Goal: Information Seeking & Learning: Compare options

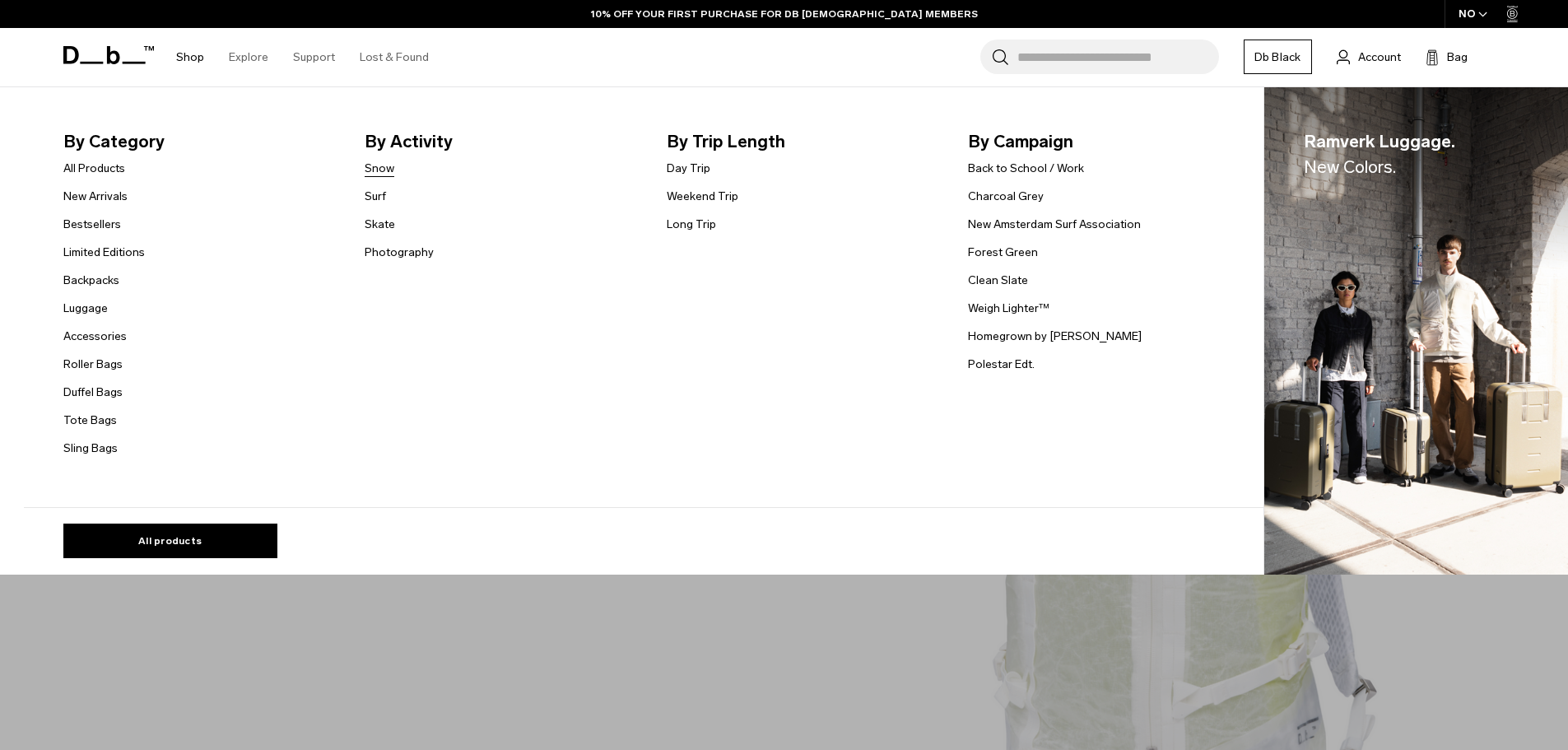
click at [387, 170] on link "Snow" at bounding box center [379, 168] width 29 height 17
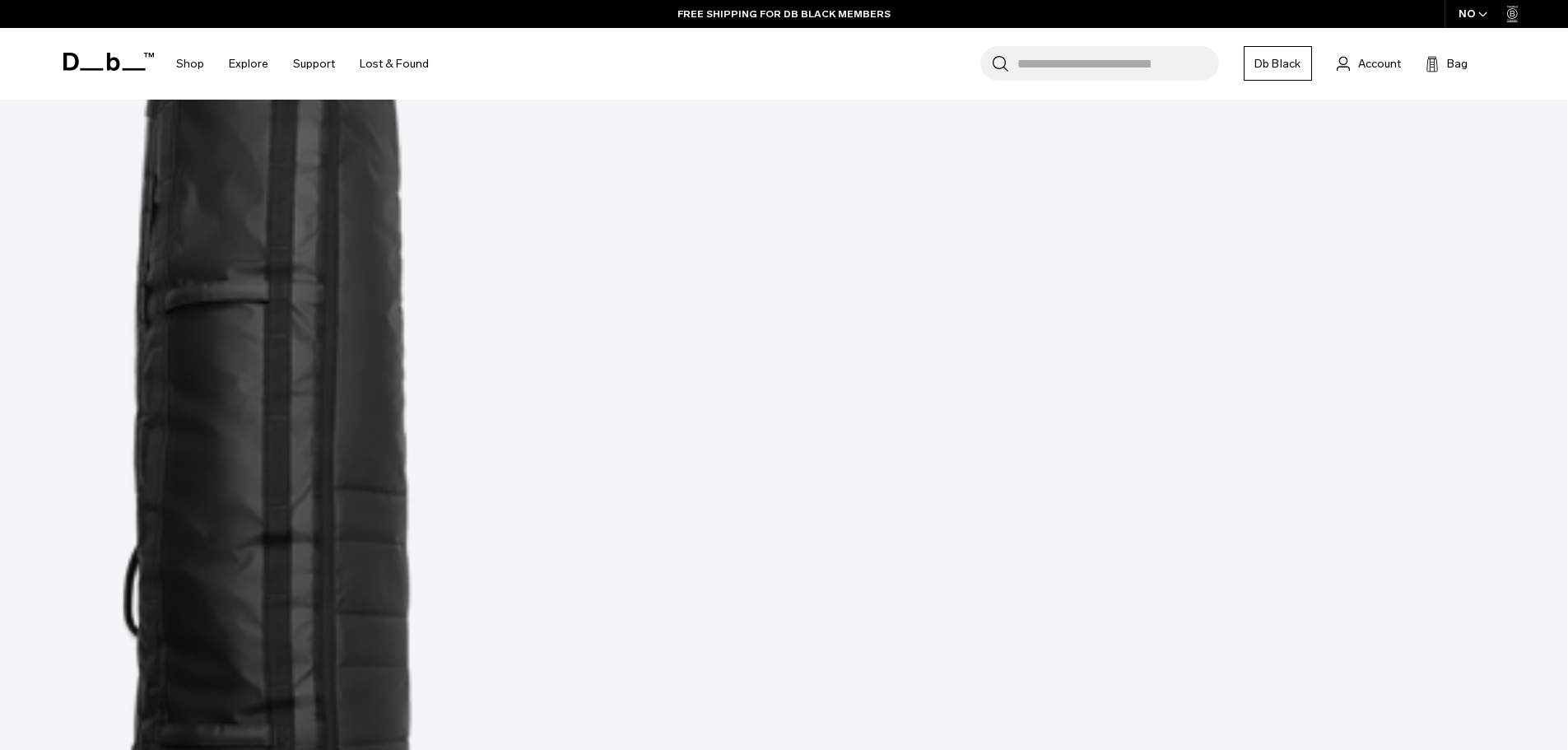
scroll to position [988, 0]
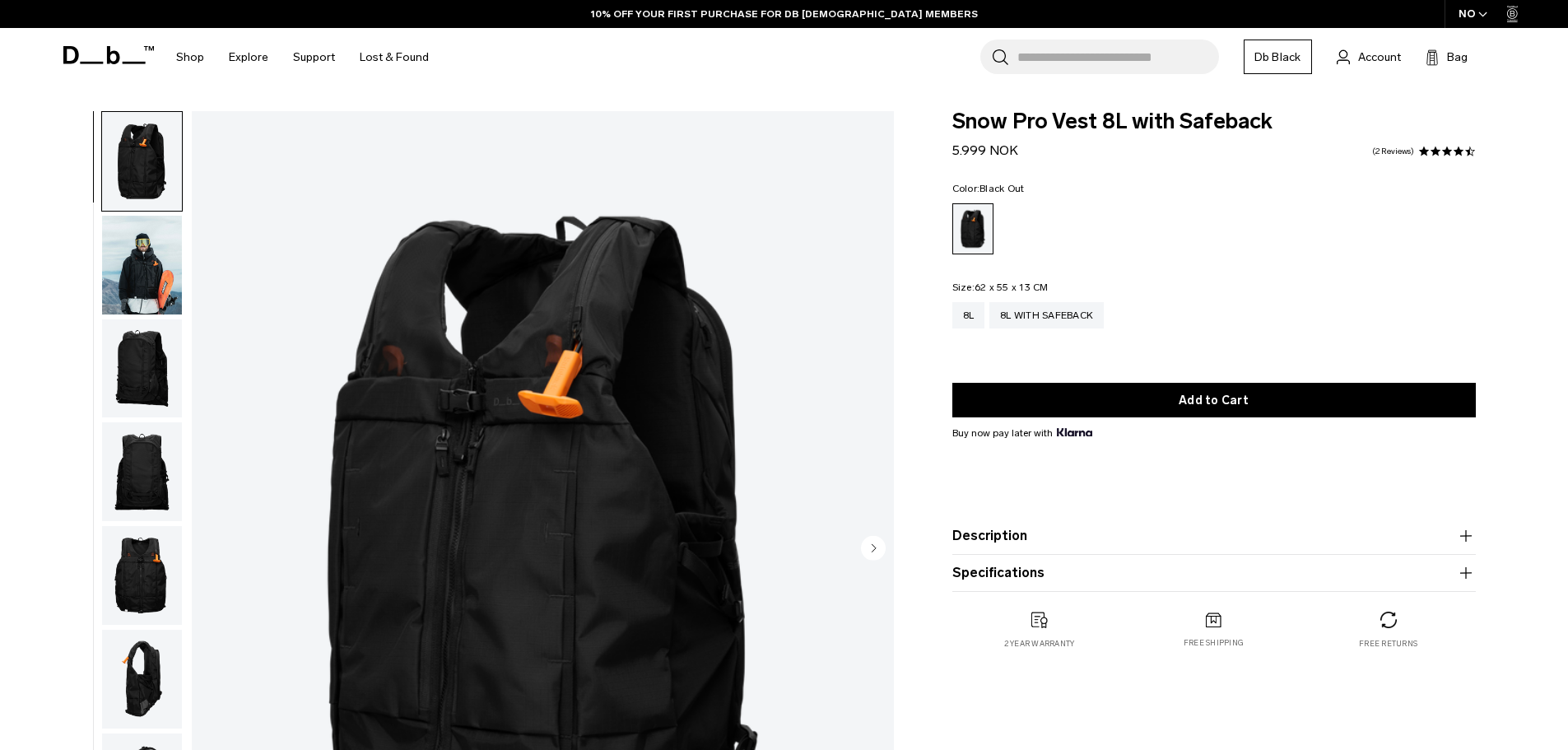
click at [151, 570] on img "button" at bounding box center [142, 575] width 79 height 99
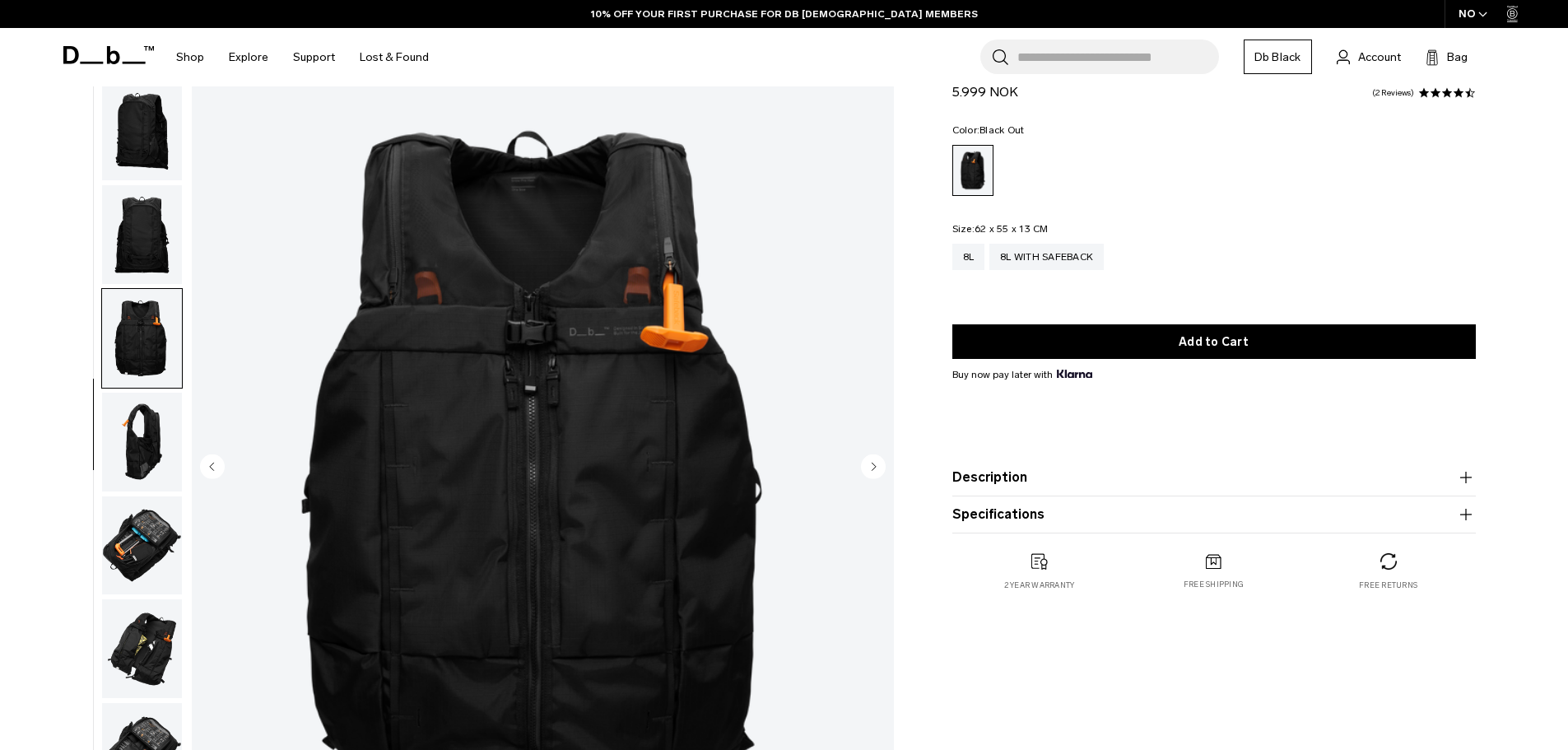
scroll to position [82, 0]
click at [158, 429] on img "button" at bounding box center [142, 442] width 79 height 99
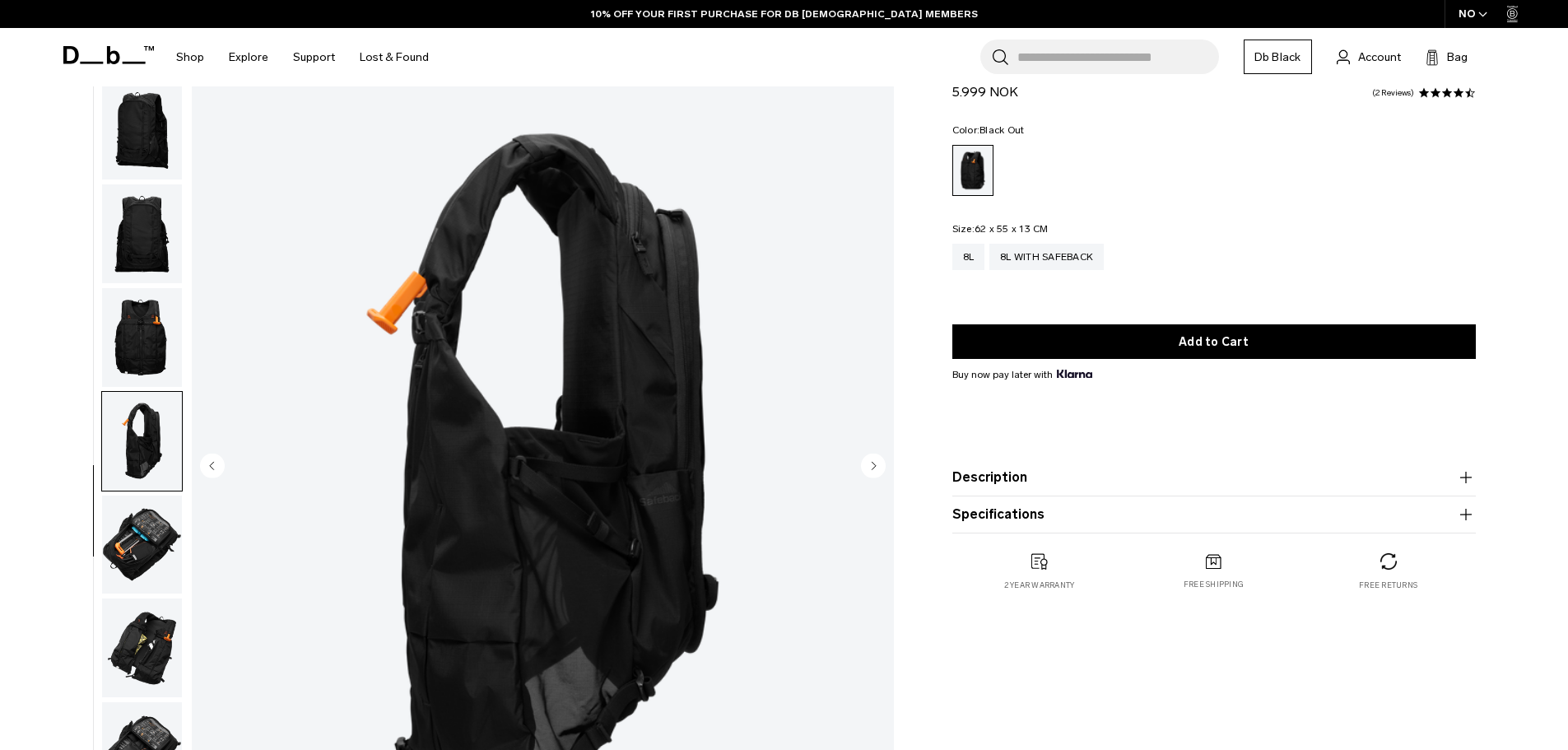
click at [129, 540] on img "button" at bounding box center [142, 545] width 79 height 99
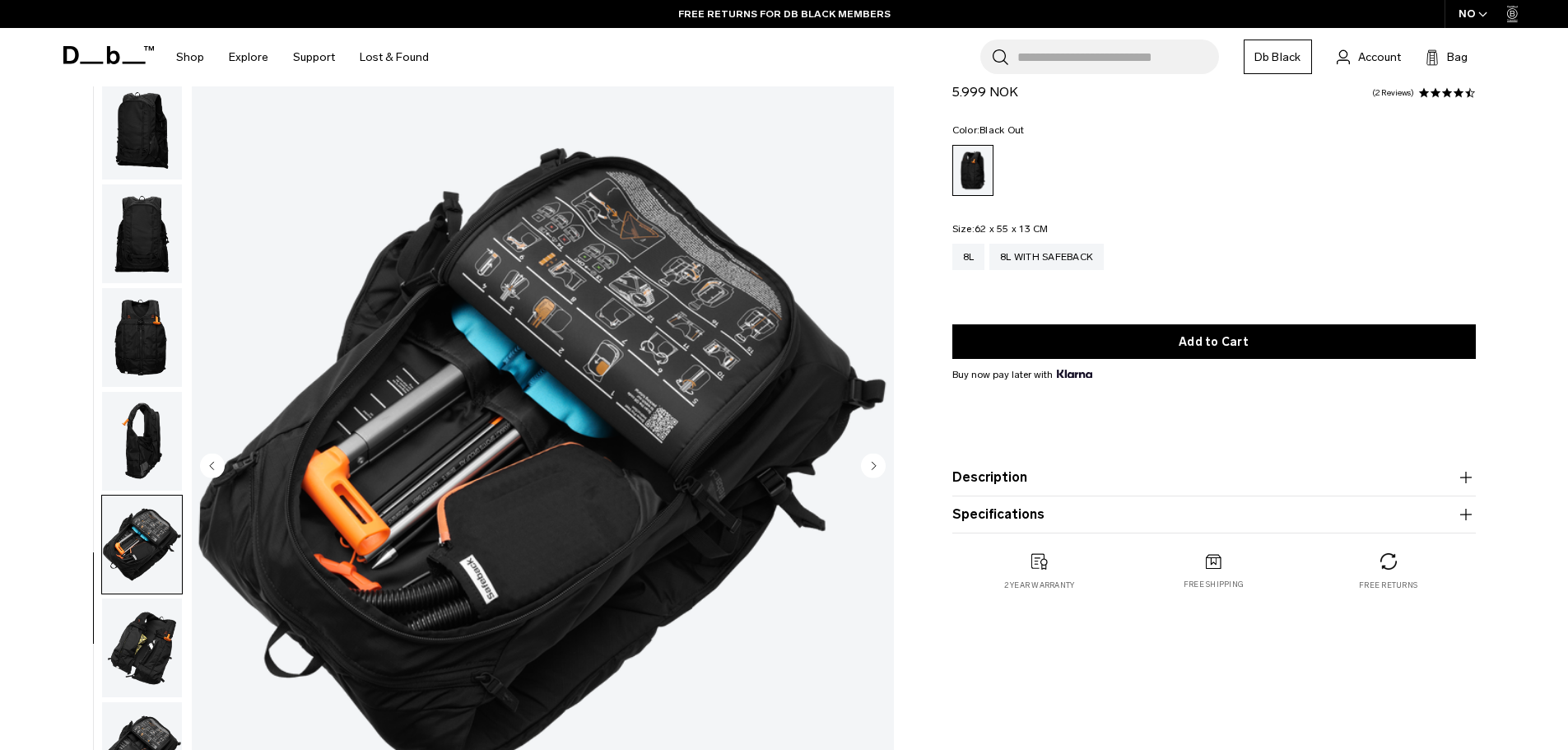
click at [150, 643] on img "button" at bounding box center [142, 648] width 79 height 99
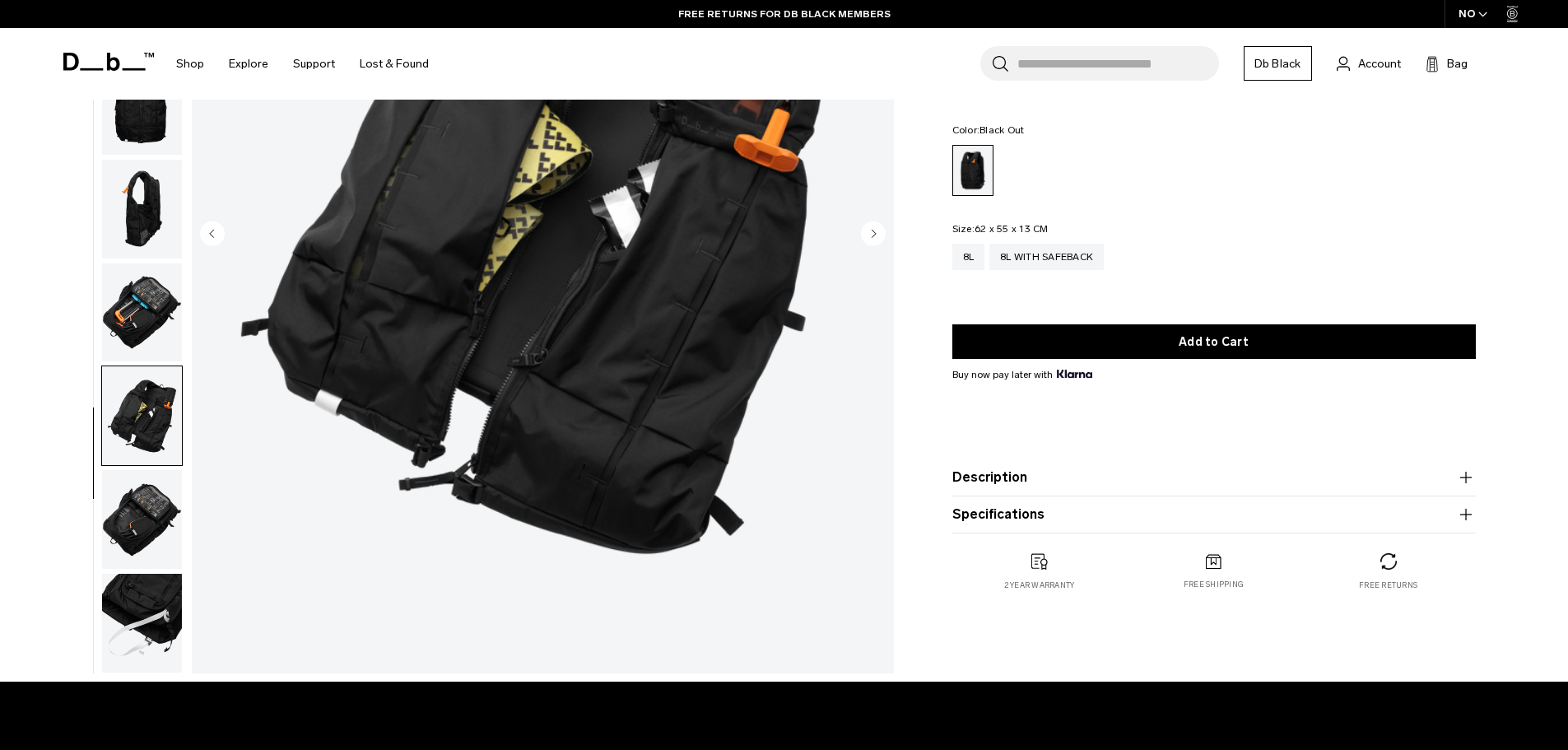
scroll to position [329, 0]
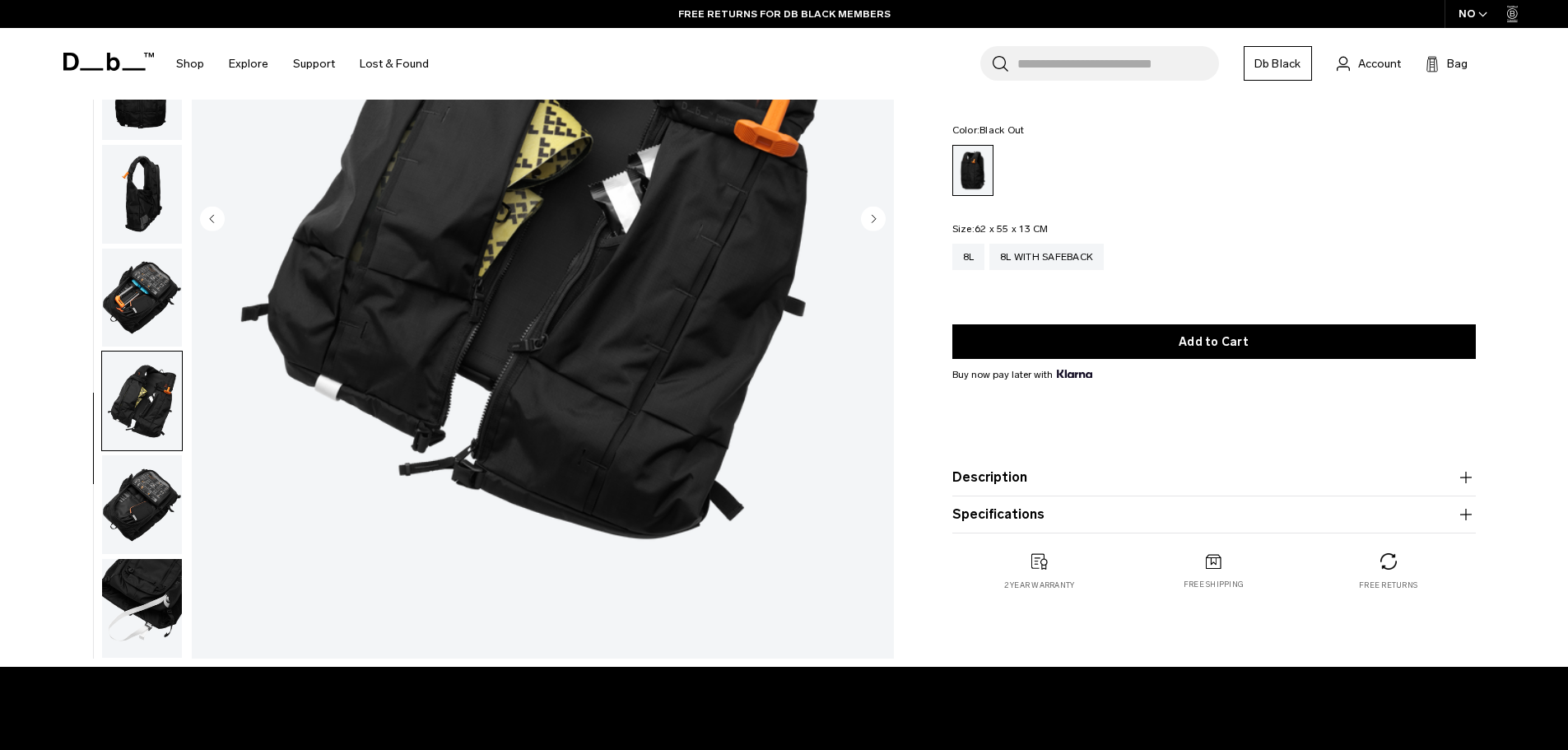
click at [162, 590] on img "button" at bounding box center [142, 608] width 79 height 99
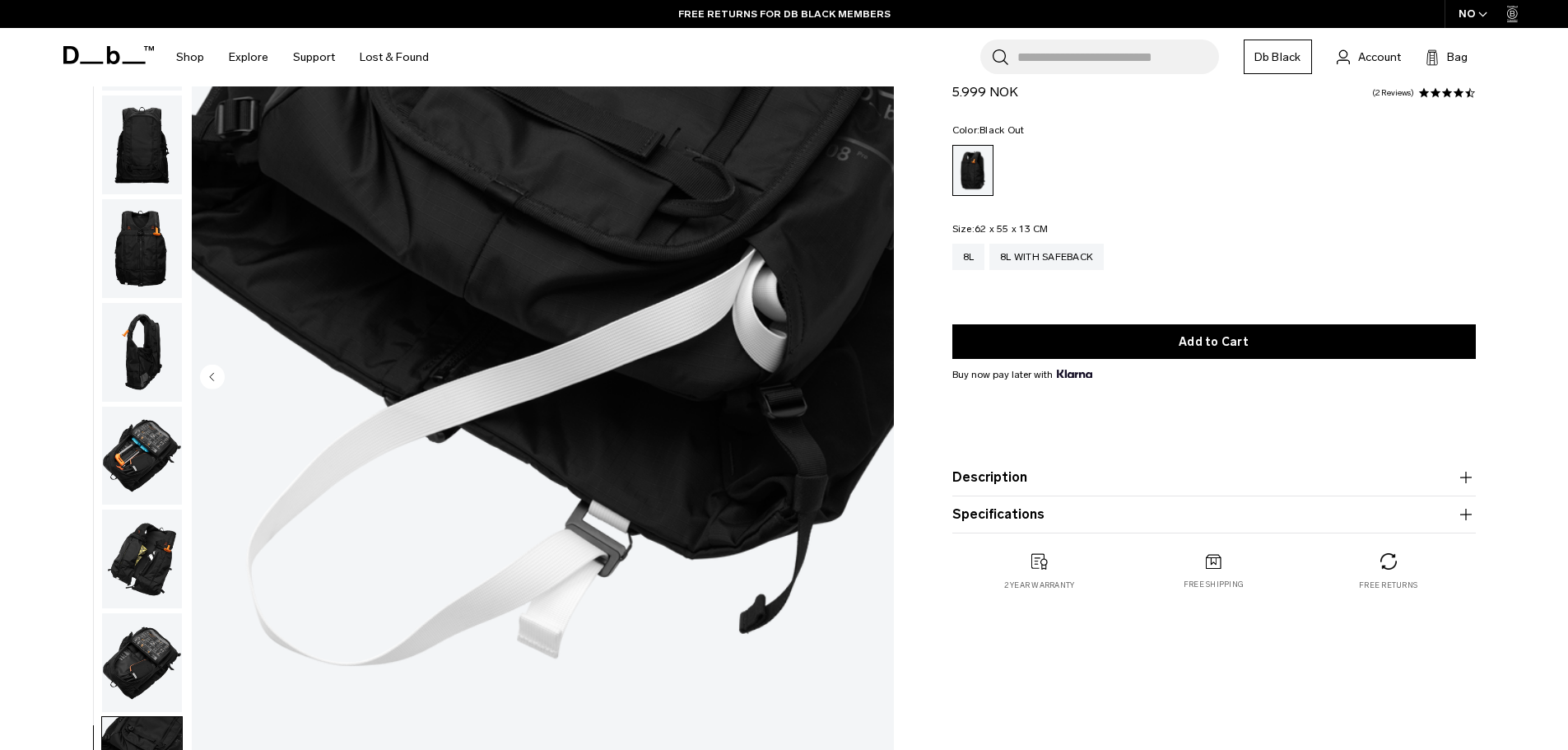
scroll to position [165, 0]
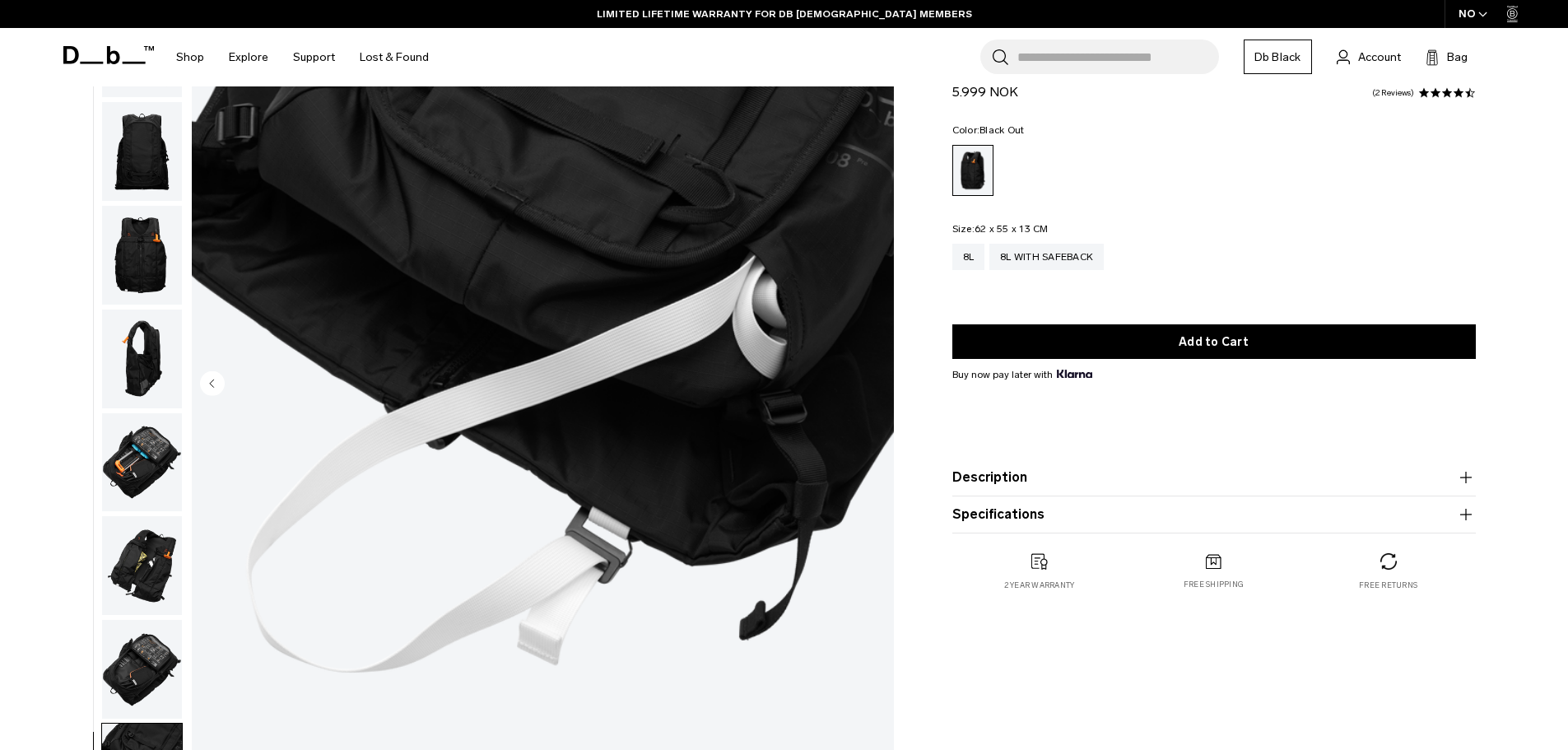
click at [134, 643] on img "button" at bounding box center [142, 670] width 79 height 99
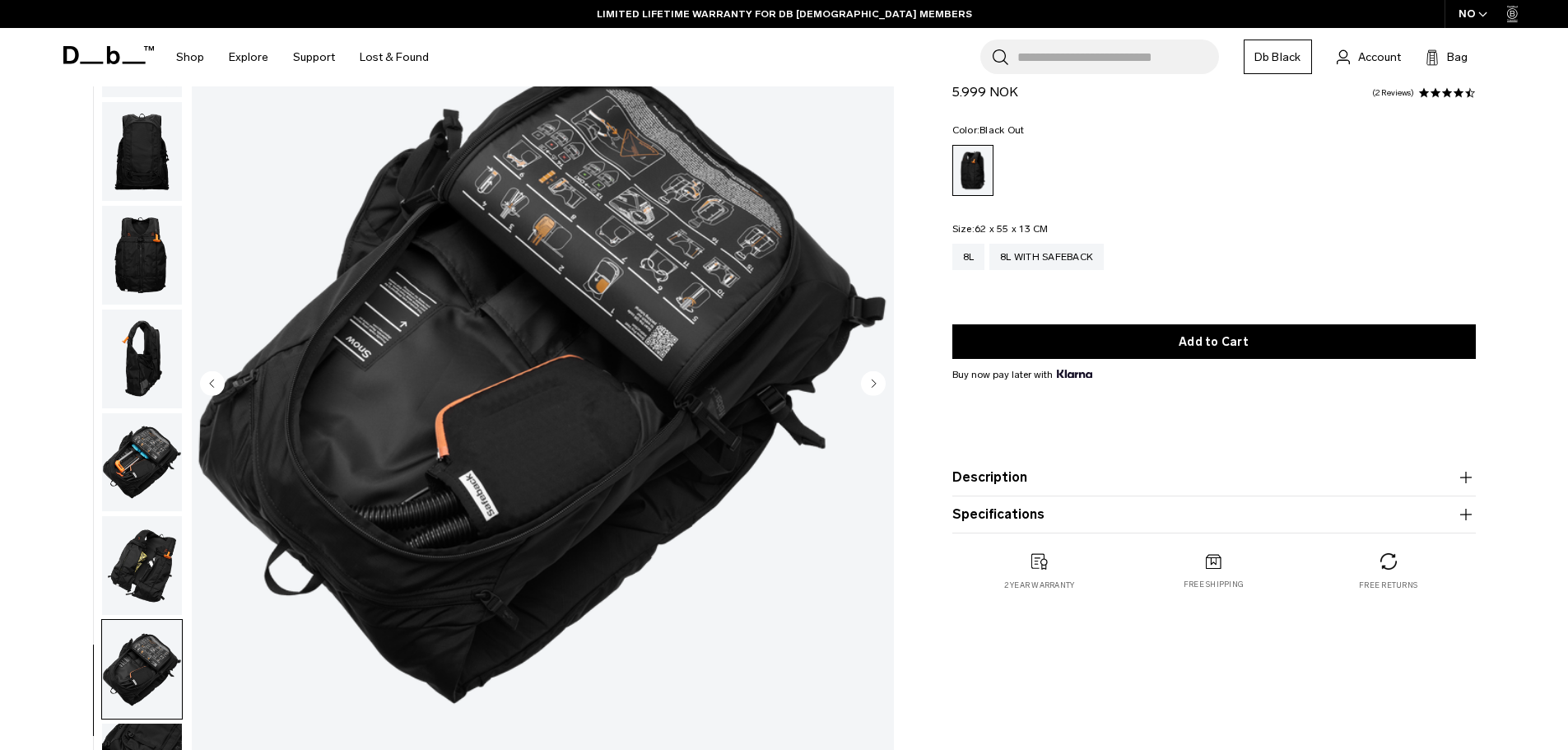
click at [166, 559] on img "button" at bounding box center [142, 566] width 79 height 99
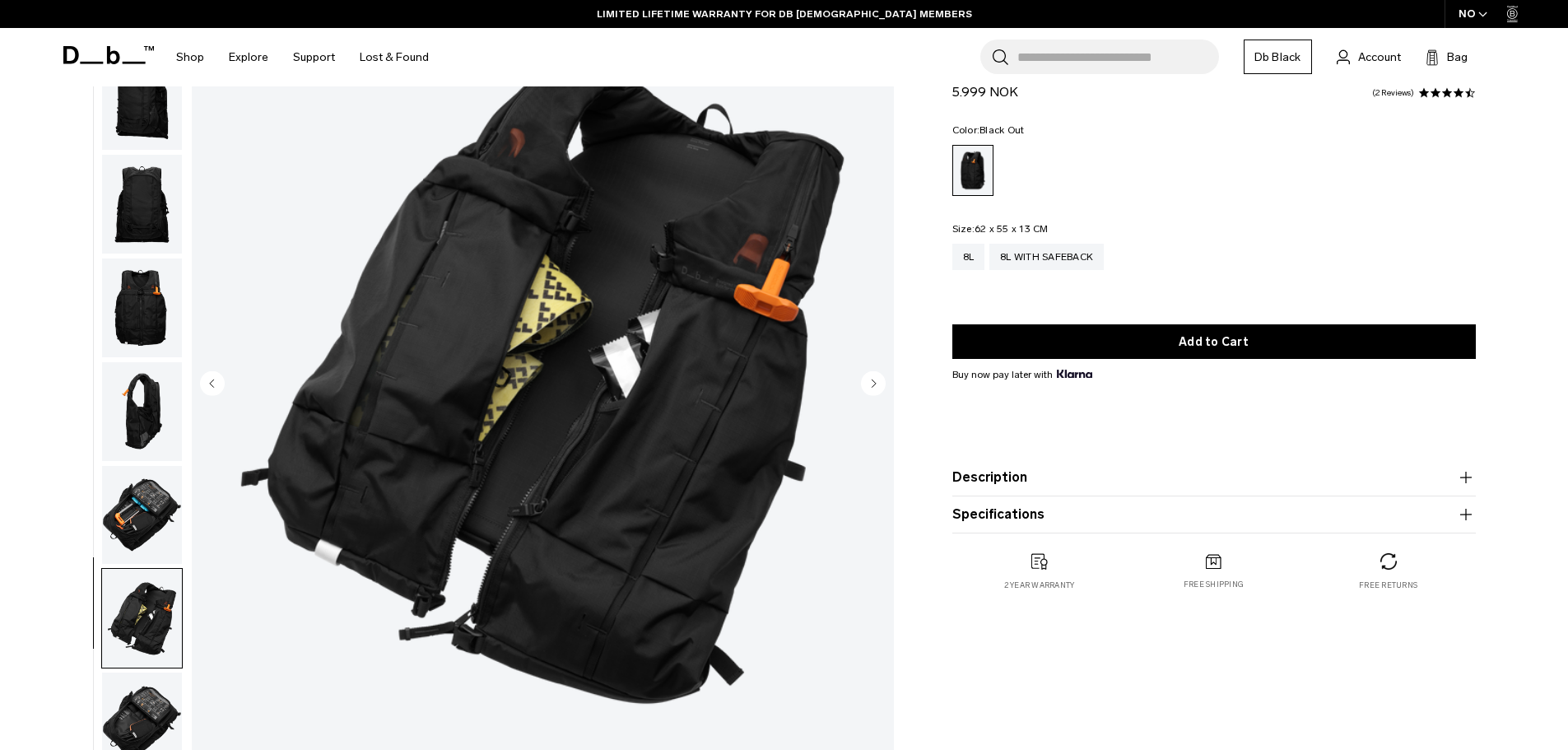
scroll to position [74, 0]
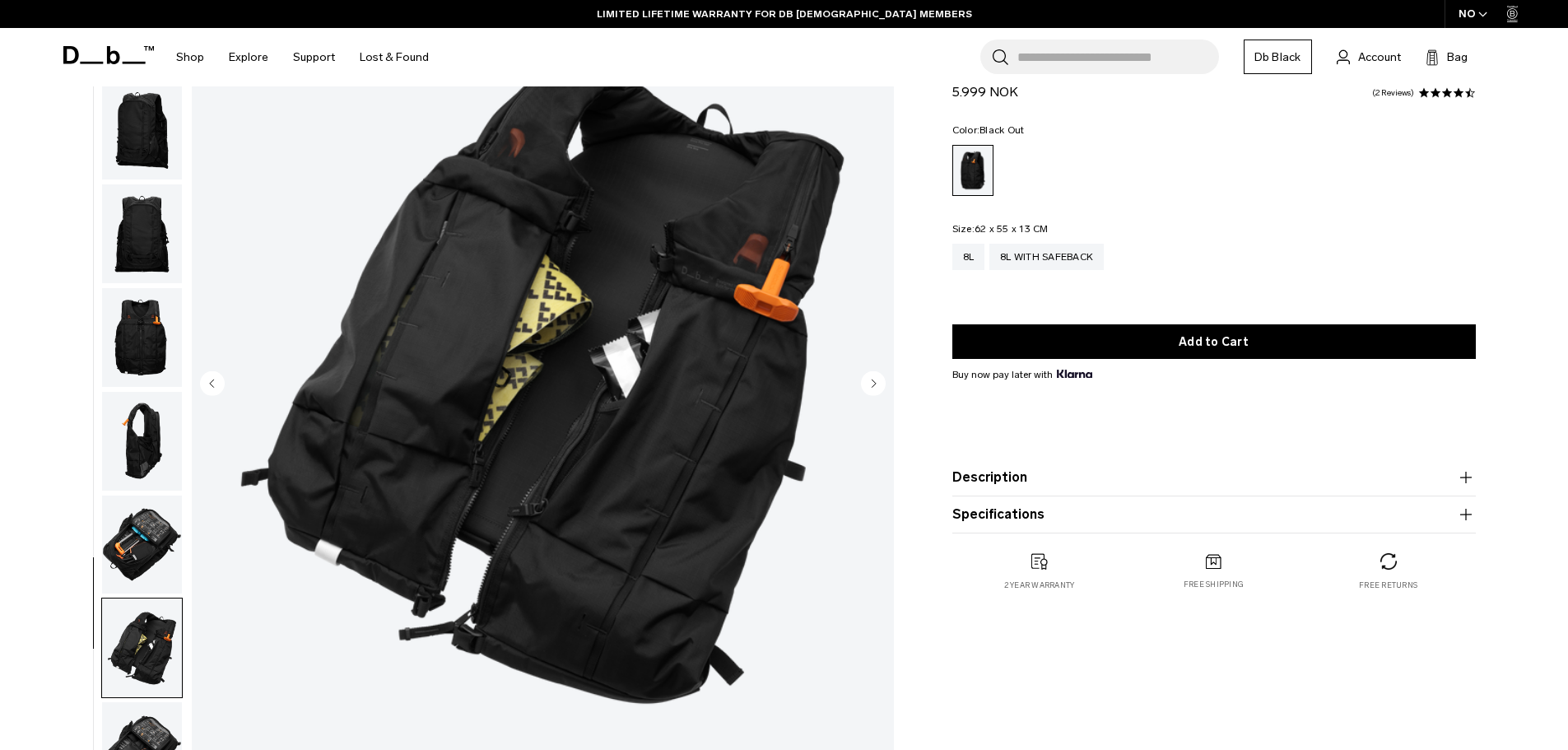
click at [161, 558] on img "button" at bounding box center [142, 545] width 79 height 99
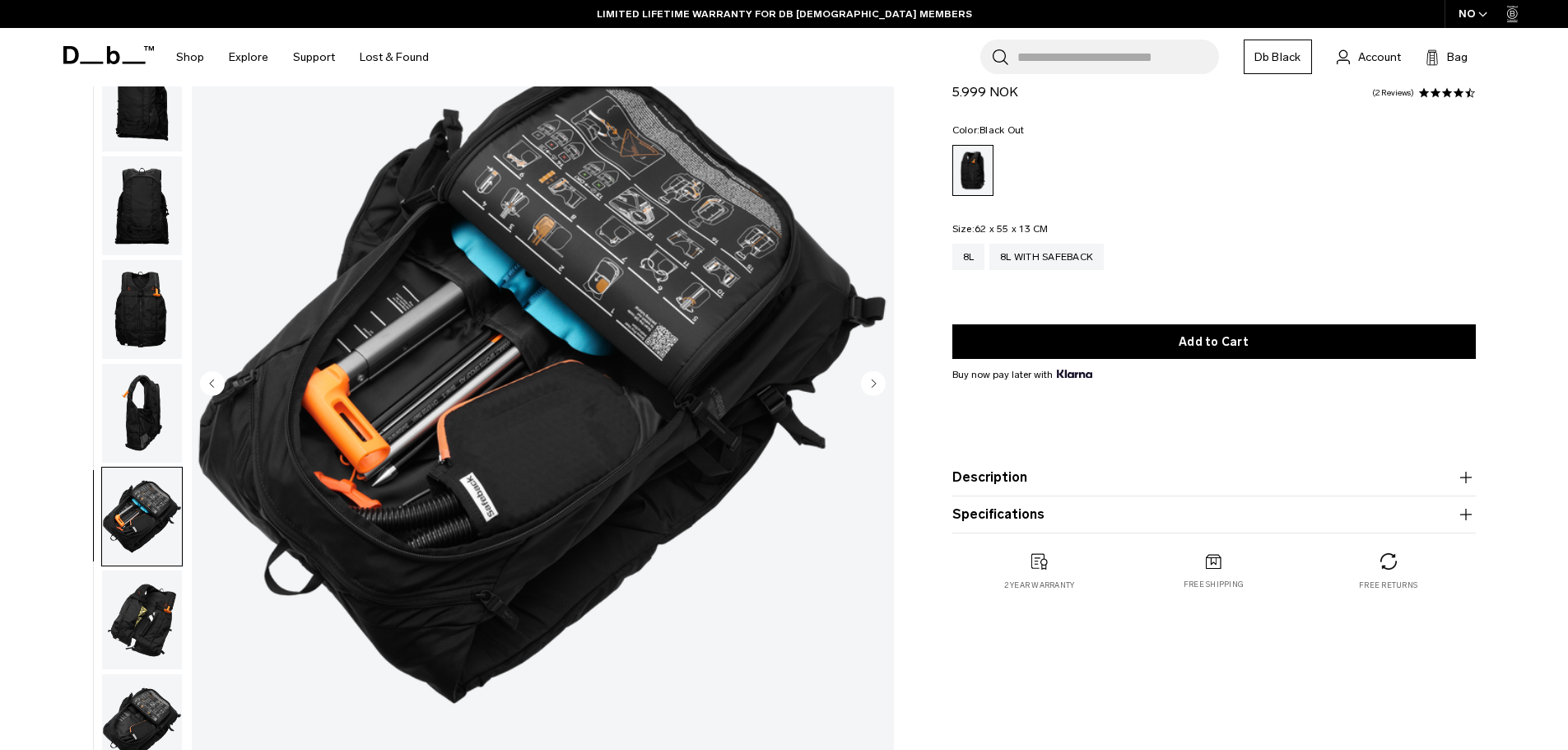
scroll to position [0, 0]
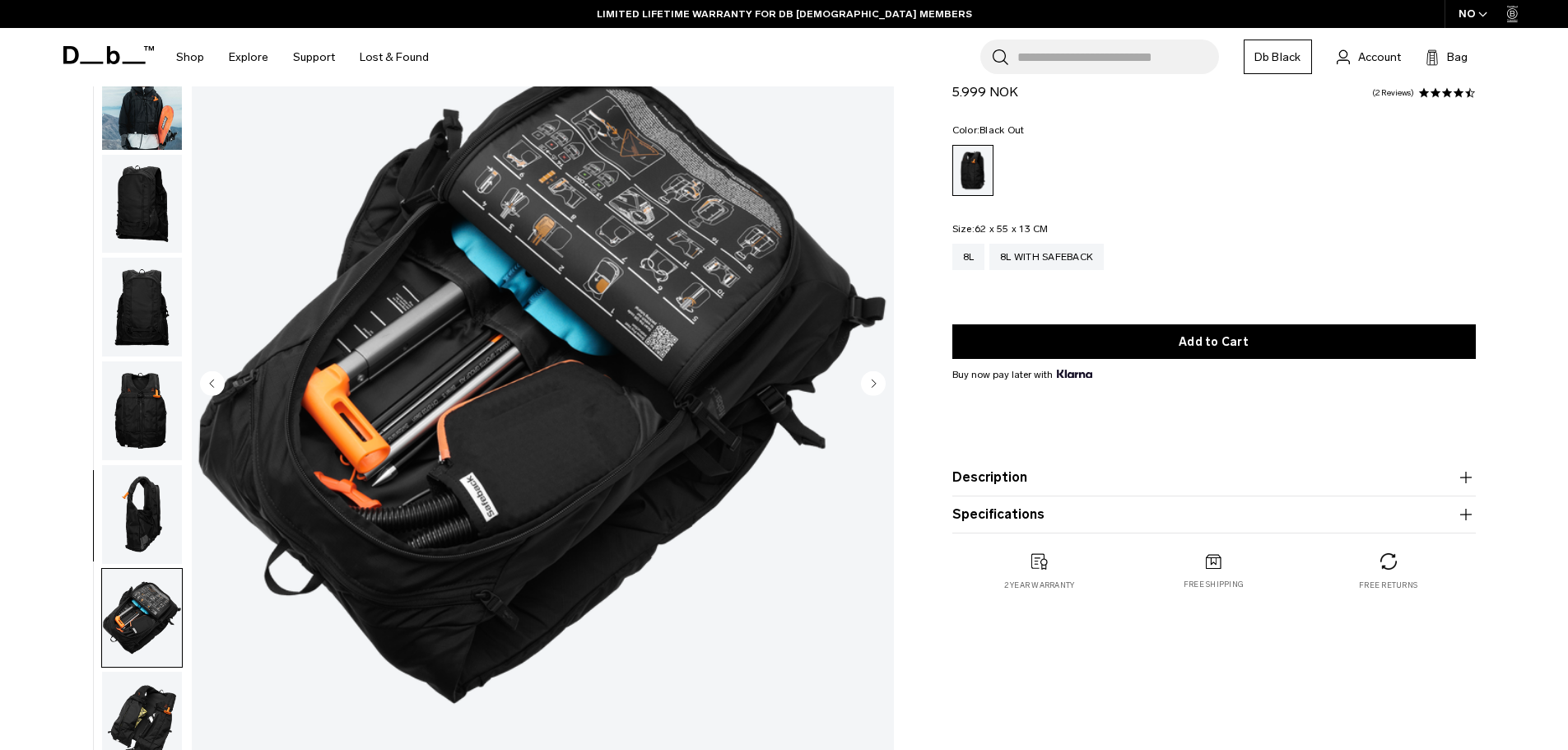
click at [140, 514] on img "button" at bounding box center [142, 515] width 79 height 99
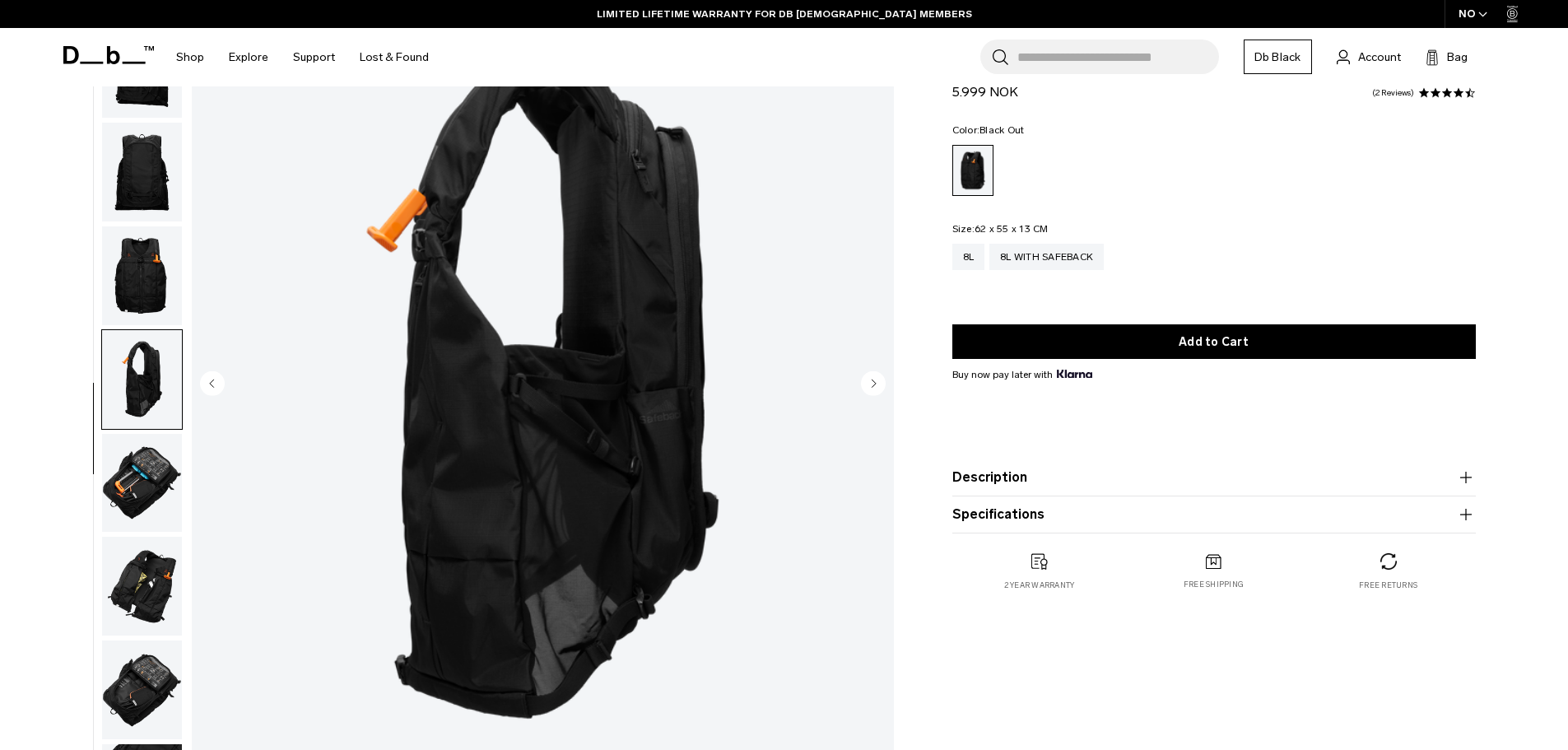
scroll to position [156, 0]
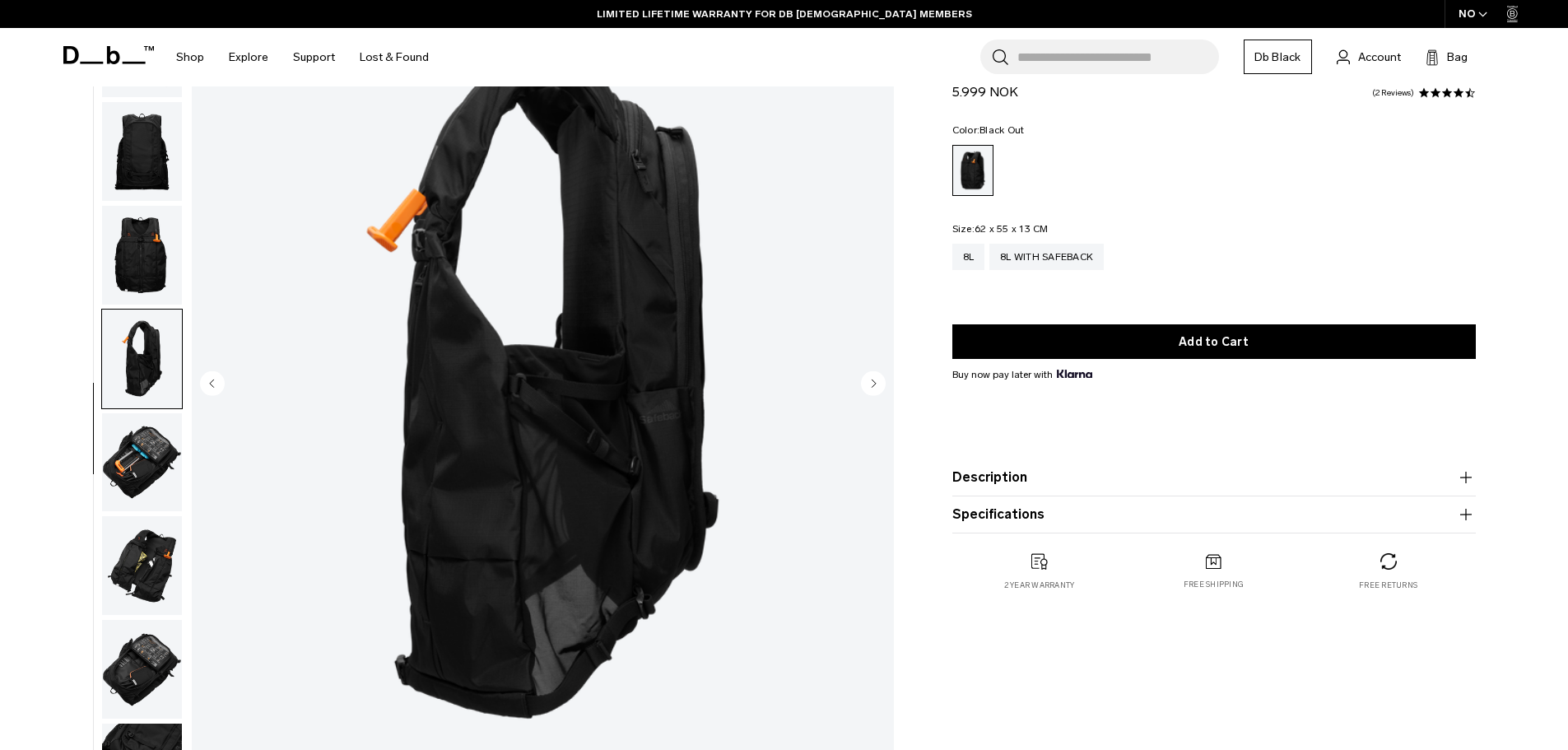
click at [150, 252] on img "button" at bounding box center [142, 255] width 79 height 99
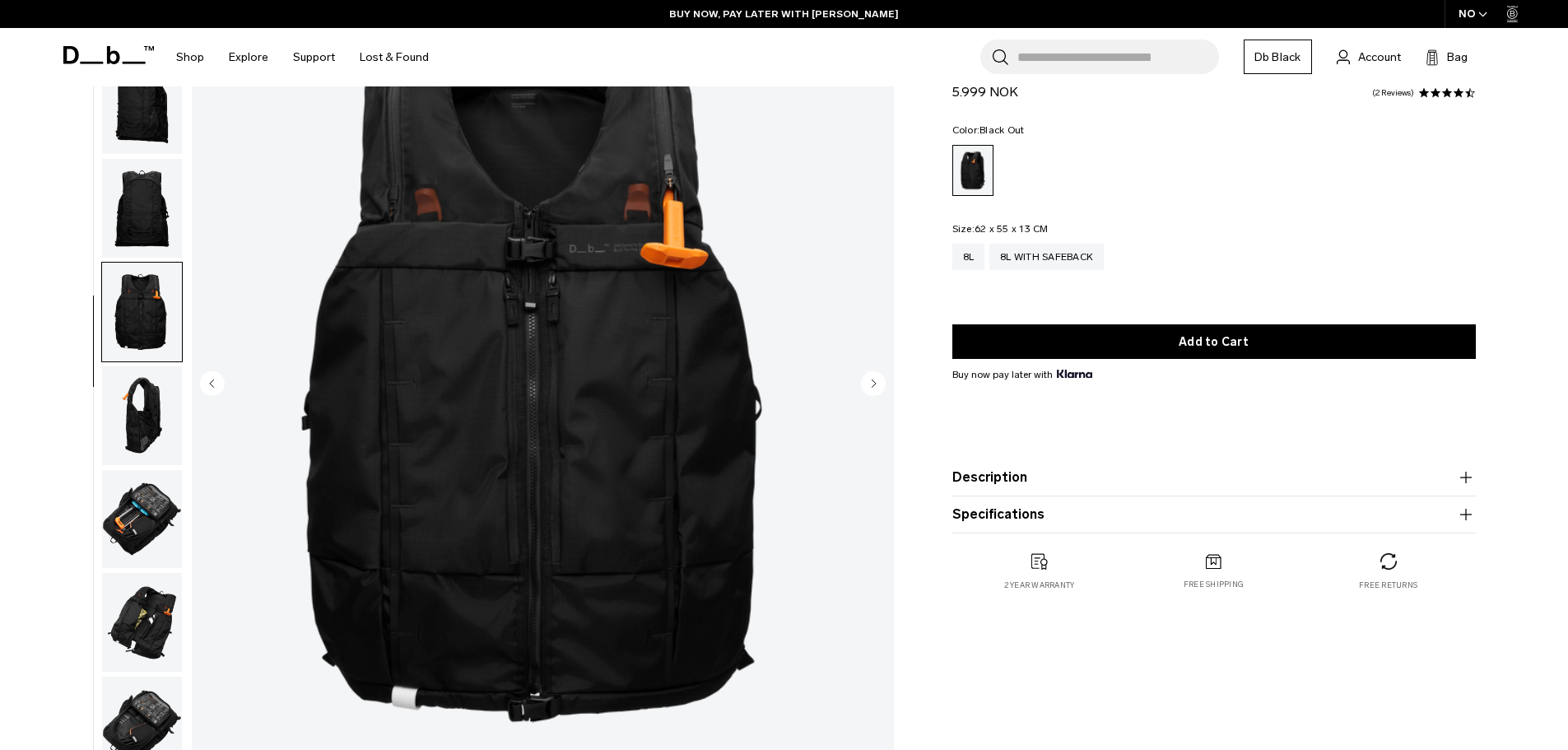
scroll to position [0, 0]
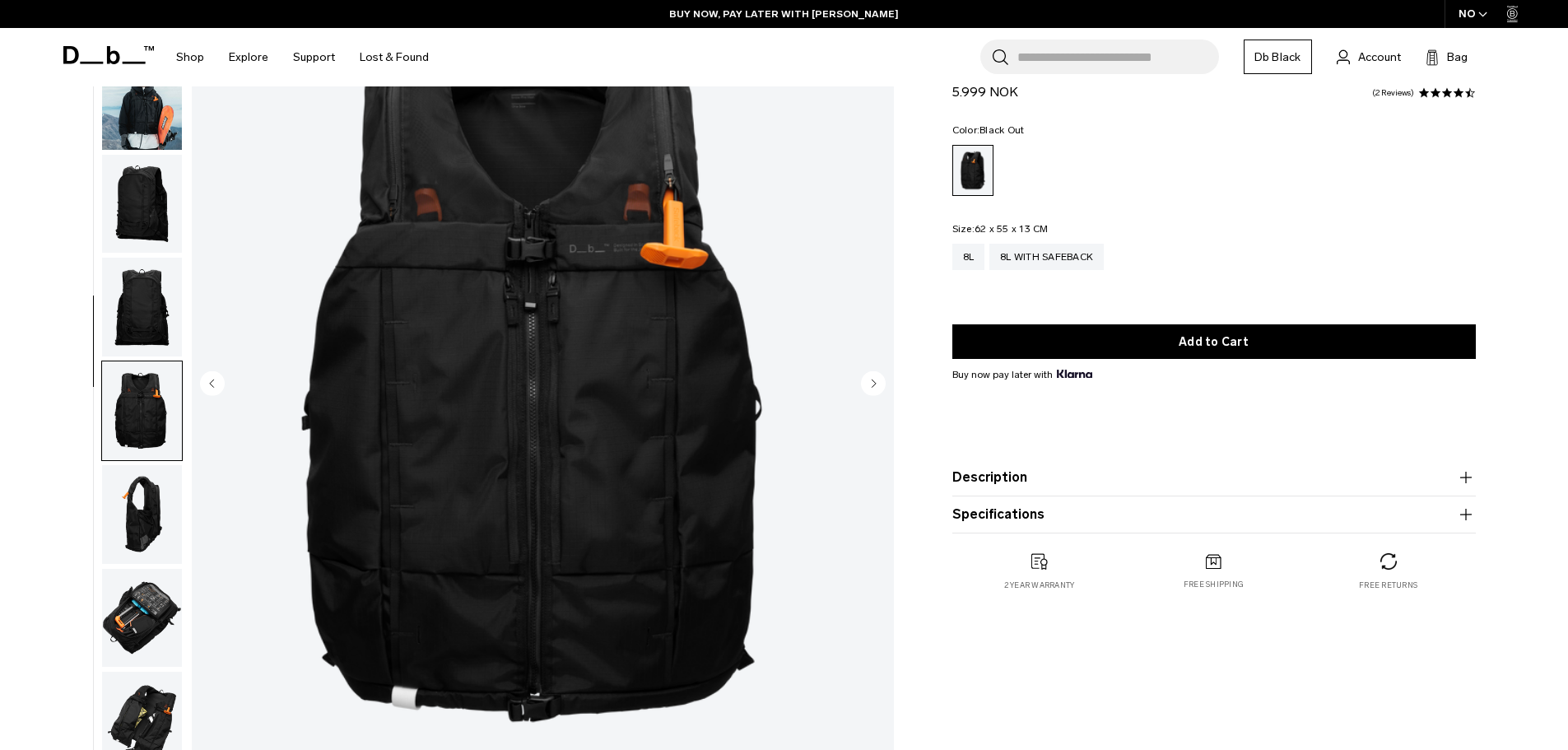
click at [144, 126] on img "button" at bounding box center [142, 100] width 79 height 99
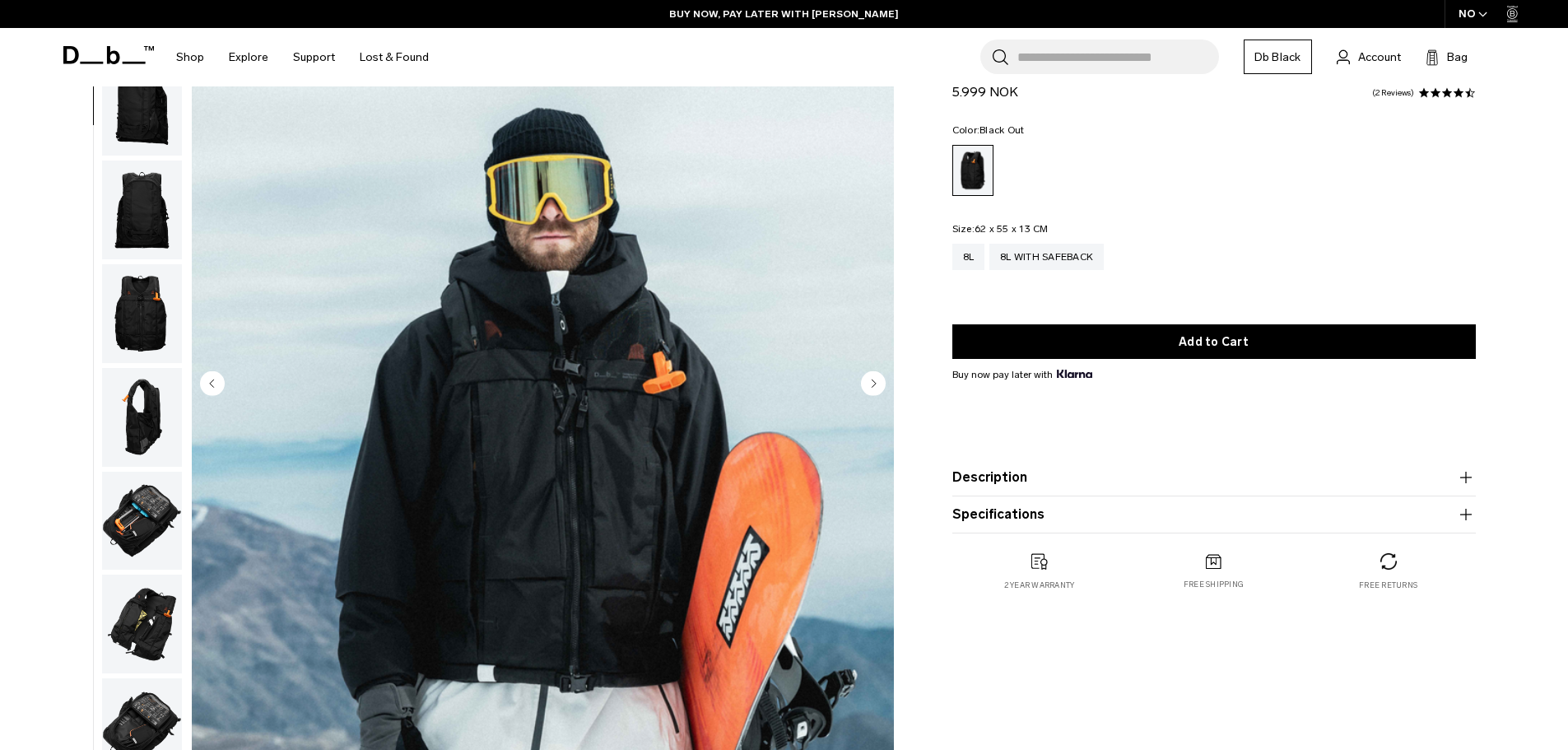
scroll to position [104, 0]
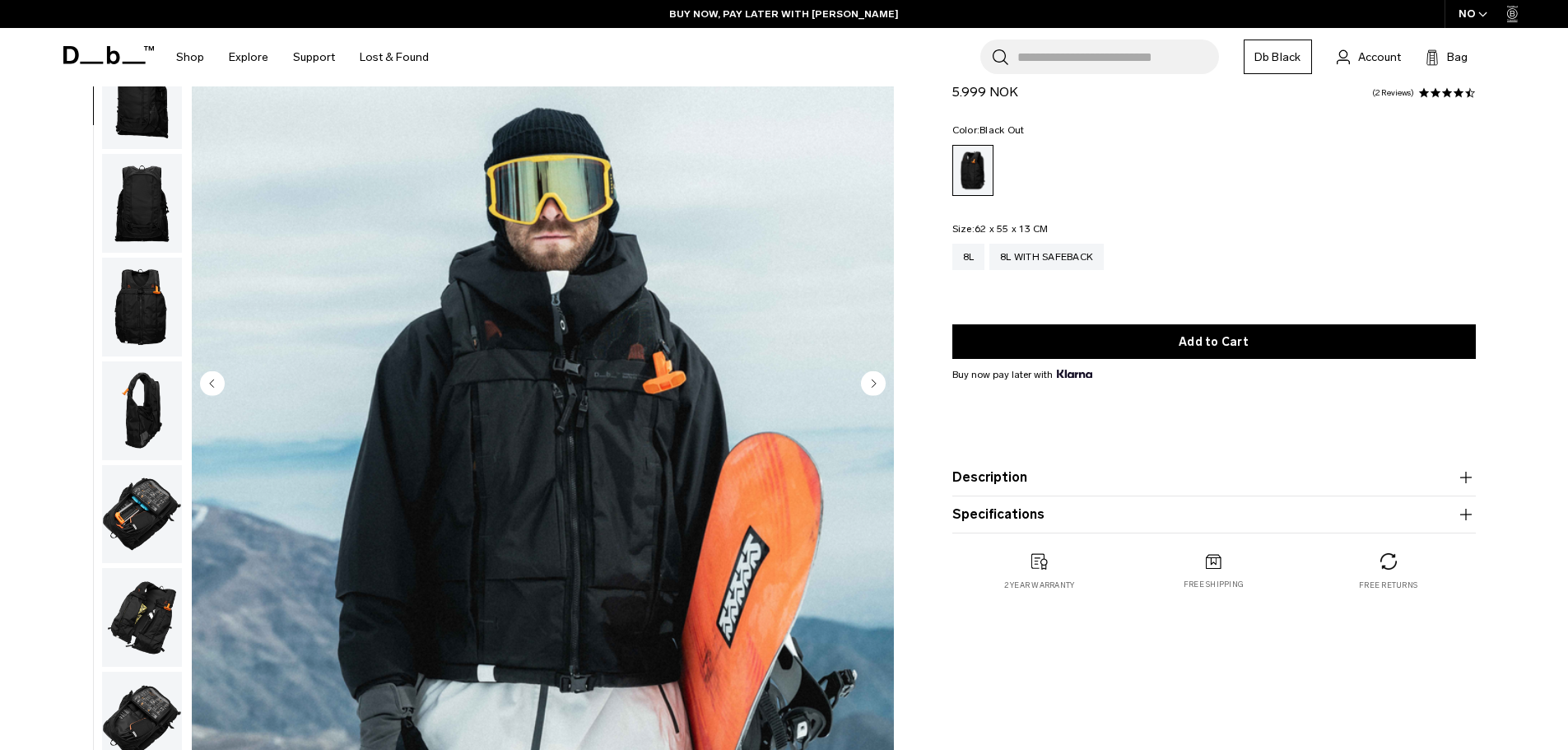
click at [159, 206] on img "button" at bounding box center [142, 203] width 79 height 99
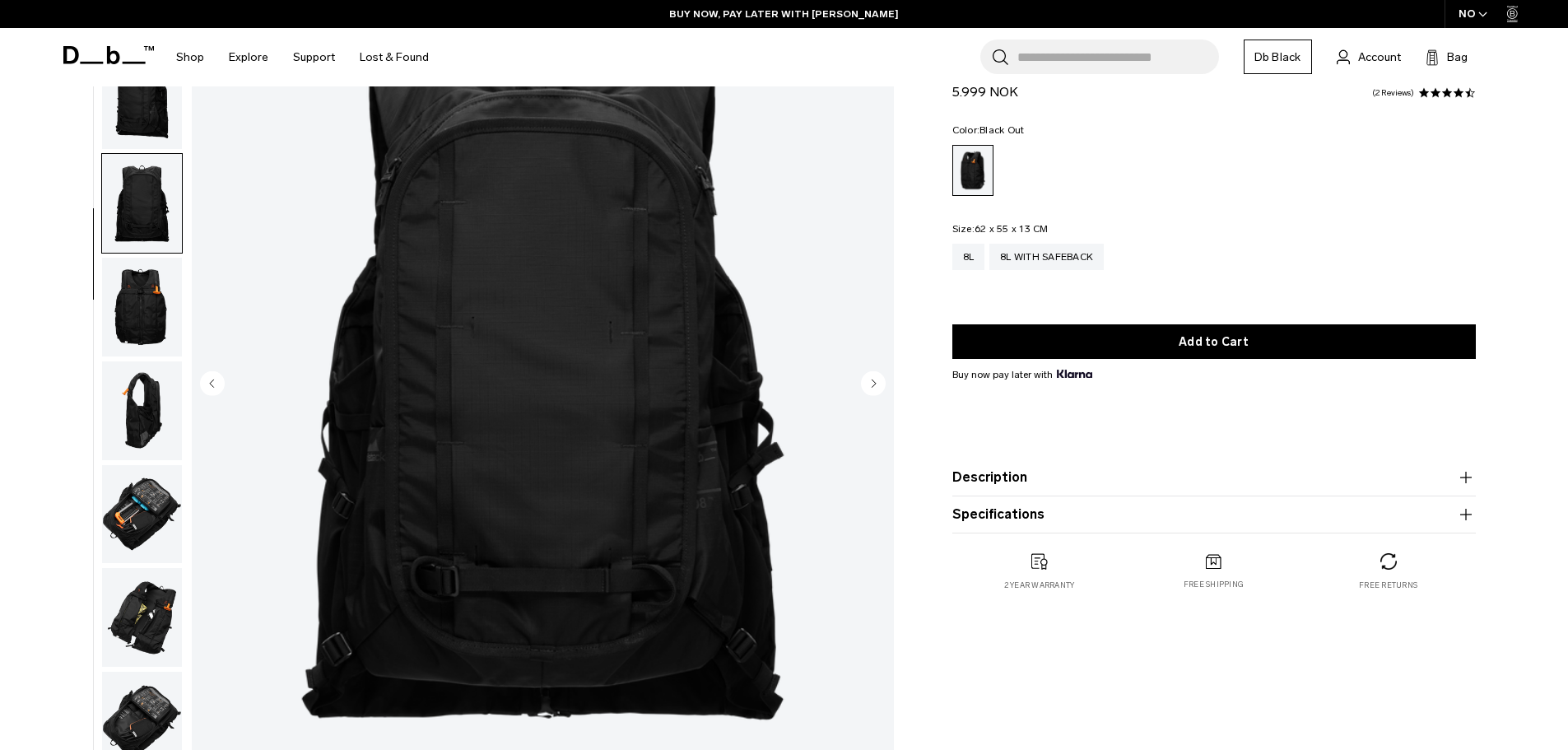
scroll to position [156, 0]
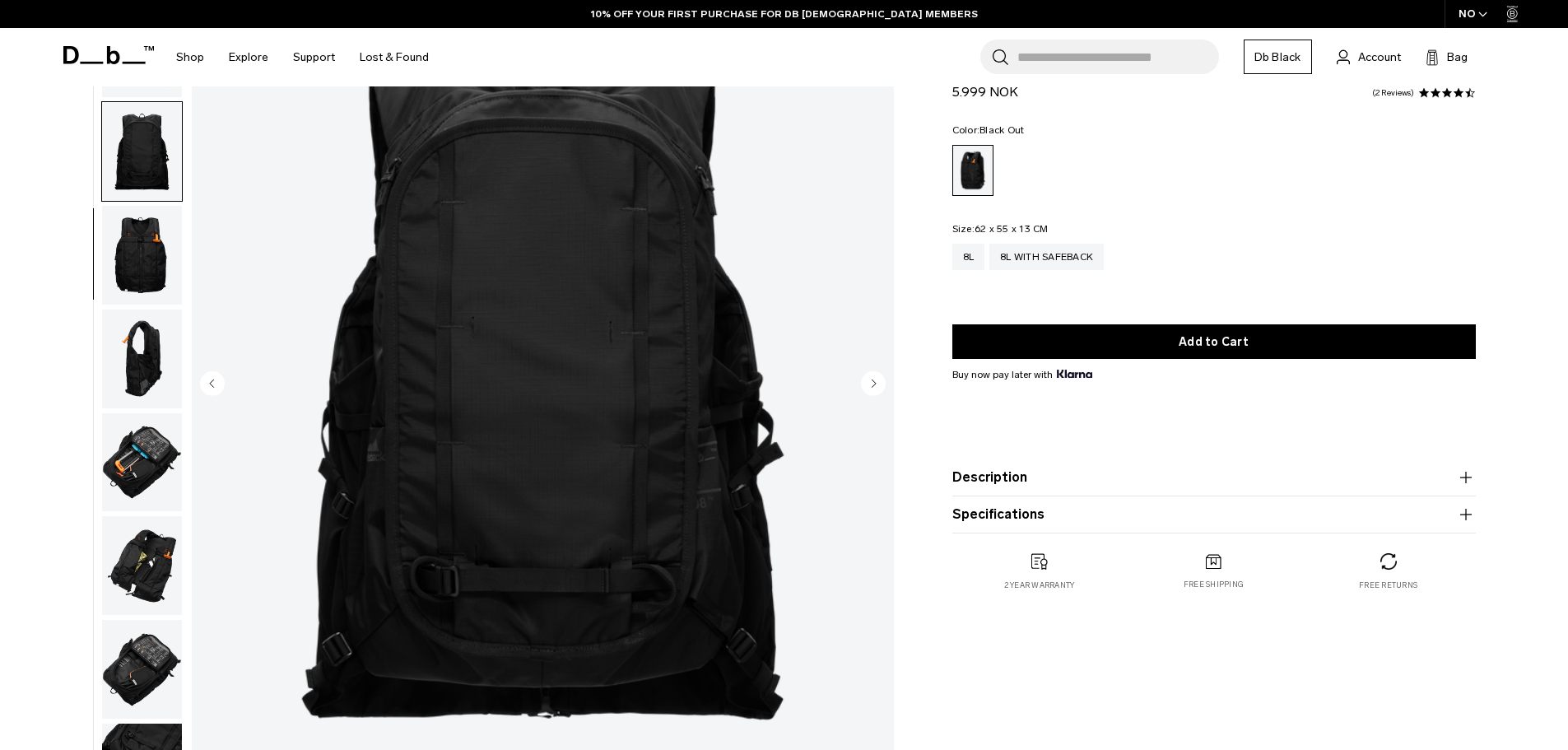
click at [149, 343] on img "button" at bounding box center [142, 358] width 79 height 99
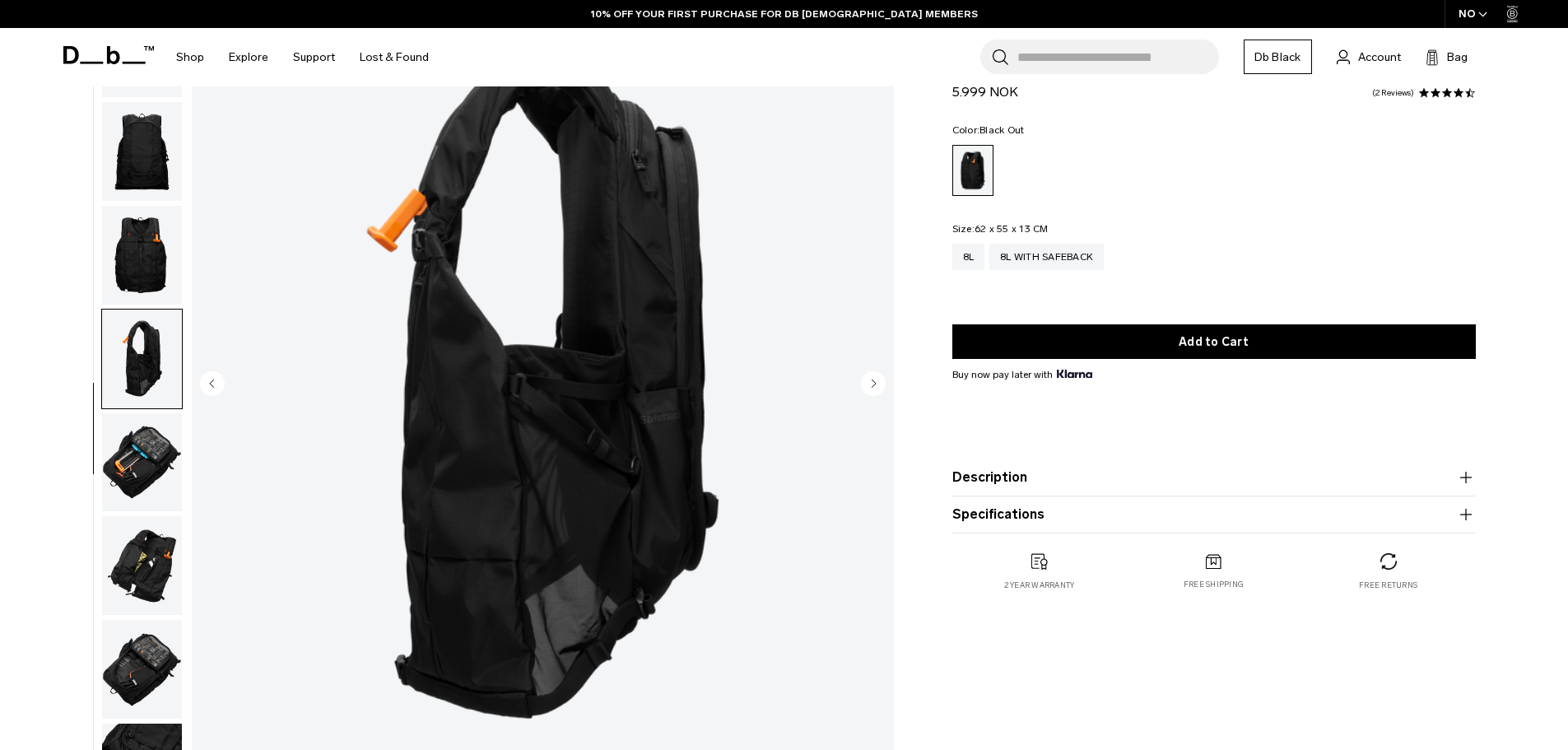
drag, startPoint x: 499, startPoint y: 395, endPoint x: 350, endPoint y: 401, distance: 149.1
click at [543, 283] on img "6 / 10" at bounding box center [543, 384] width 702 height 877
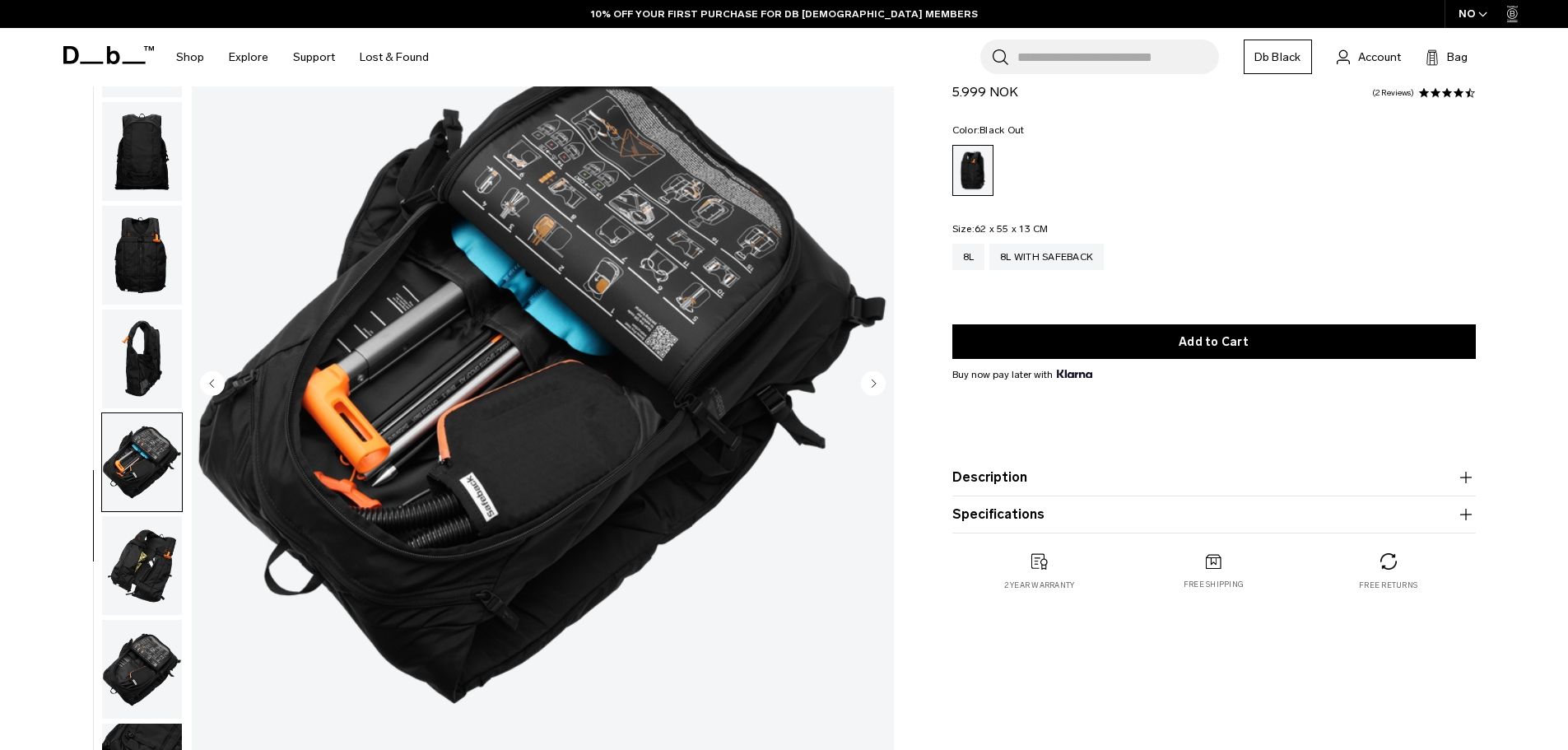
click at [123, 330] on img "button" at bounding box center [142, 358] width 79 height 99
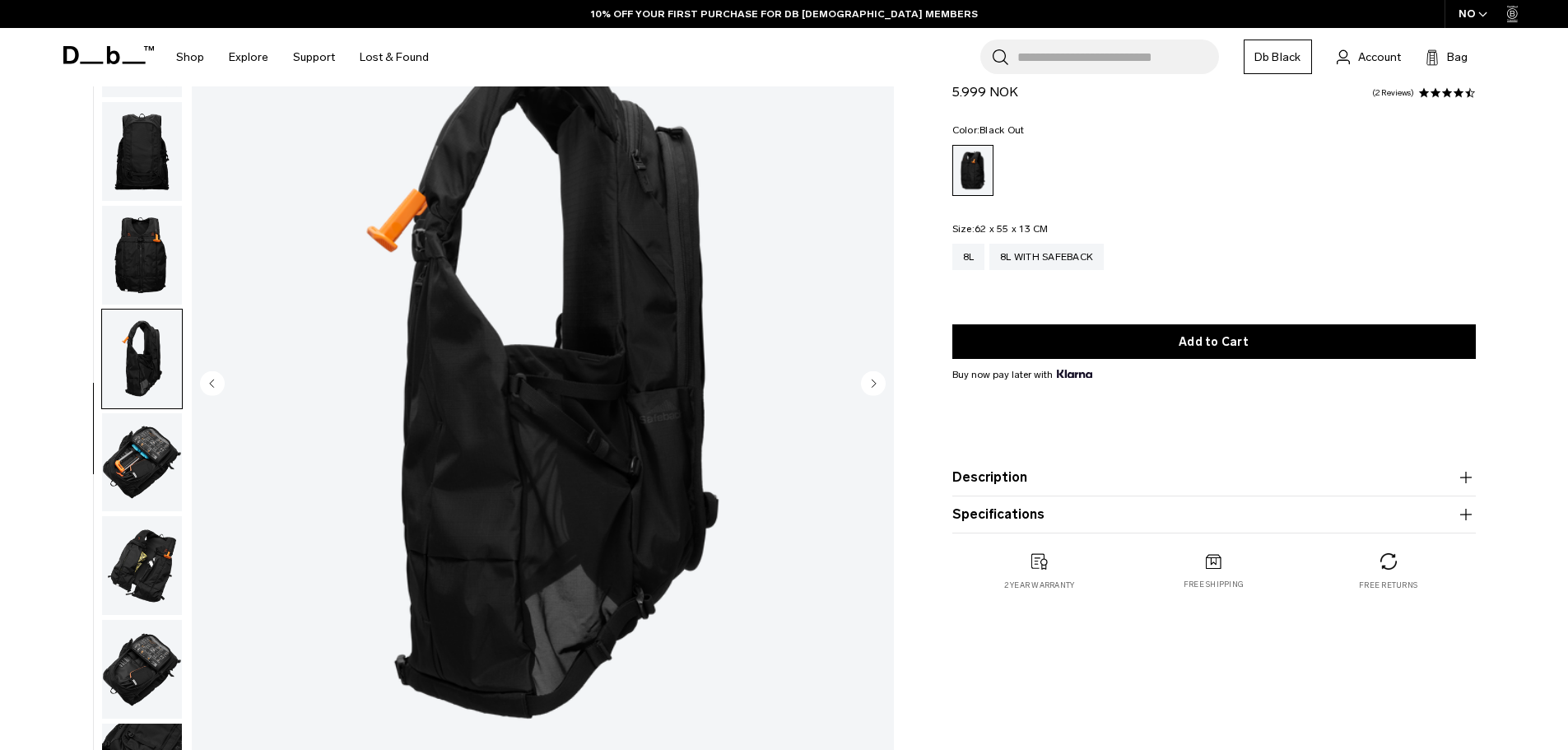
click at [154, 230] on img "button" at bounding box center [142, 255] width 79 height 99
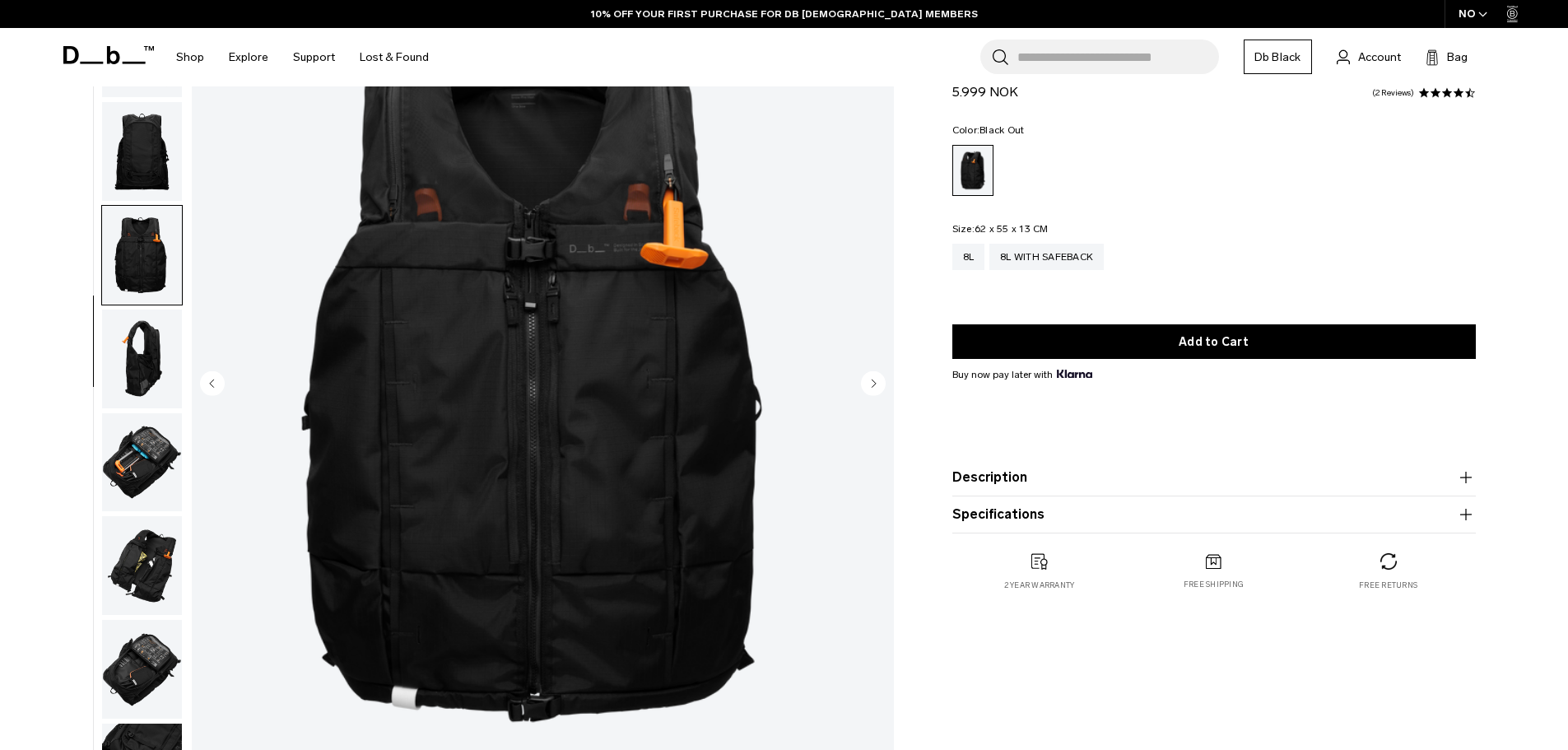
scroll to position [0, 0]
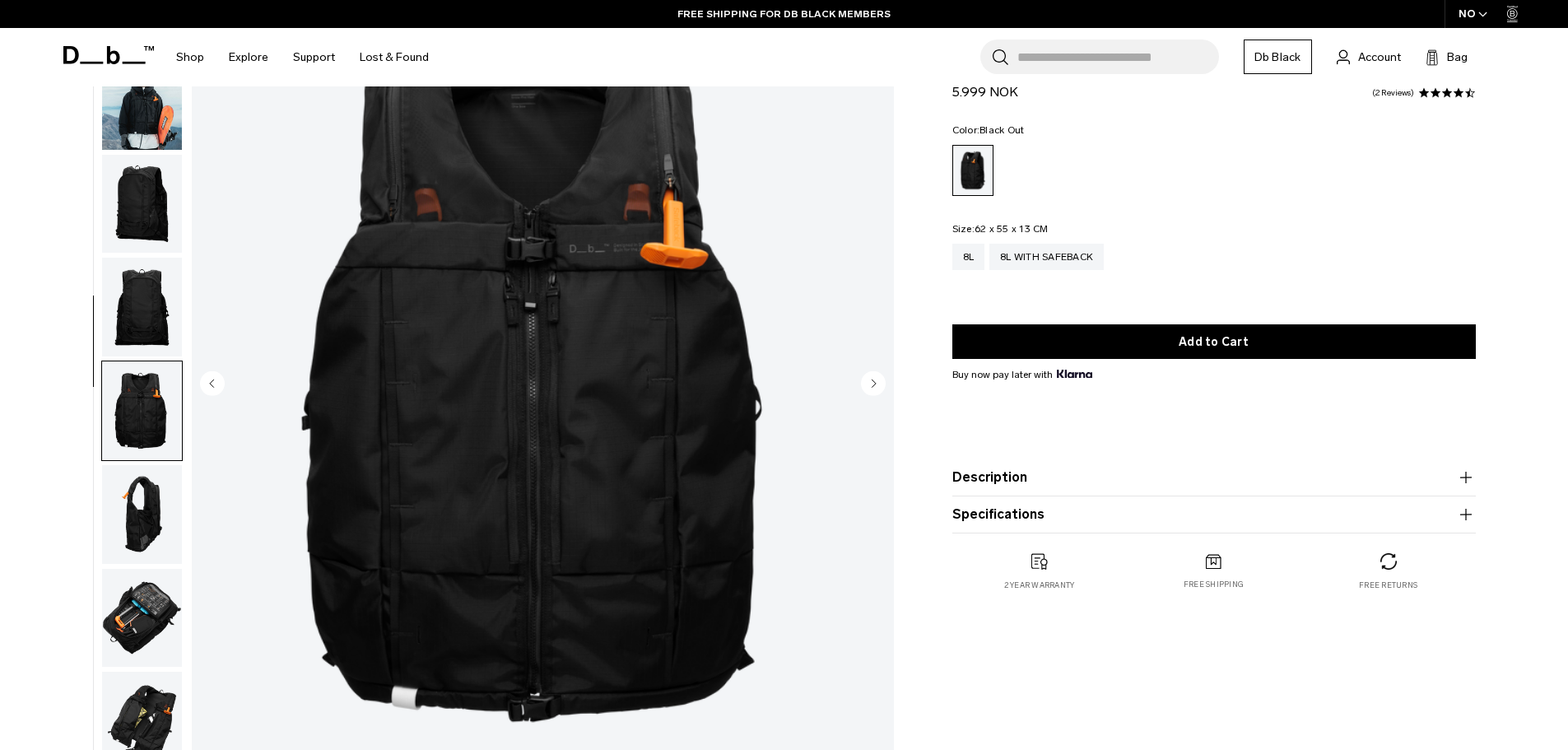
click at [148, 131] on img "button" at bounding box center [142, 100] width 79 height 99
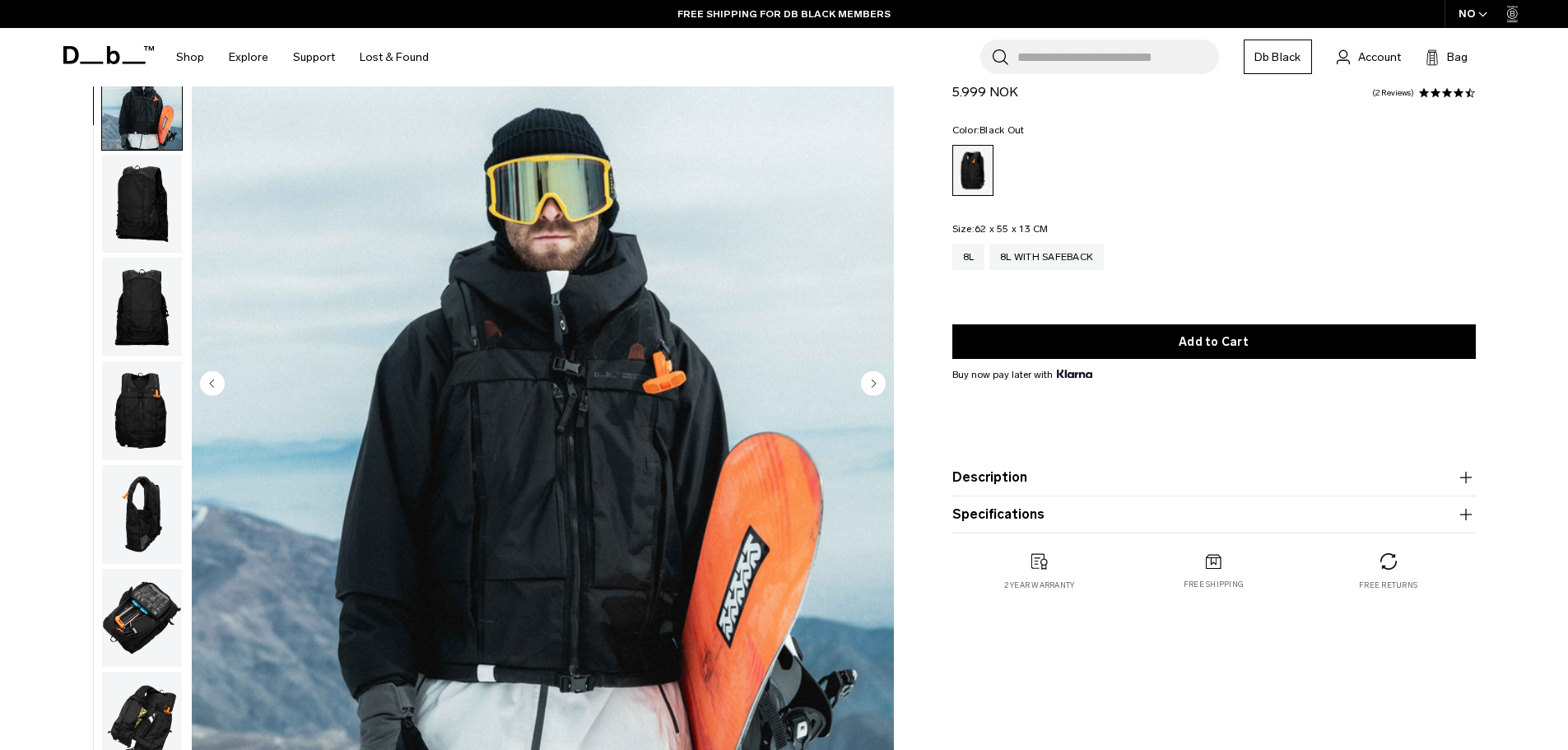
scroll to position [104, 0]
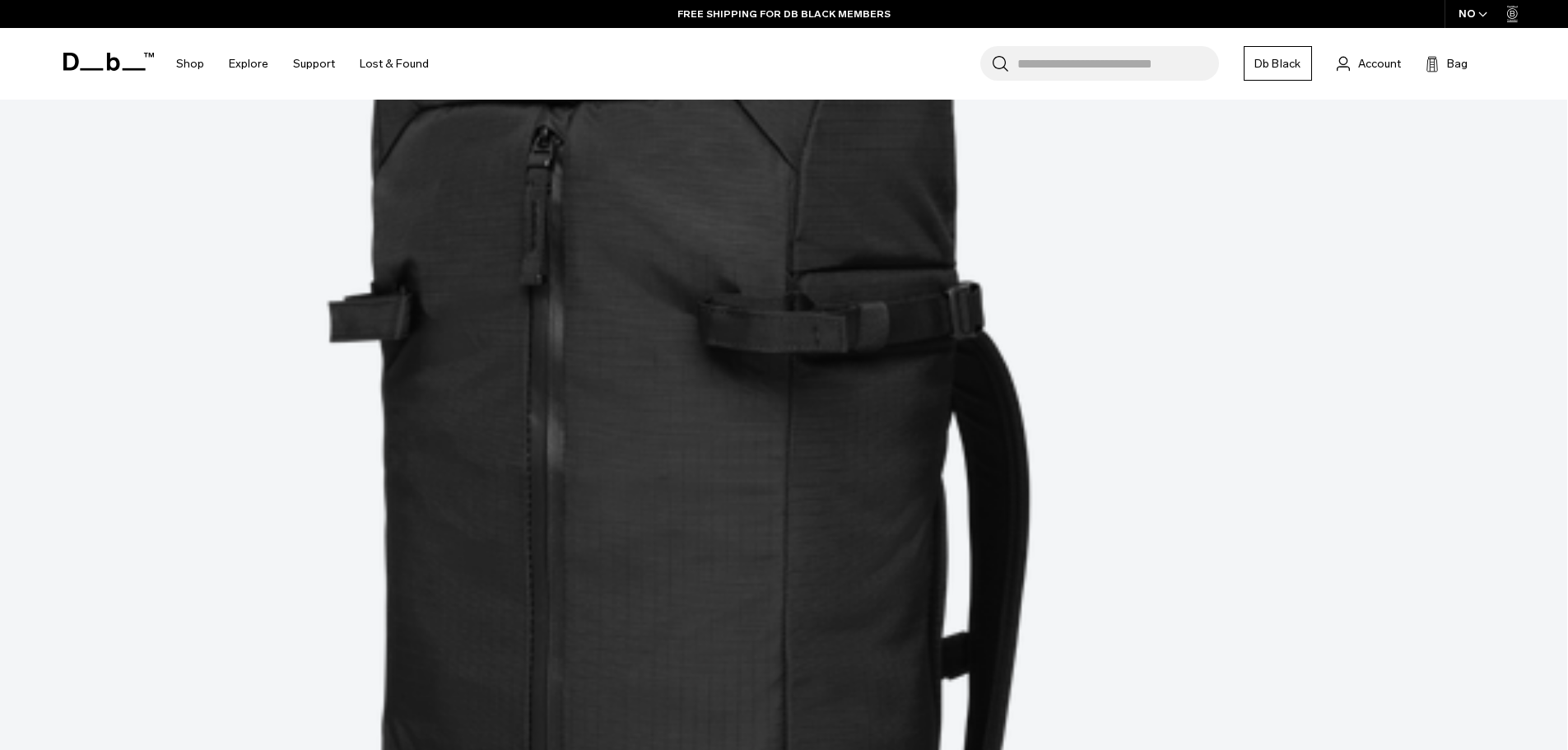
scroll to position [2679, 0]
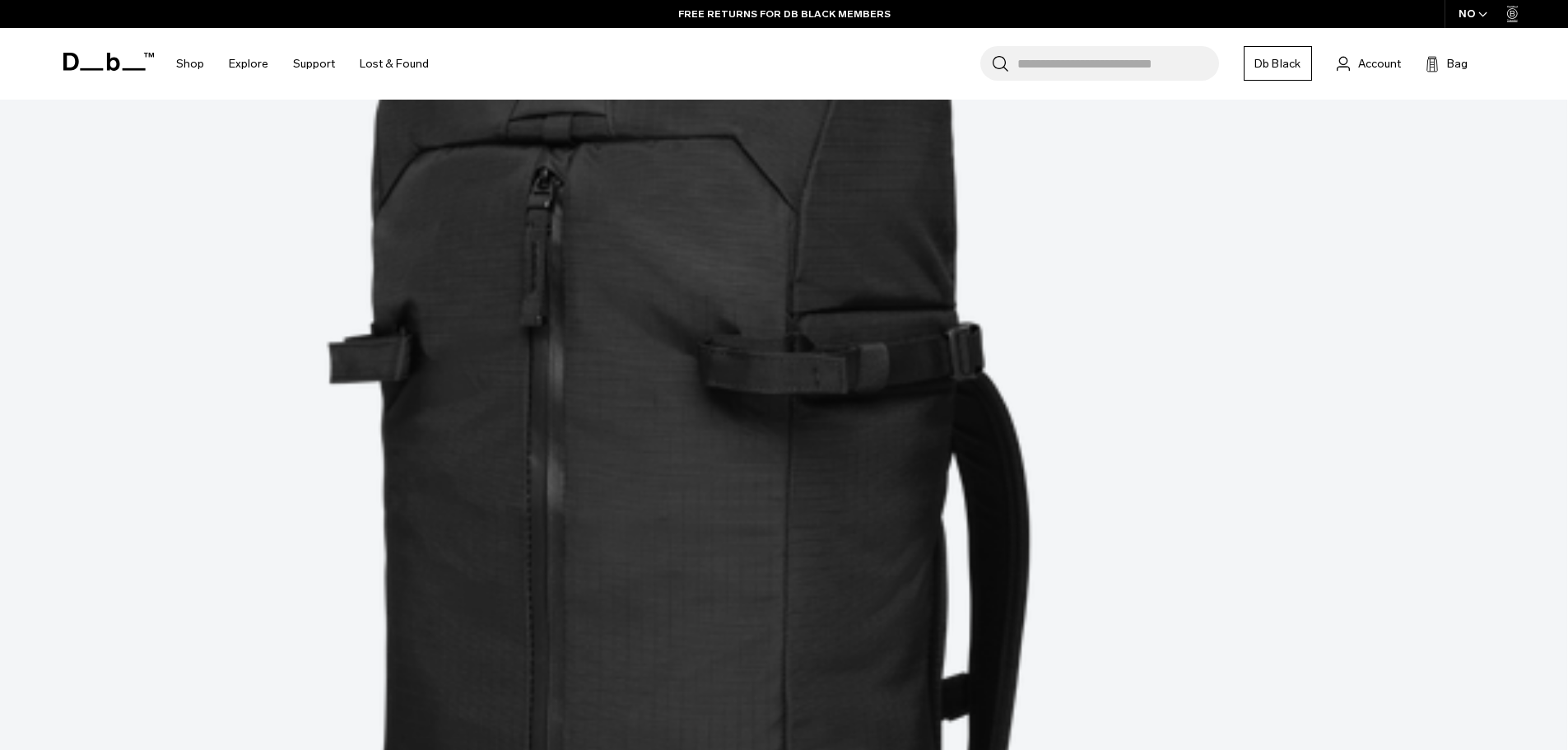
scroll to position [2597, 0]
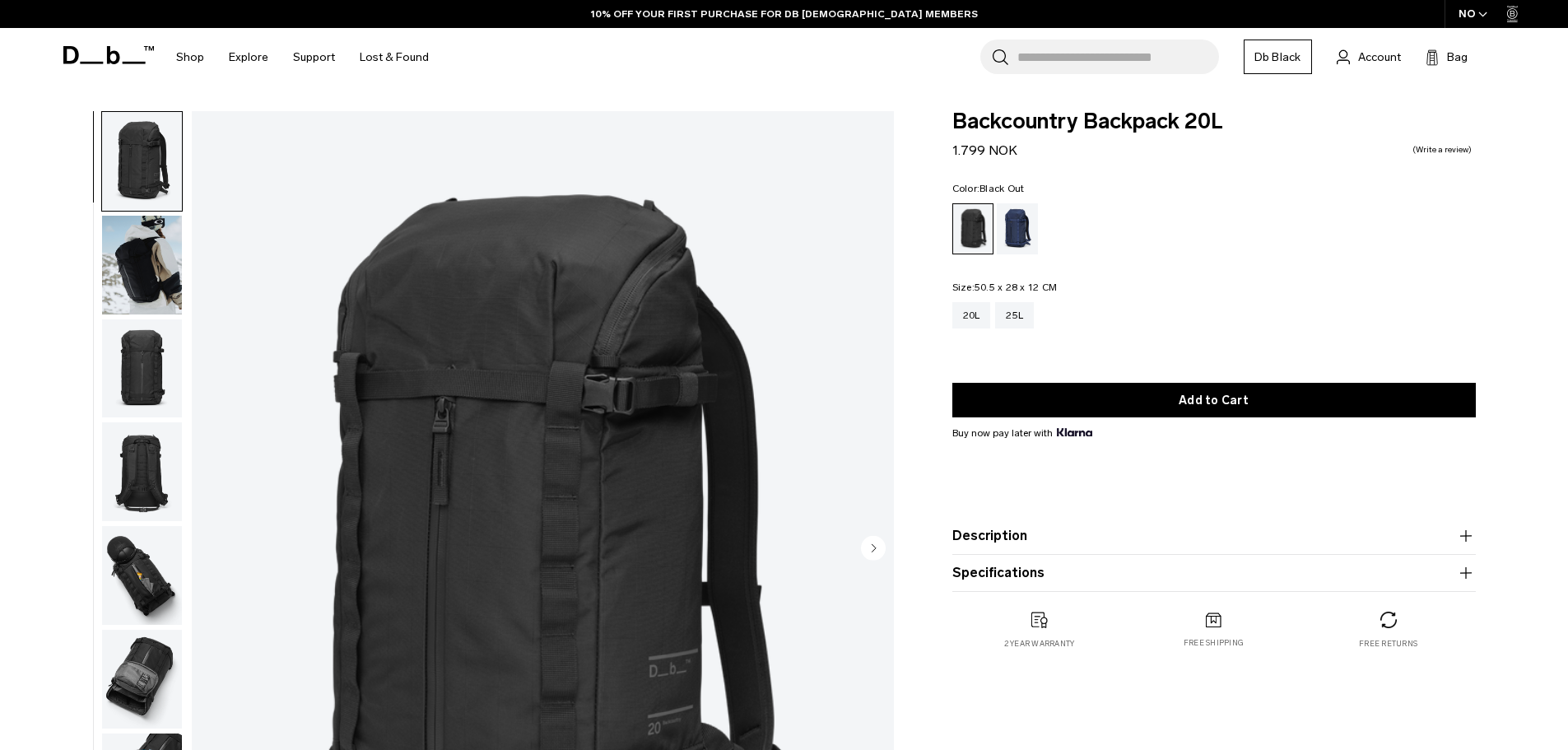
click at [147, 560] on img "button" at bounding box center [142, 575] width 79 height 99
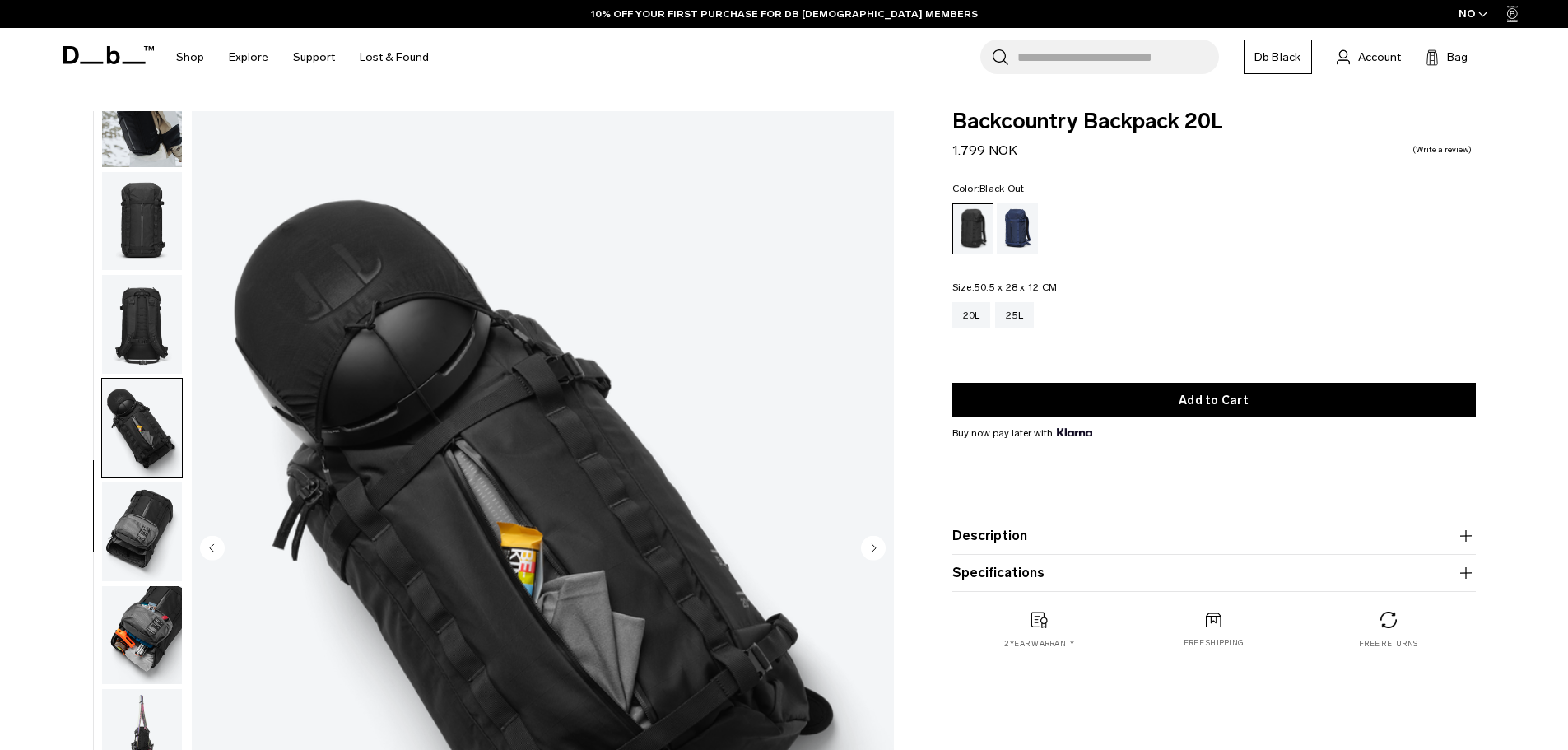
scroll to position [156, 0]
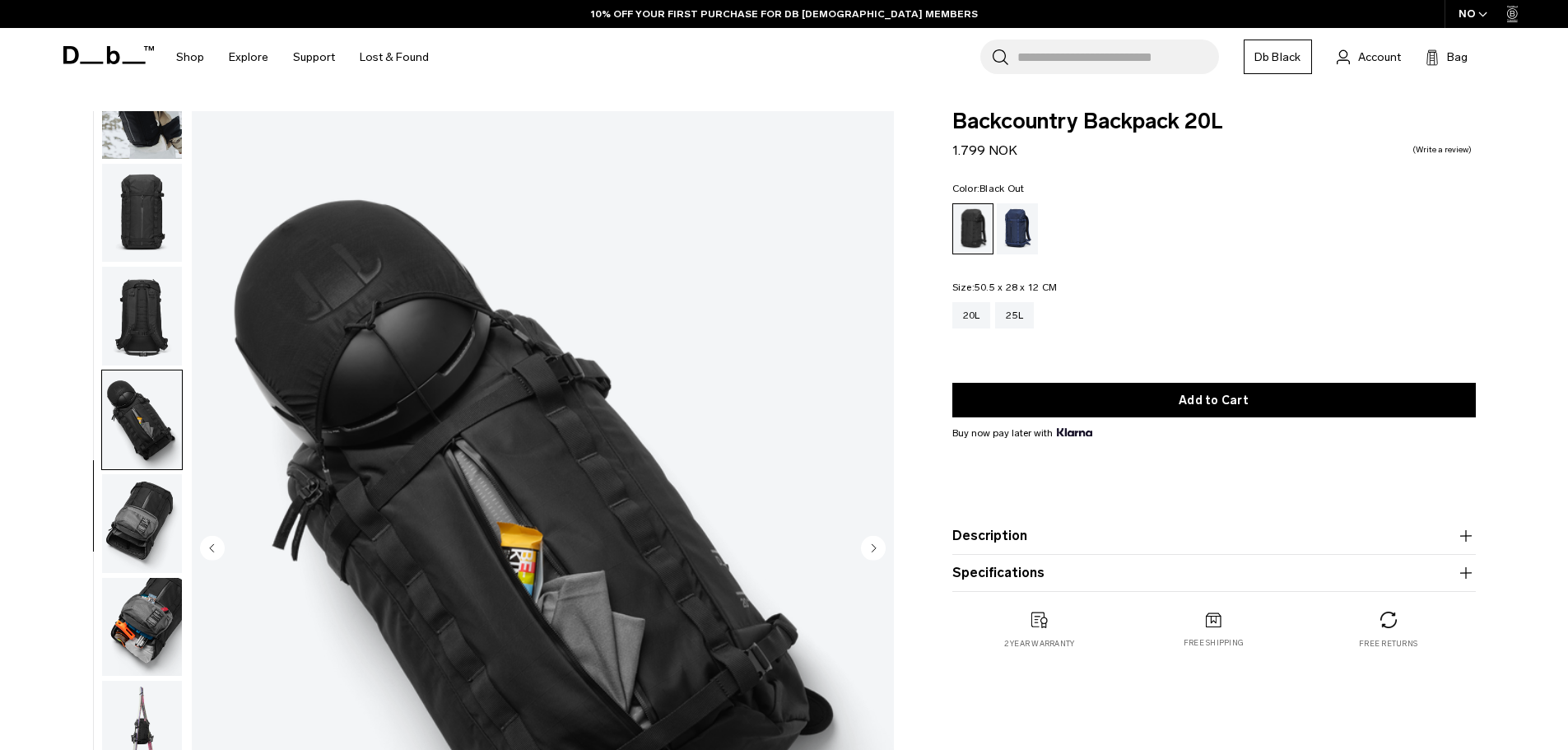
click at [146, 530] on img "button" at bounding box center [142, 524] width 79 height 99
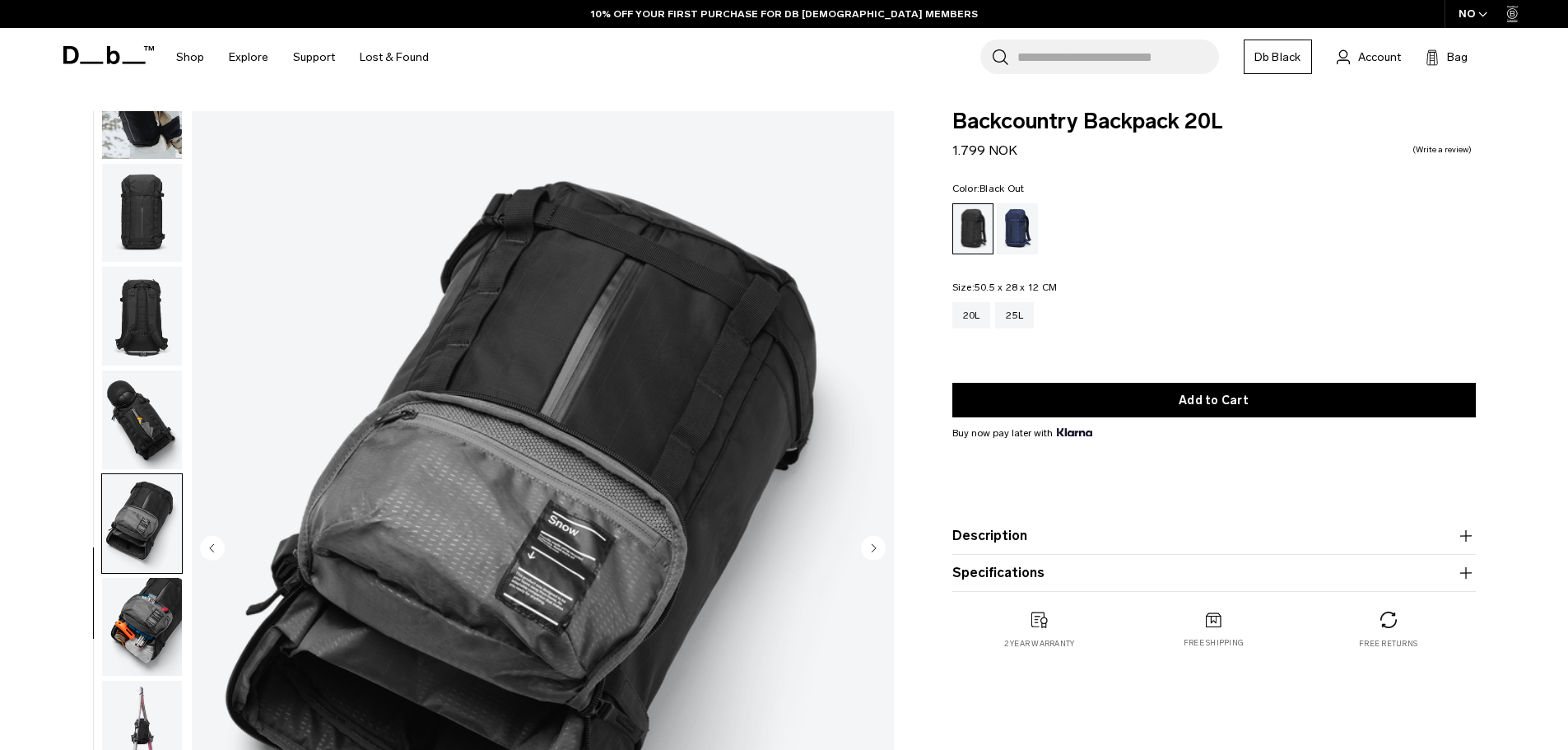
click at [121, 631] on img "button" at bounding box center [142, 627] width 79 height 99
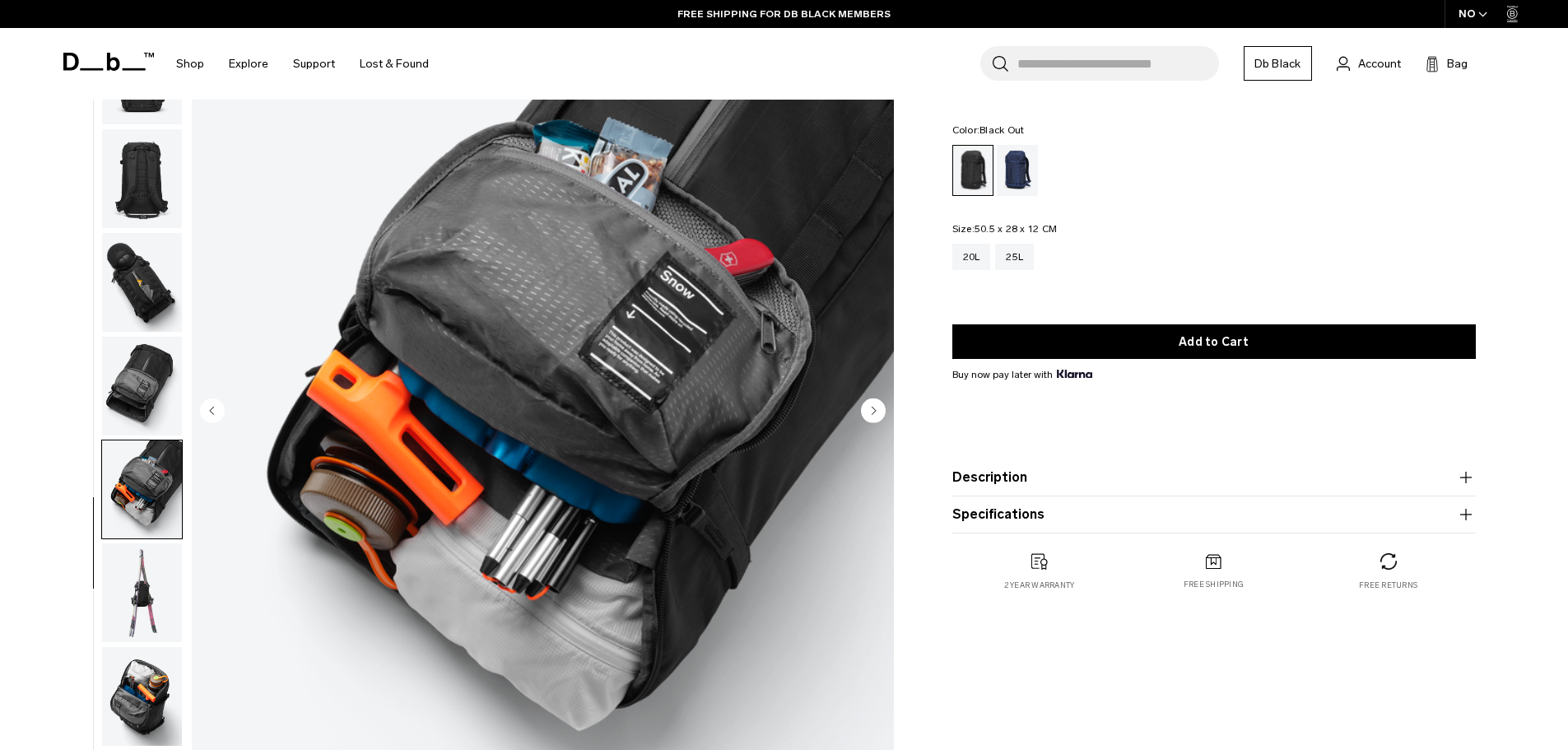
scroll to position [165, 0]
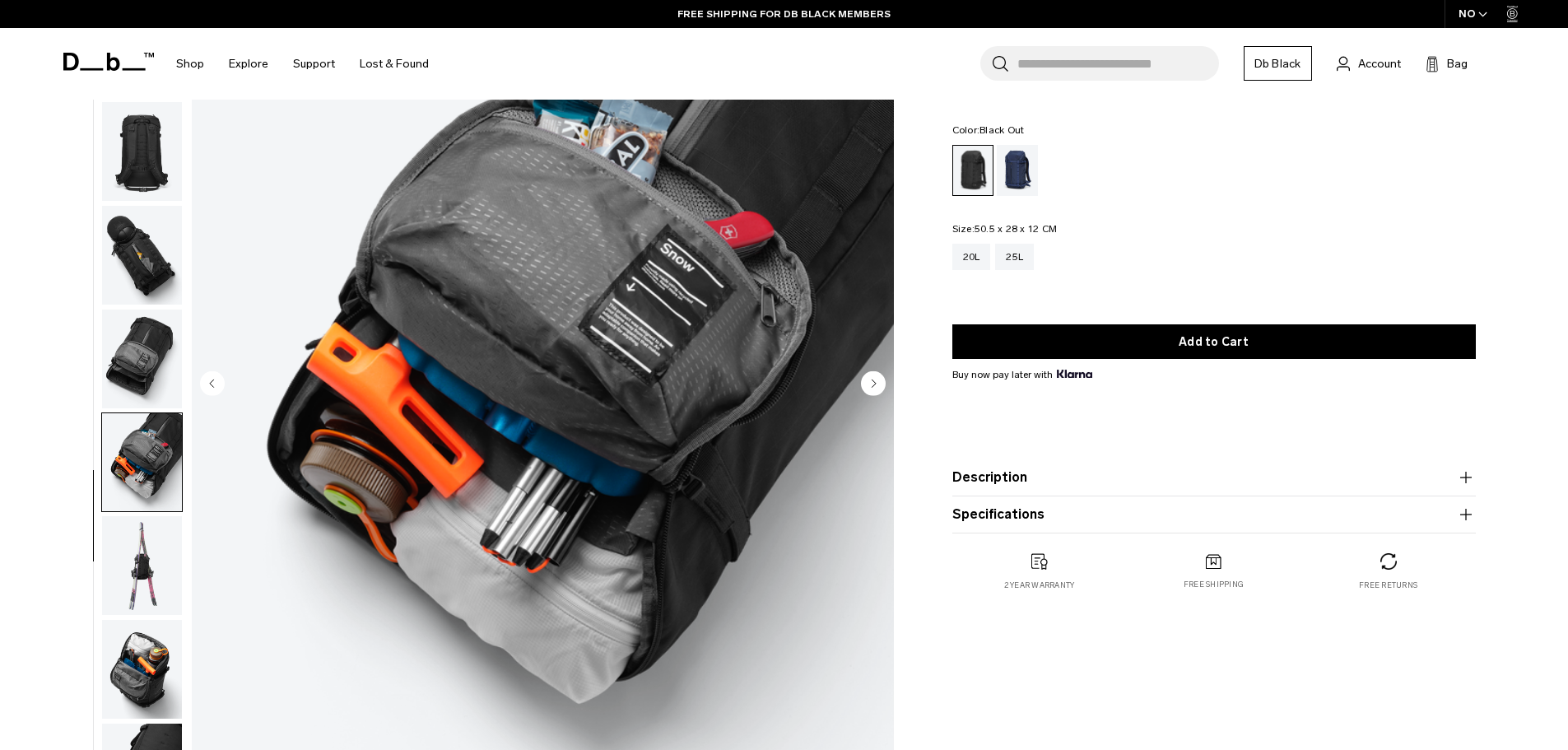
click at [153, 584] on img "button" at bounding box center [142, 566] width 79 height 99
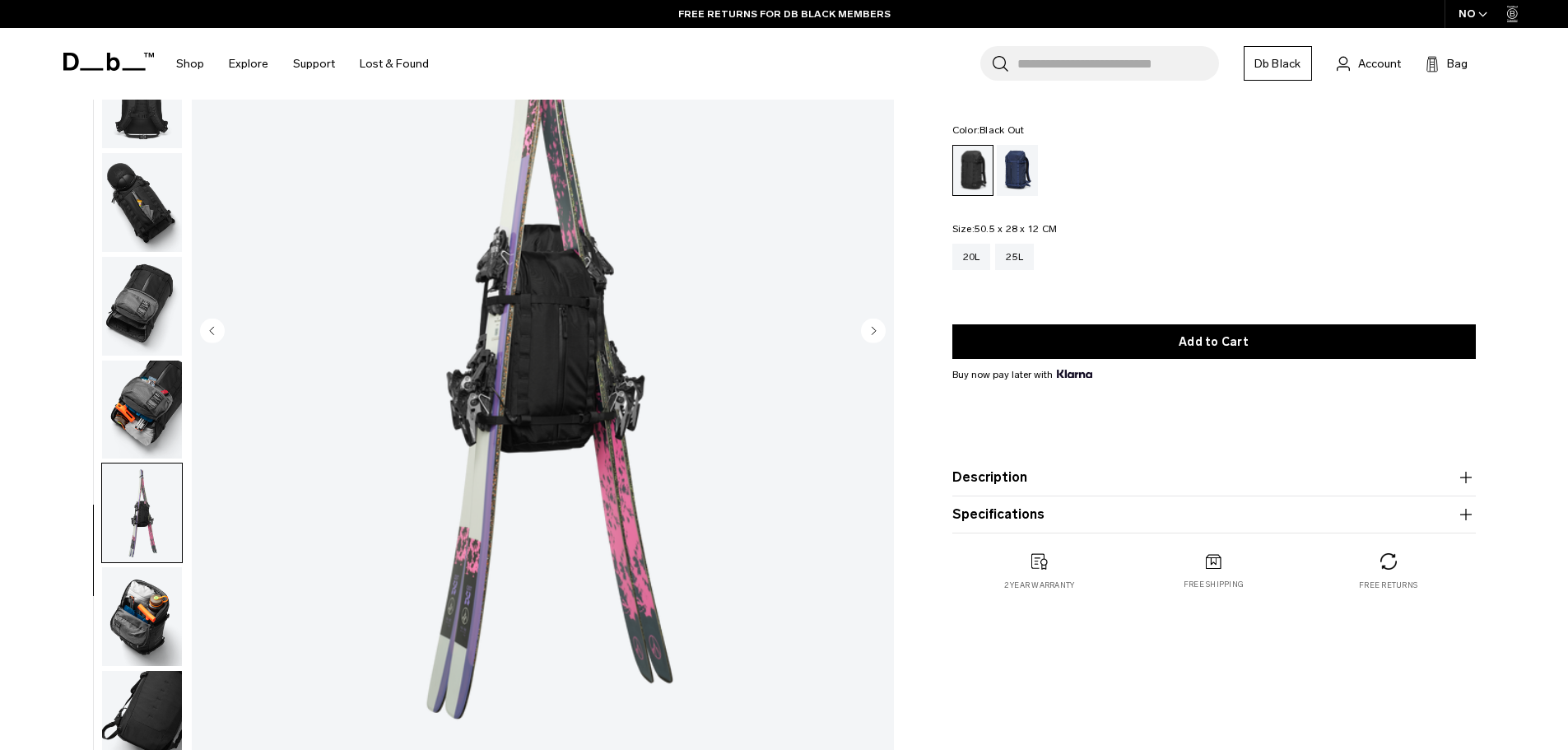
scroll to position [247, 0]
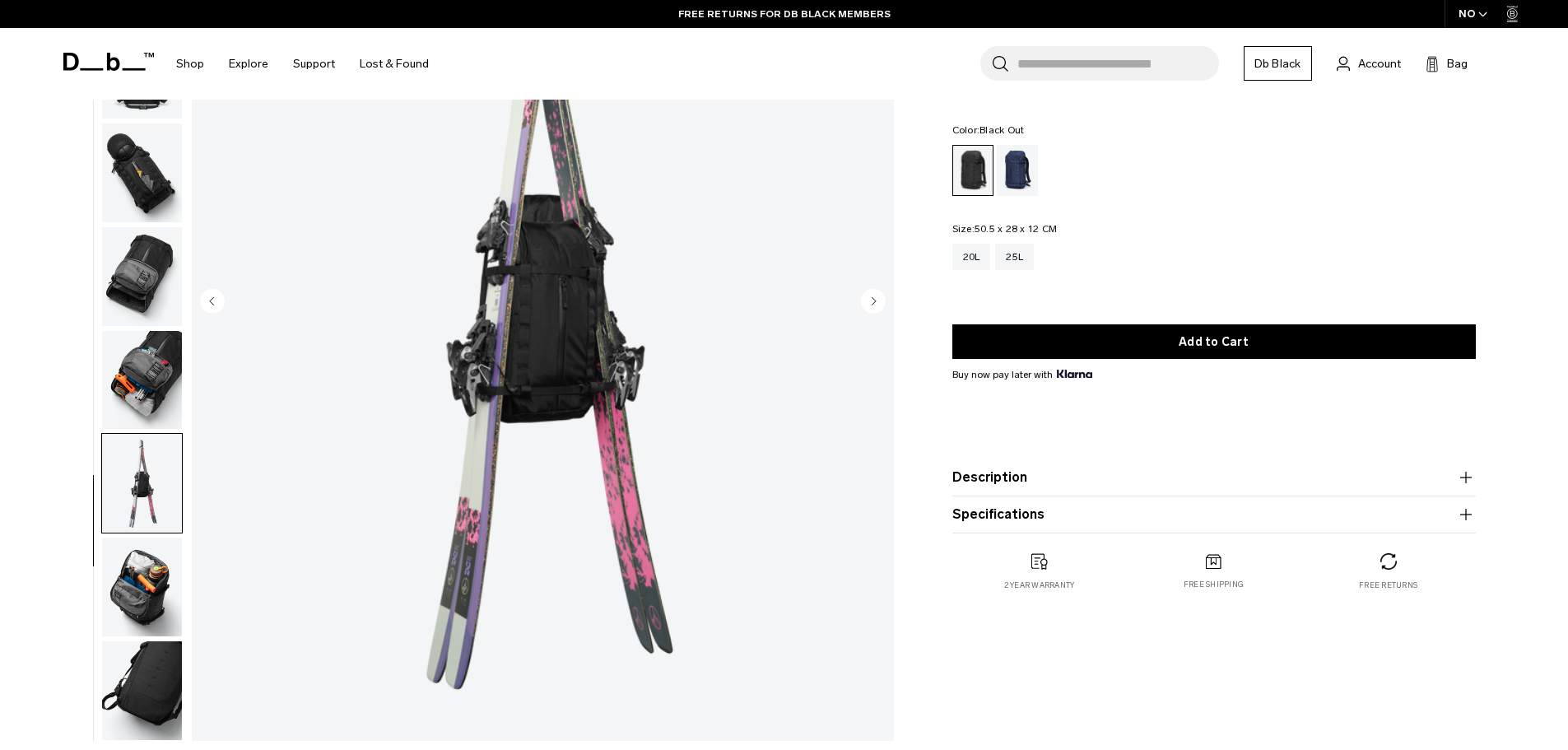
click at [137, 575] on img "button" at bounding box center [142, 587] width 79 height 99
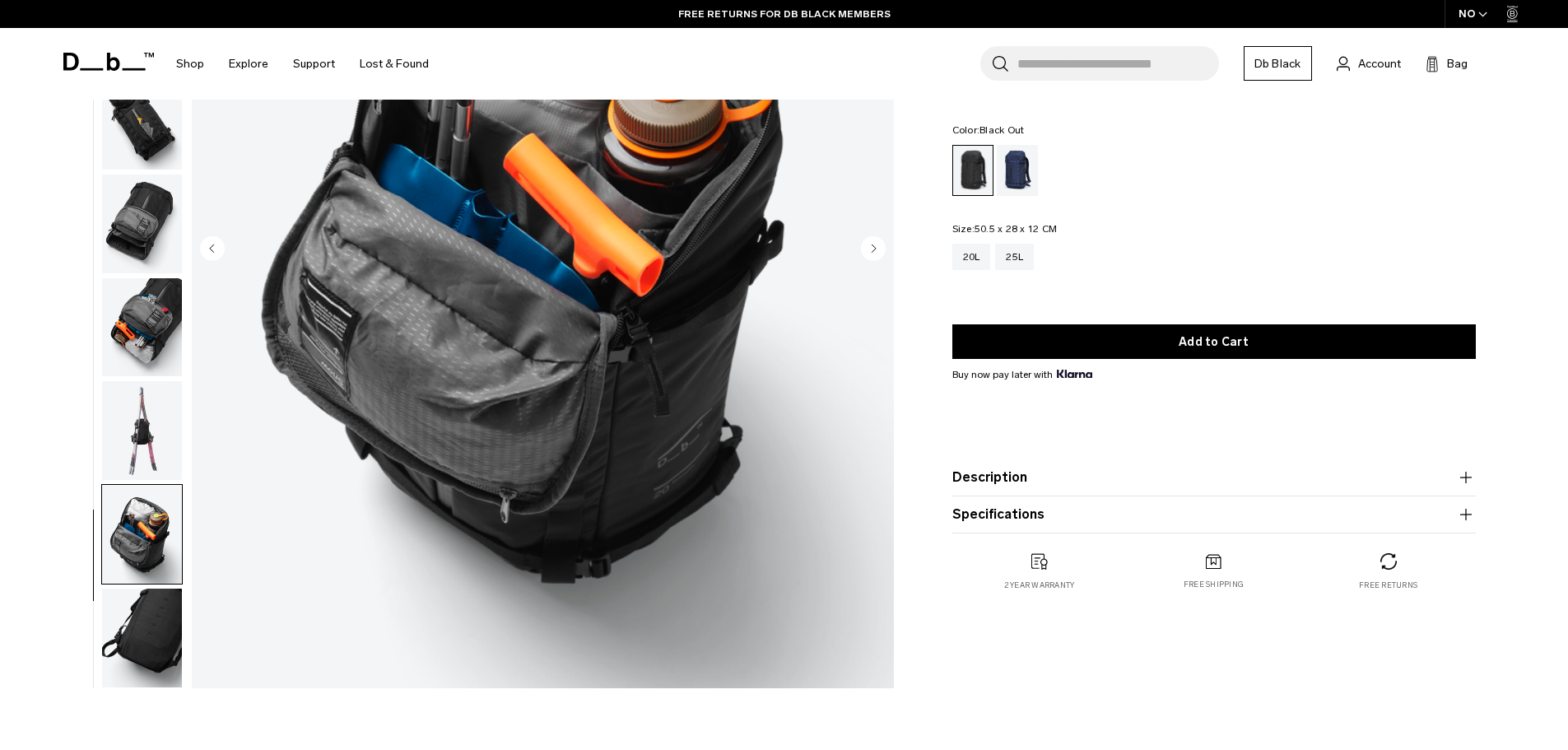
scroll to position [329, 0]
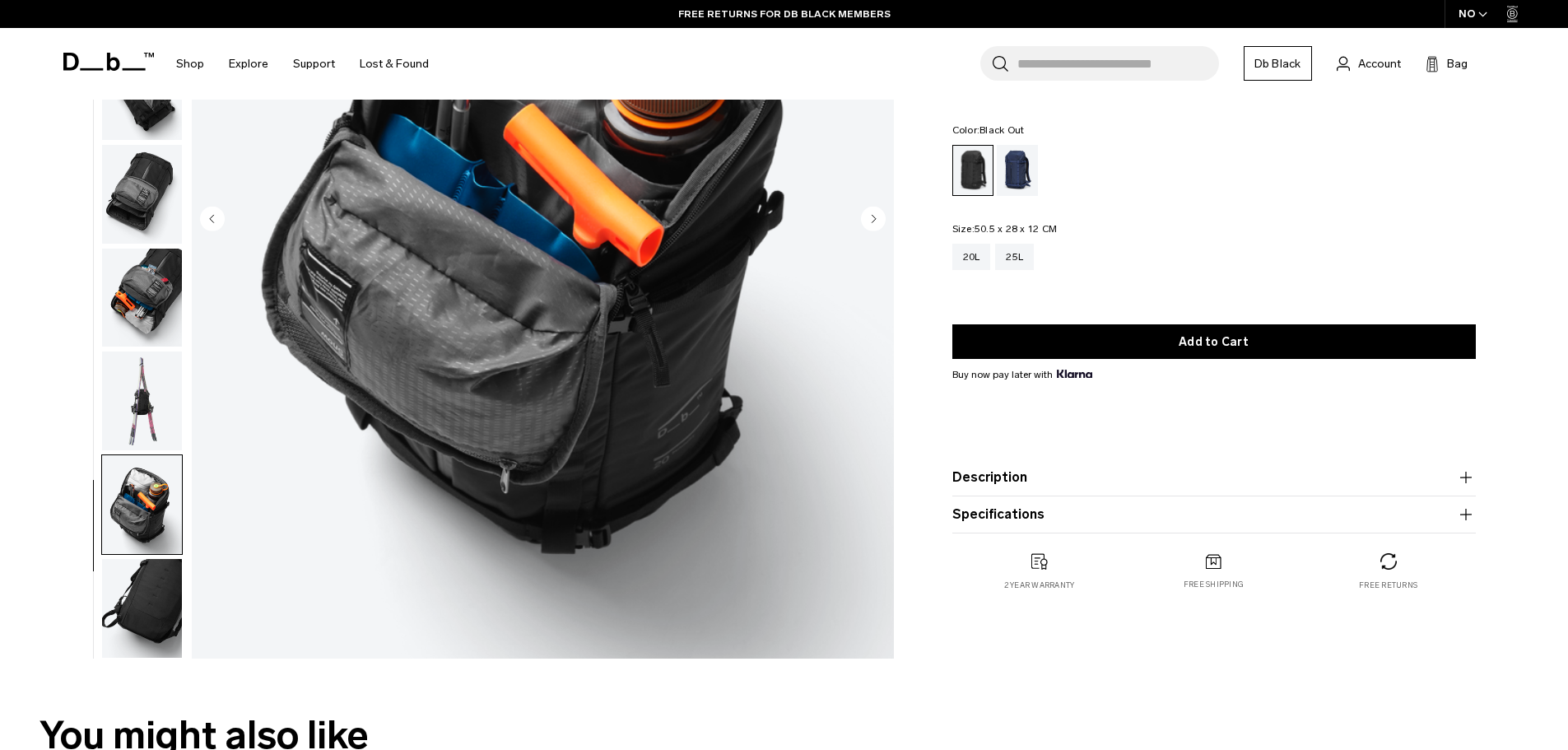
click at [120, 611] on img "button" at bounding box center [142, 608] width 79 height 99
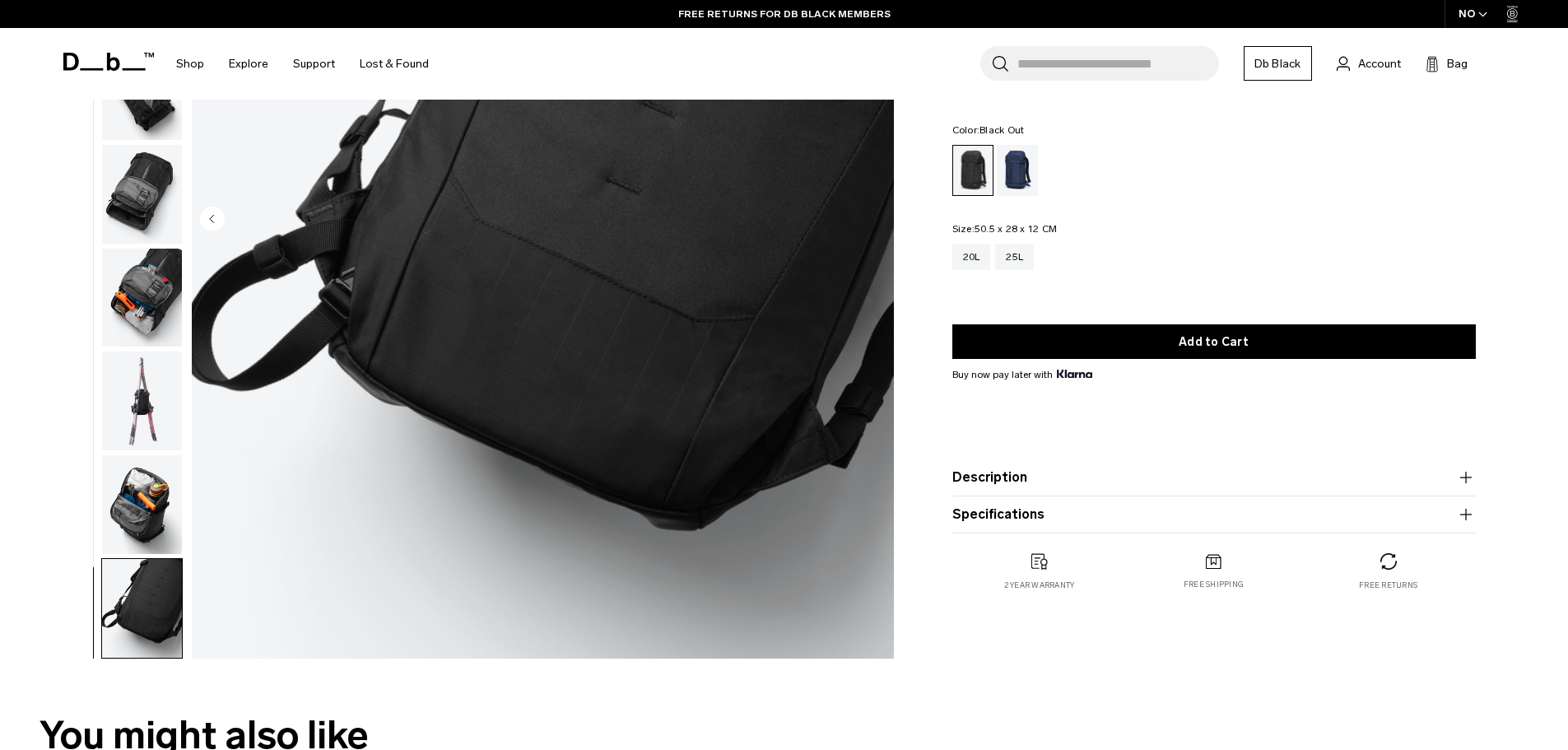
scroll to position [0, 0]
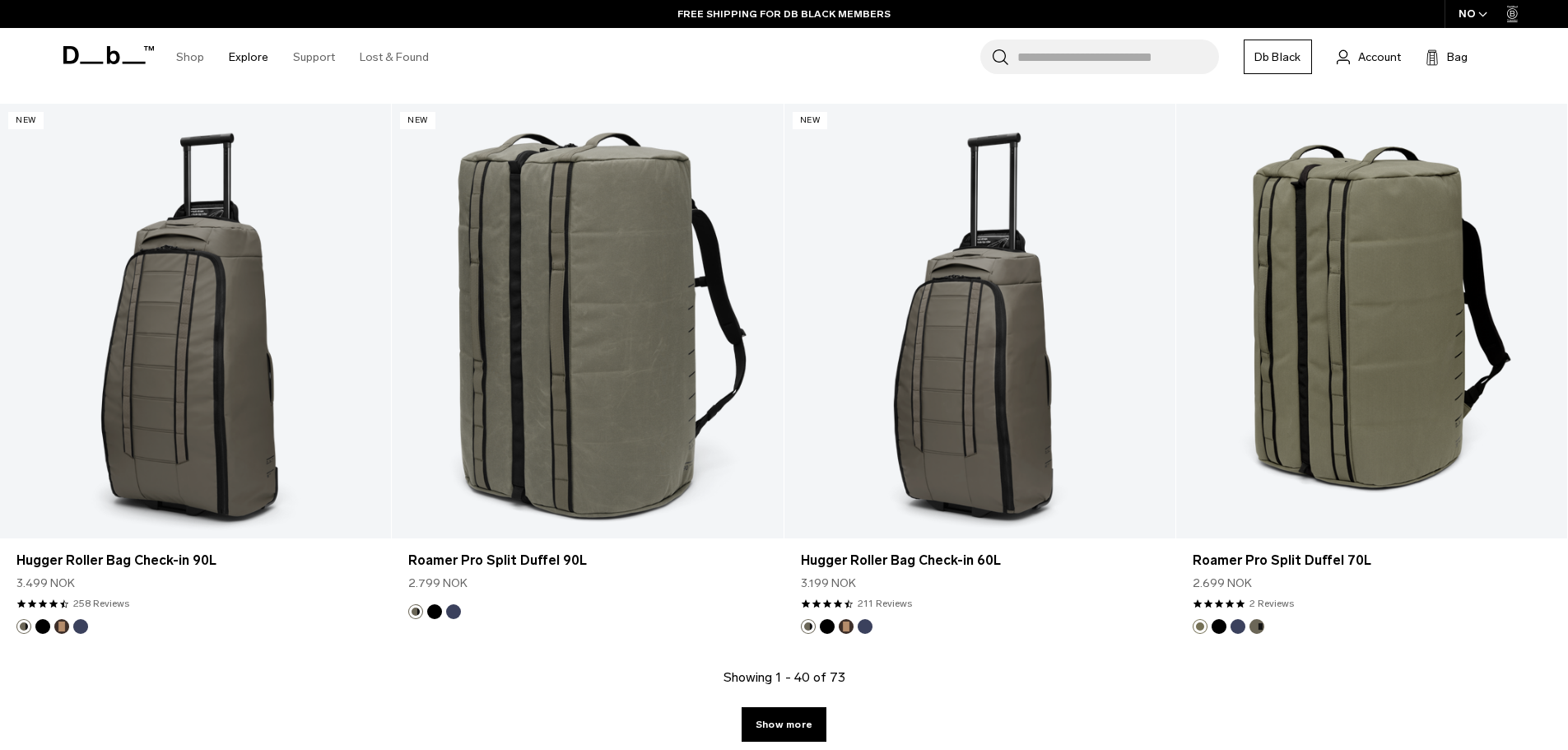
scroll to position [5328, 0]
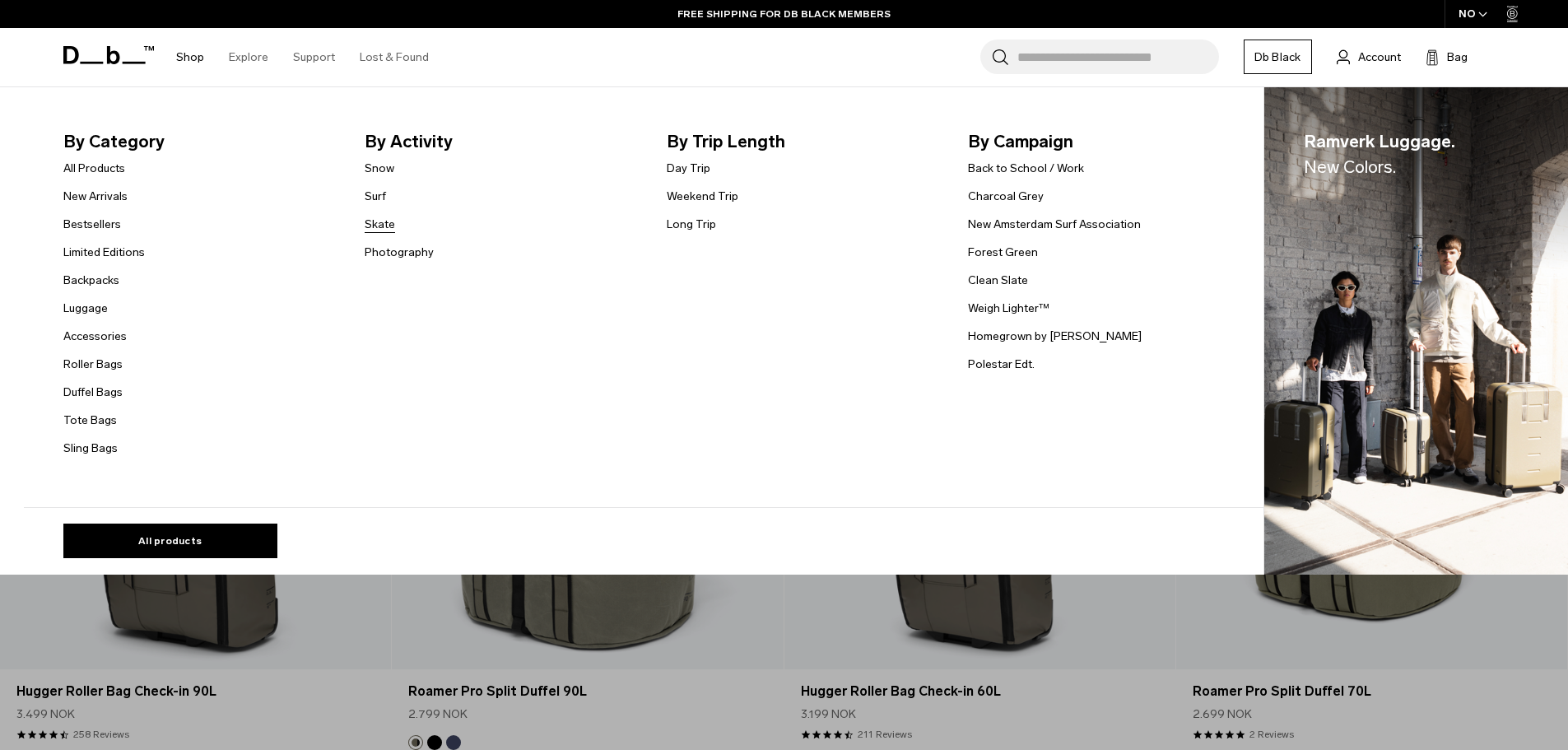
click at [388, 227] on link "Skate" at bounding box center [380, 224] width 30 height 17
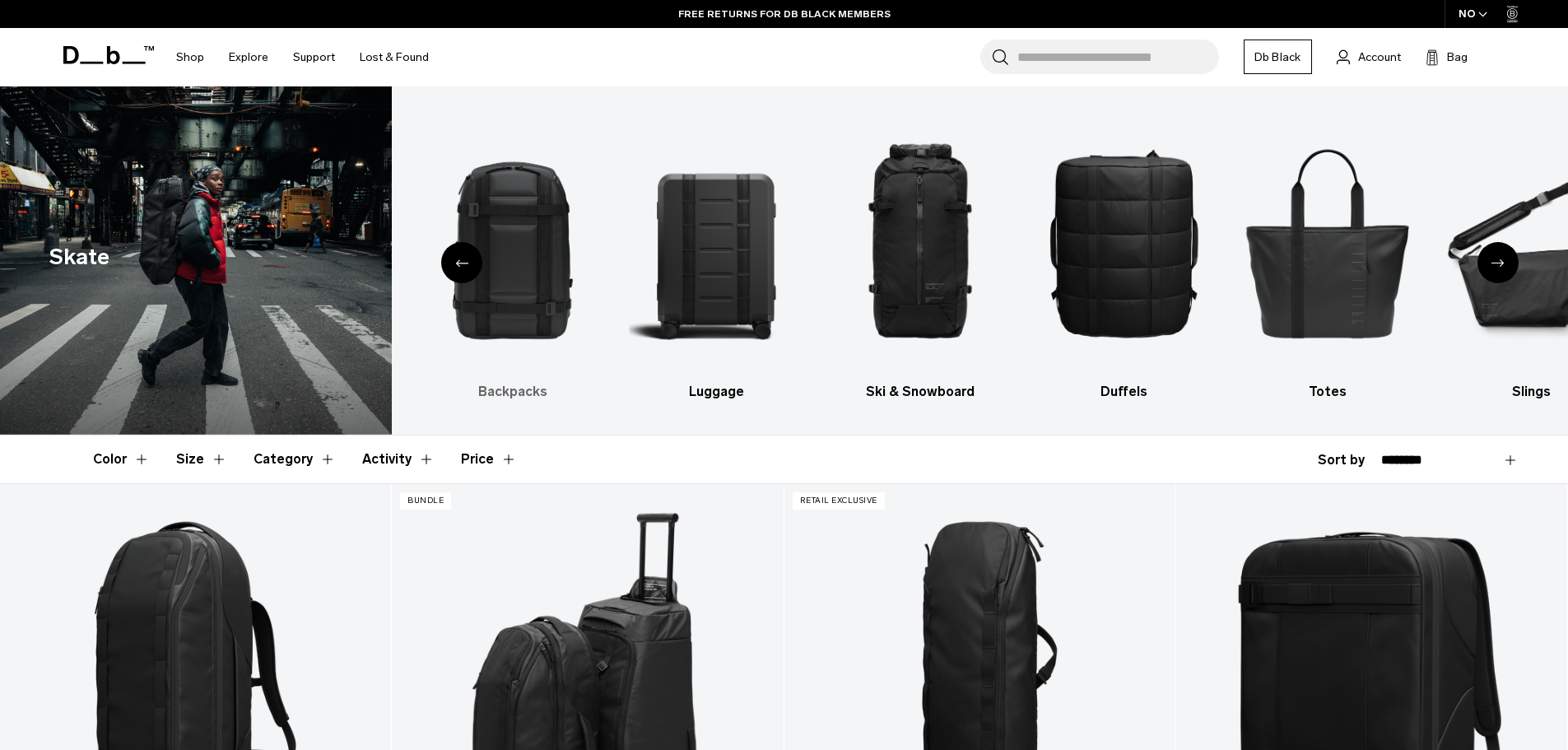
click at [529, 295] on img "2 / 10" at bounding box center [511, 243] width 175 height 263
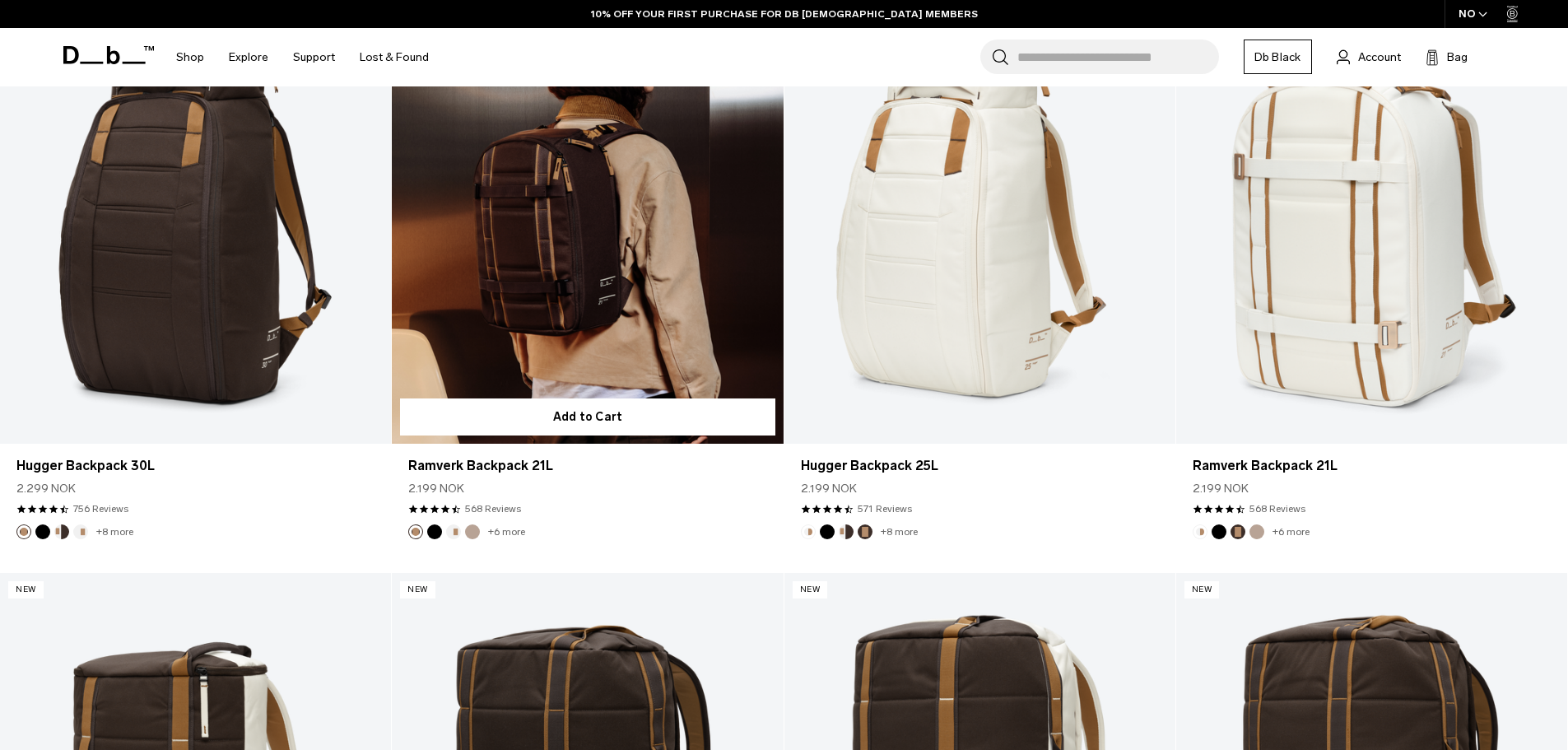
scroll to position [988, 0]
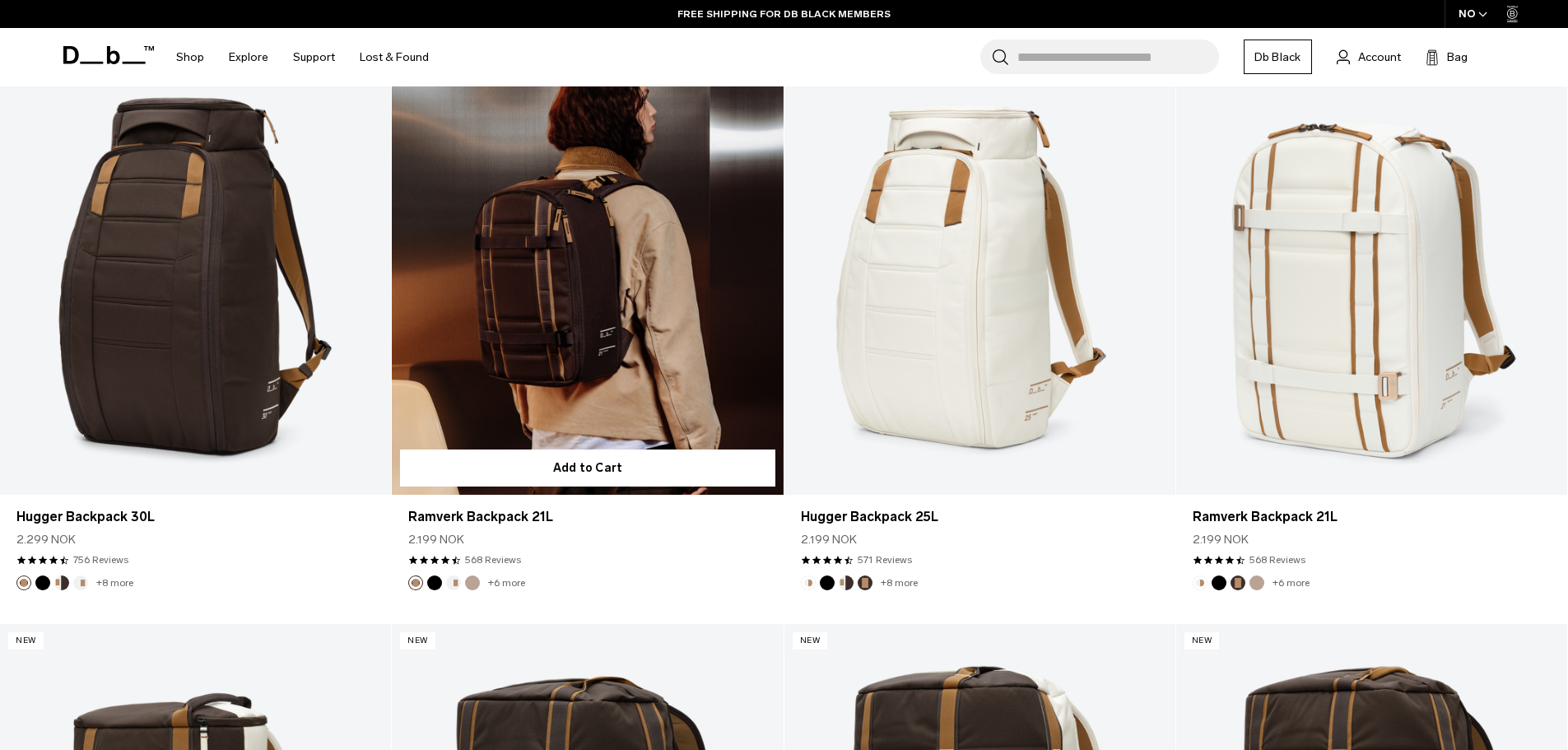
click at [502, 584] on link "+6 more" at bounding box center [506, 583] width 37 height 11
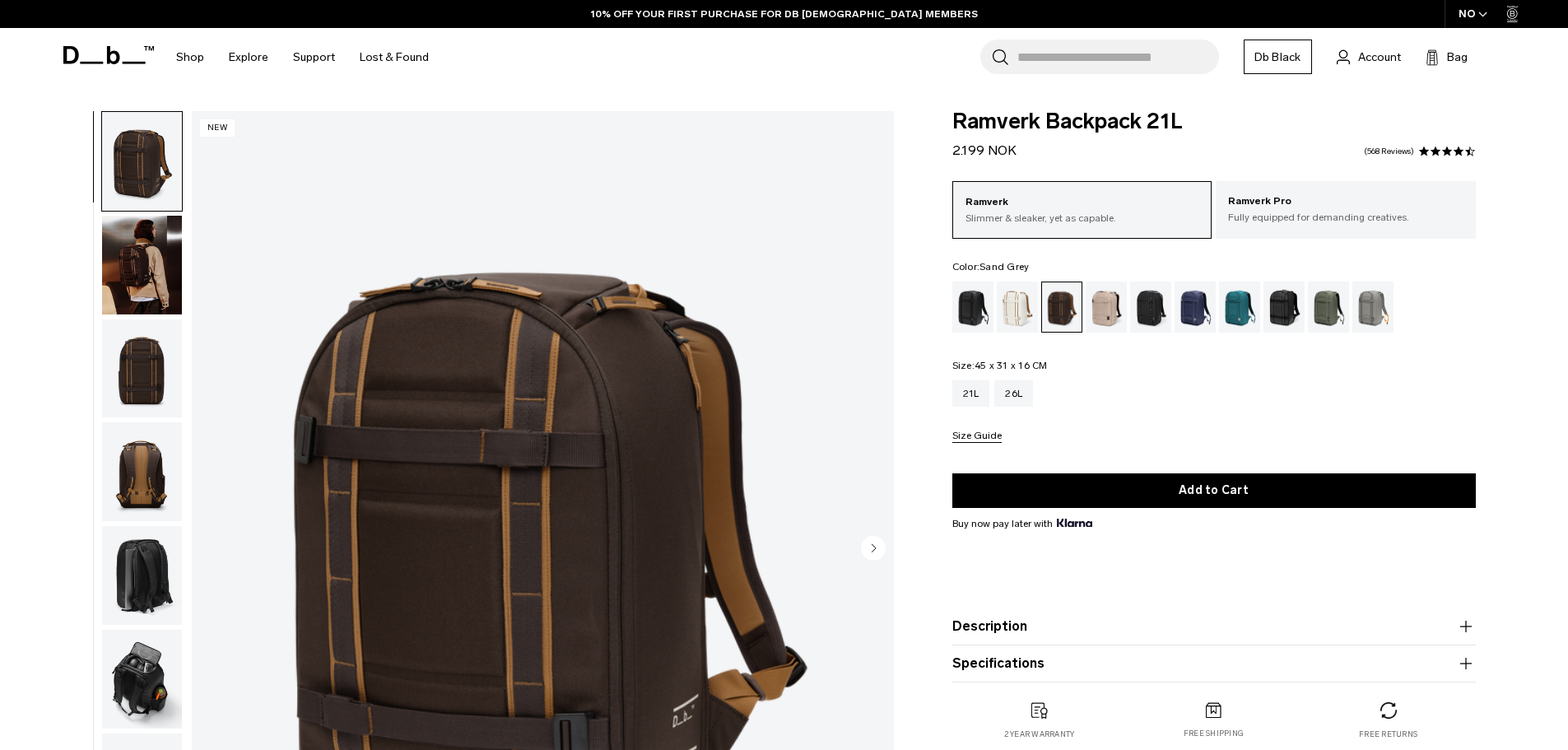
click at [1382, 312] on div "Sand Grey" at bounding box center [1373, 307] width 42 height 51
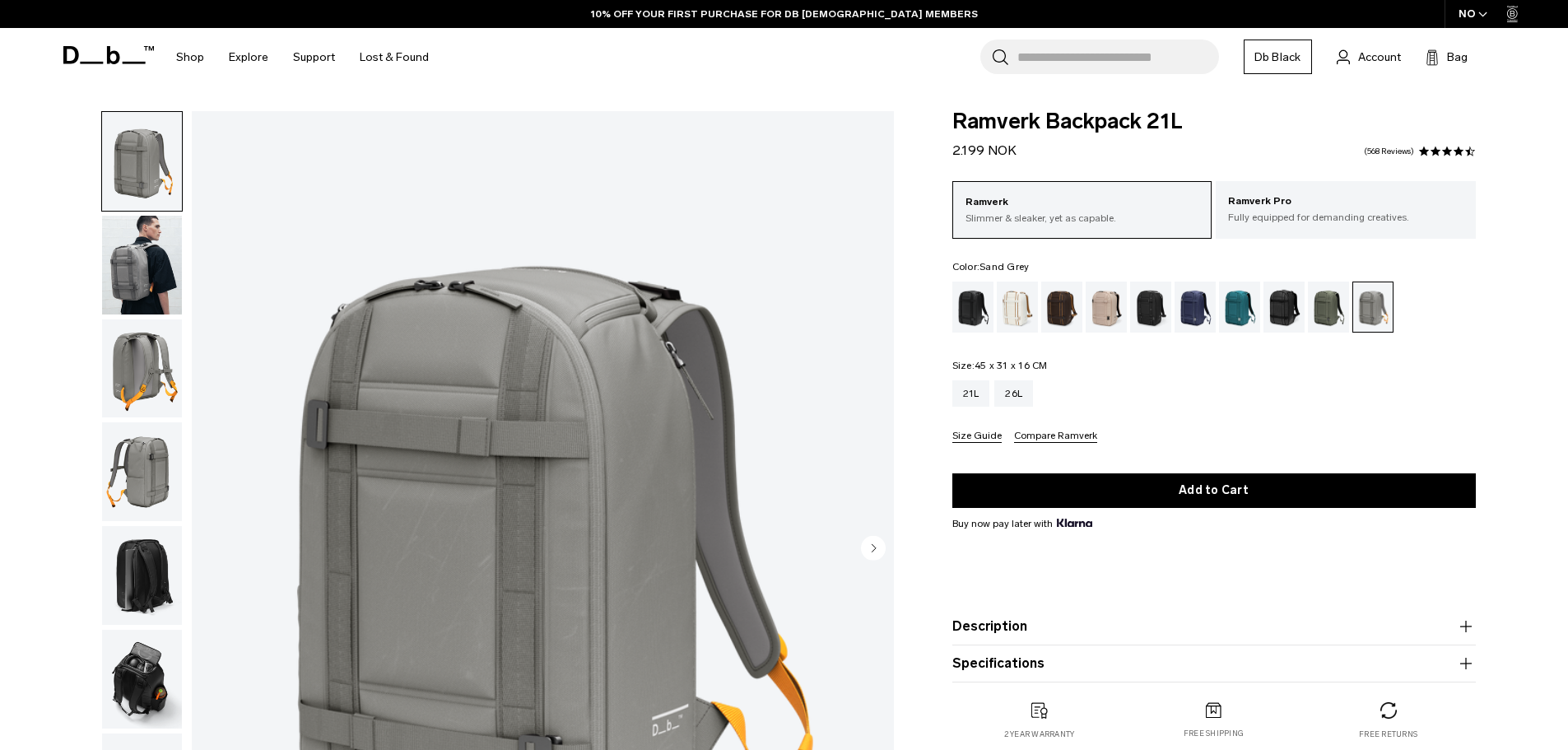
click at [169, 292] on img "button" at bounding box center [142, 265] width 79 height 99
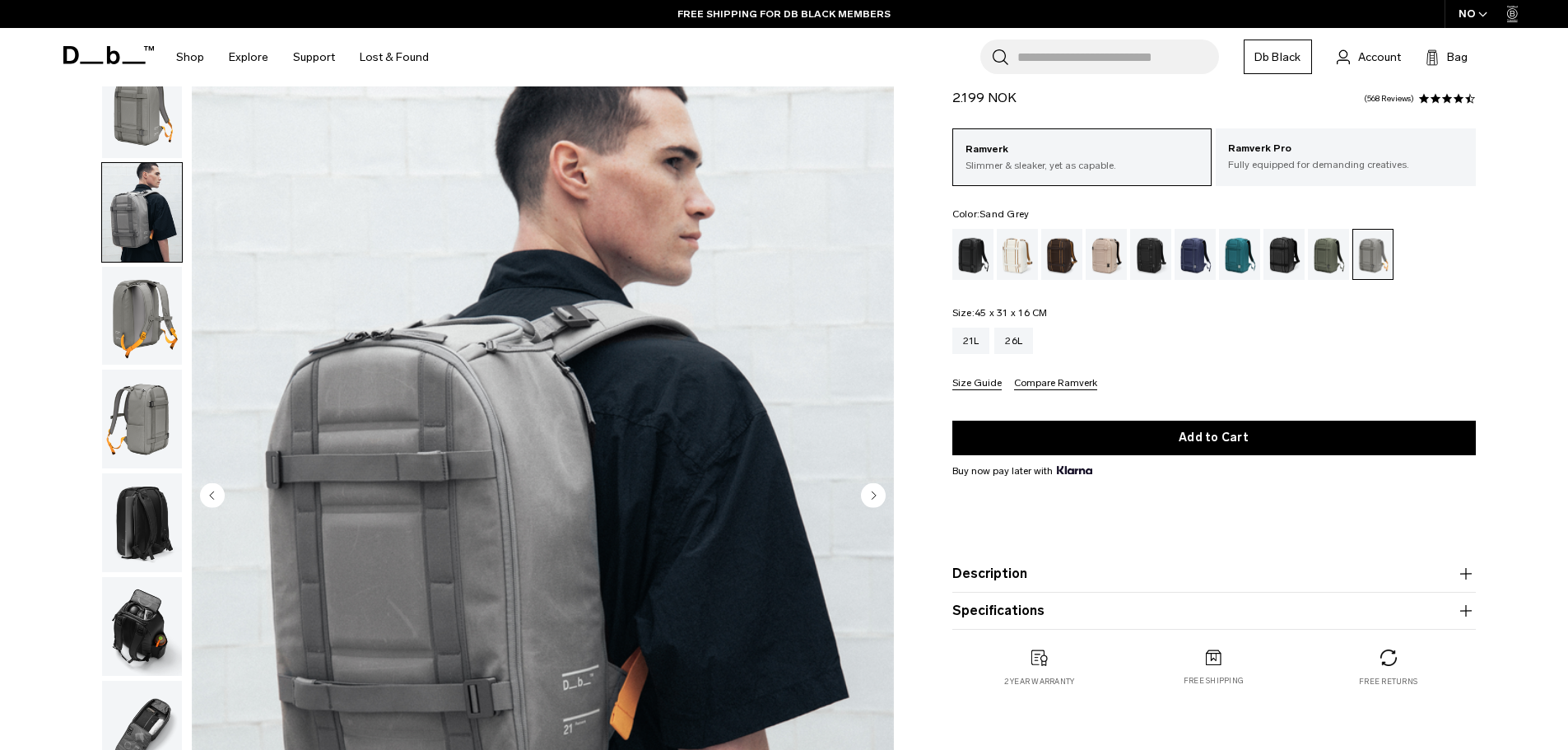
scroll to position [82, 0]
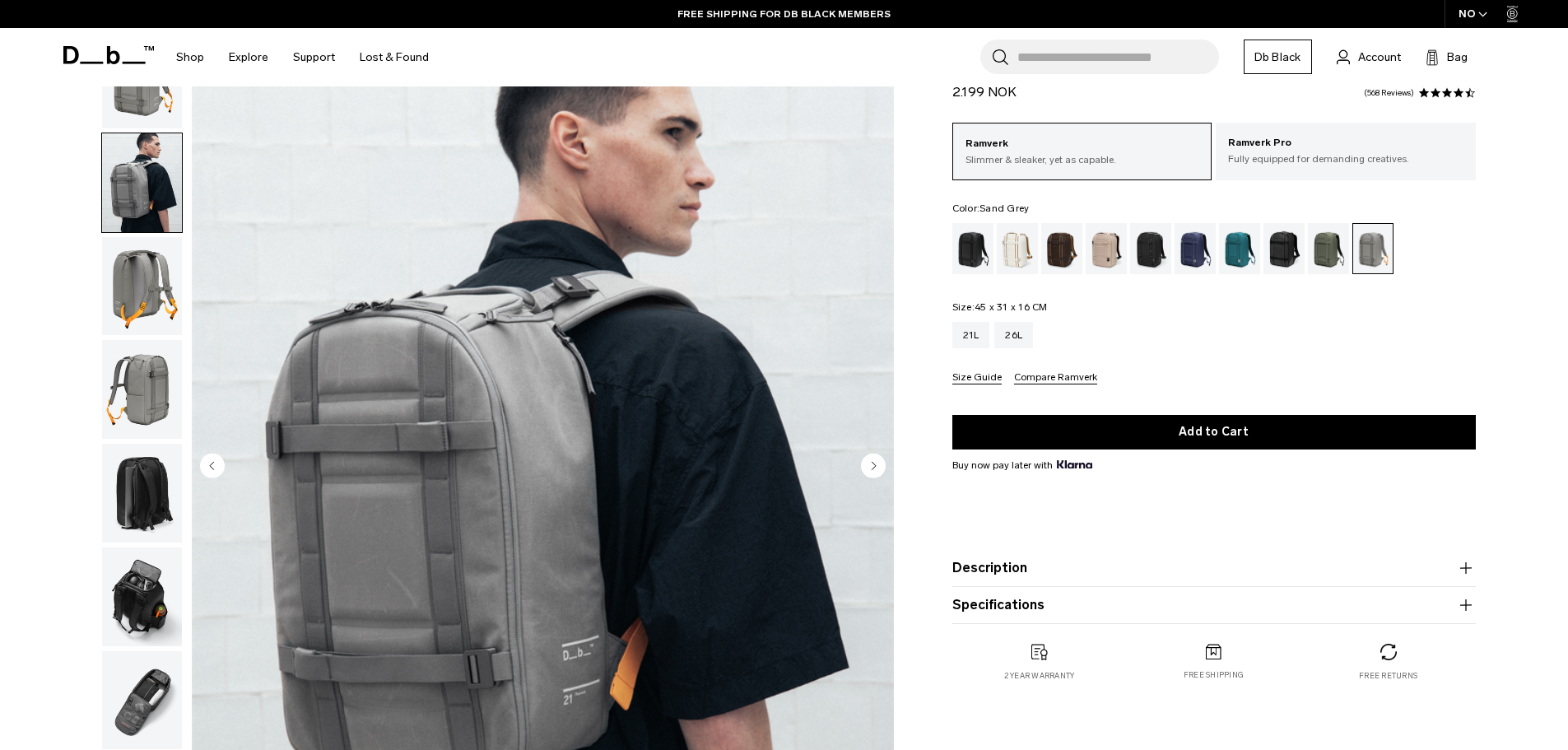
click at [149, 303] on img "button" at bounding box center [142, 287] width 79 height 99
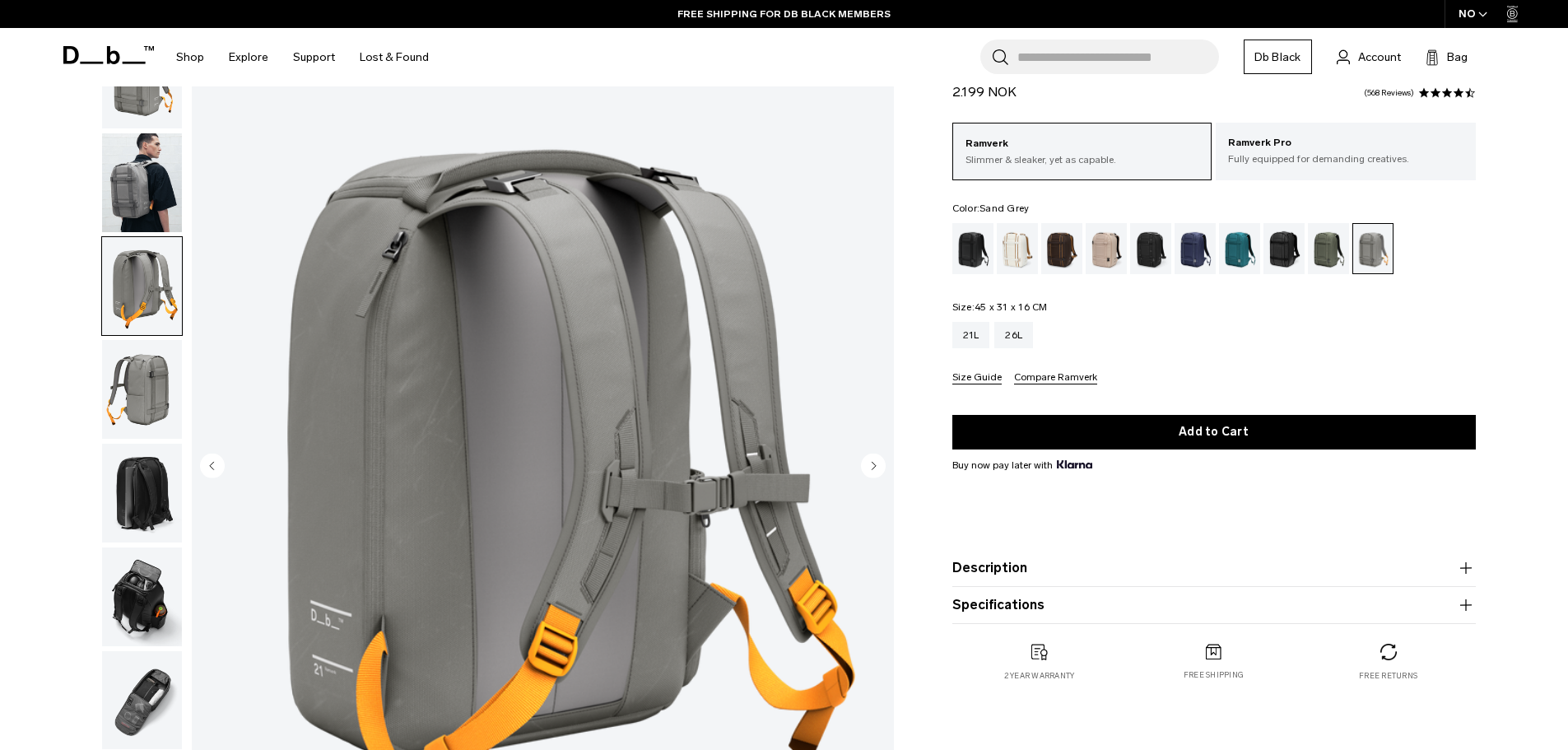
click at [145, 354] on img "button" at bounding box center [142, 390] width 79 height 99
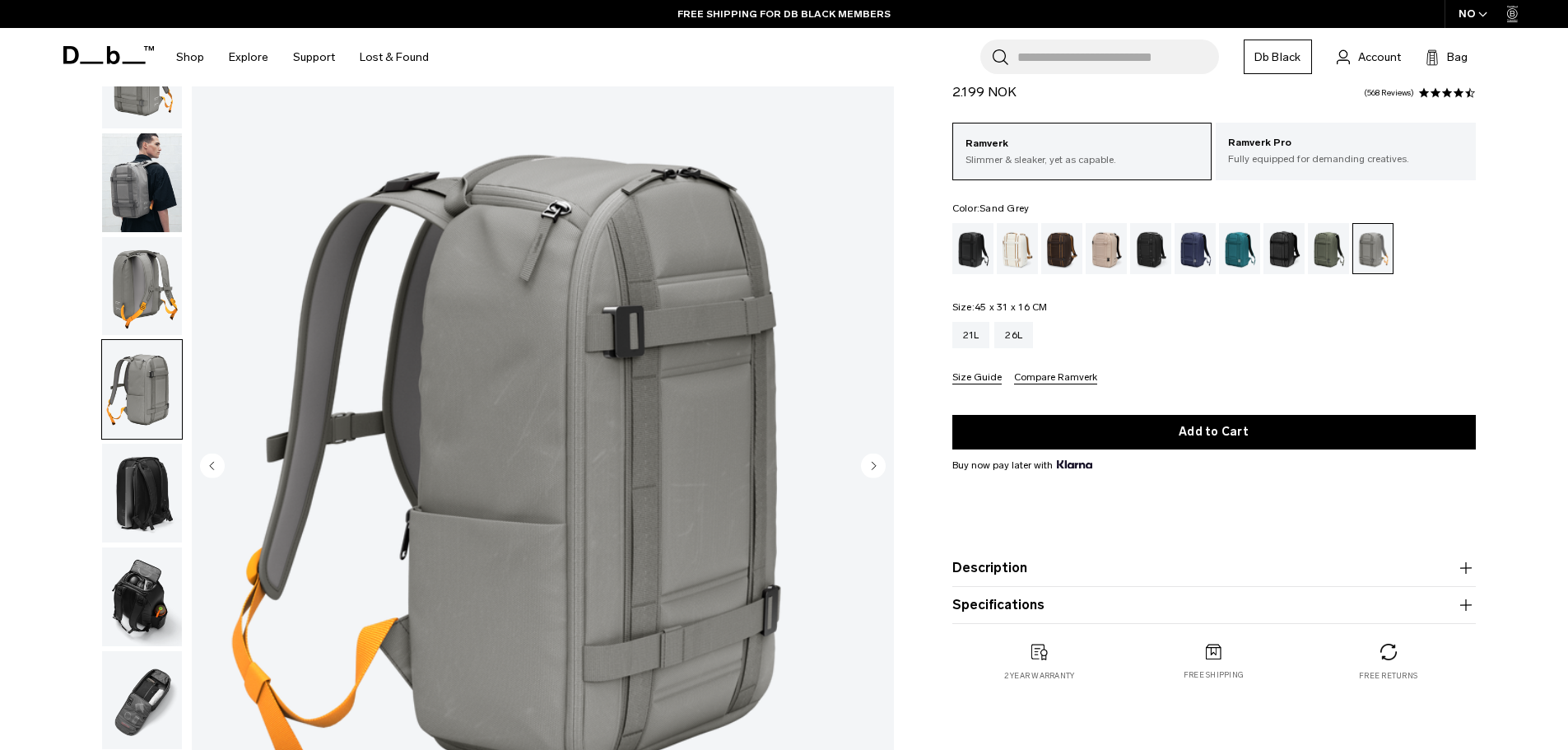
click at [152, 496] on img "button" at bounding box center [142, 493] width 79 height 99
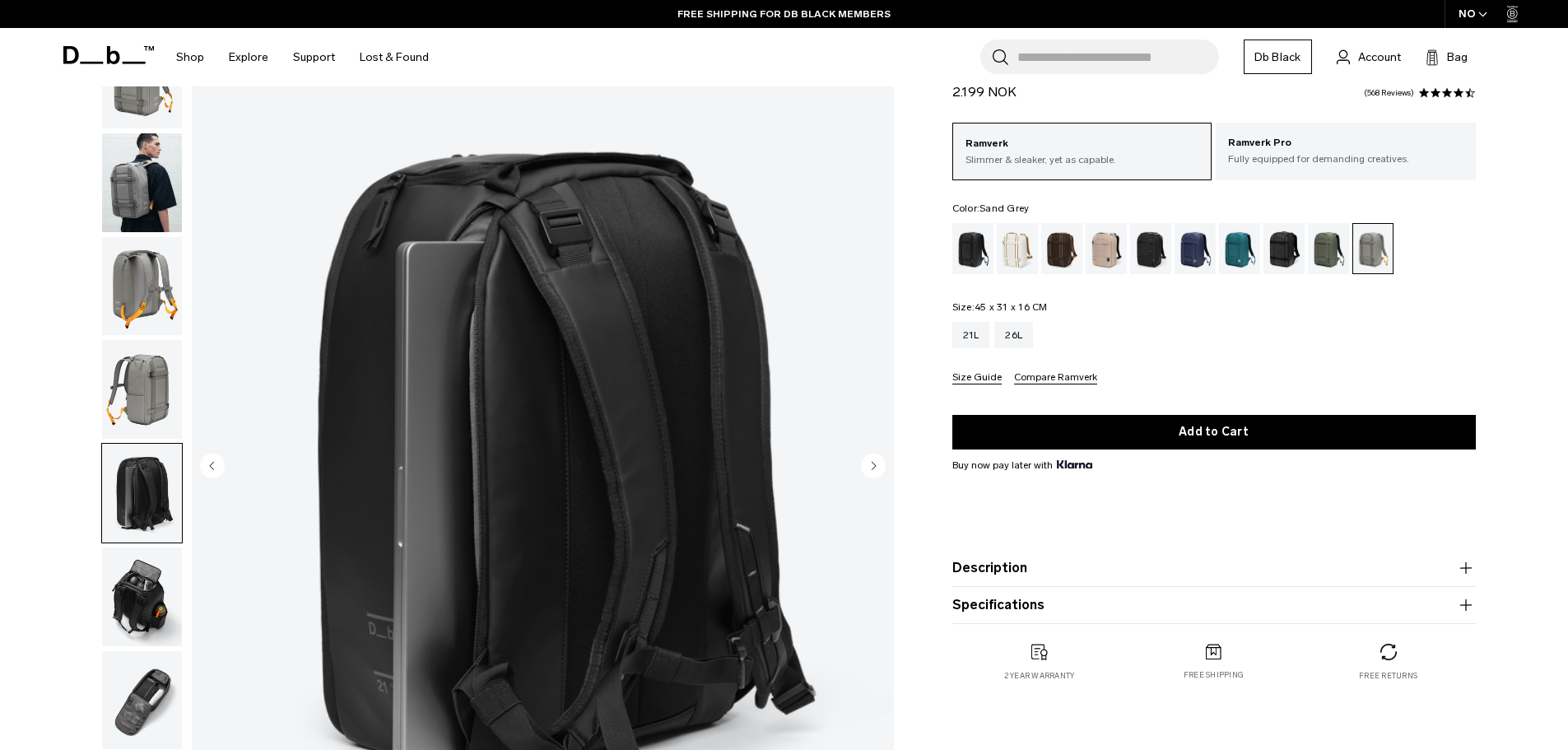
click at [138, 590] on img "button" at bounding box center [142, 597] width 79 height 99
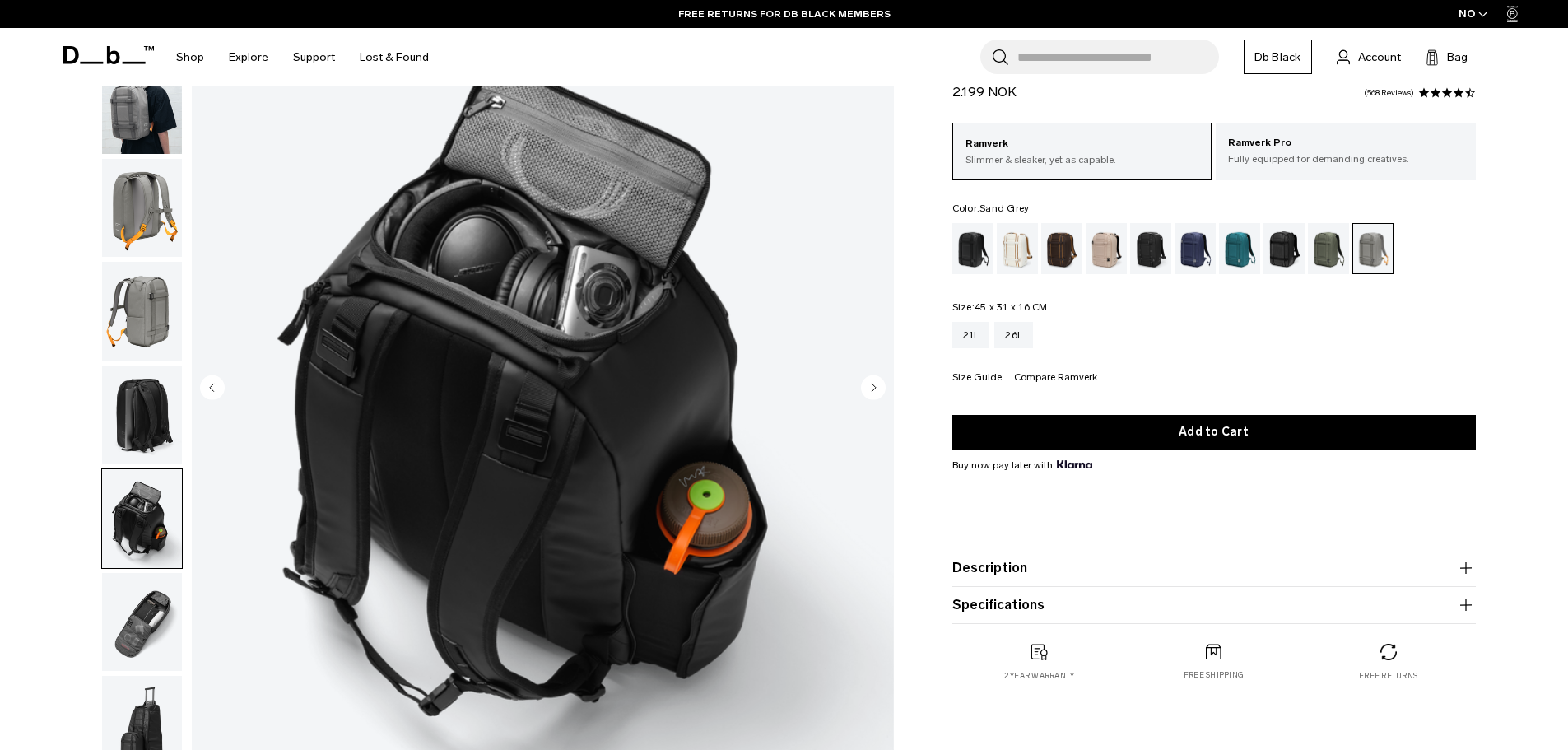
scroll to position [165, 0]
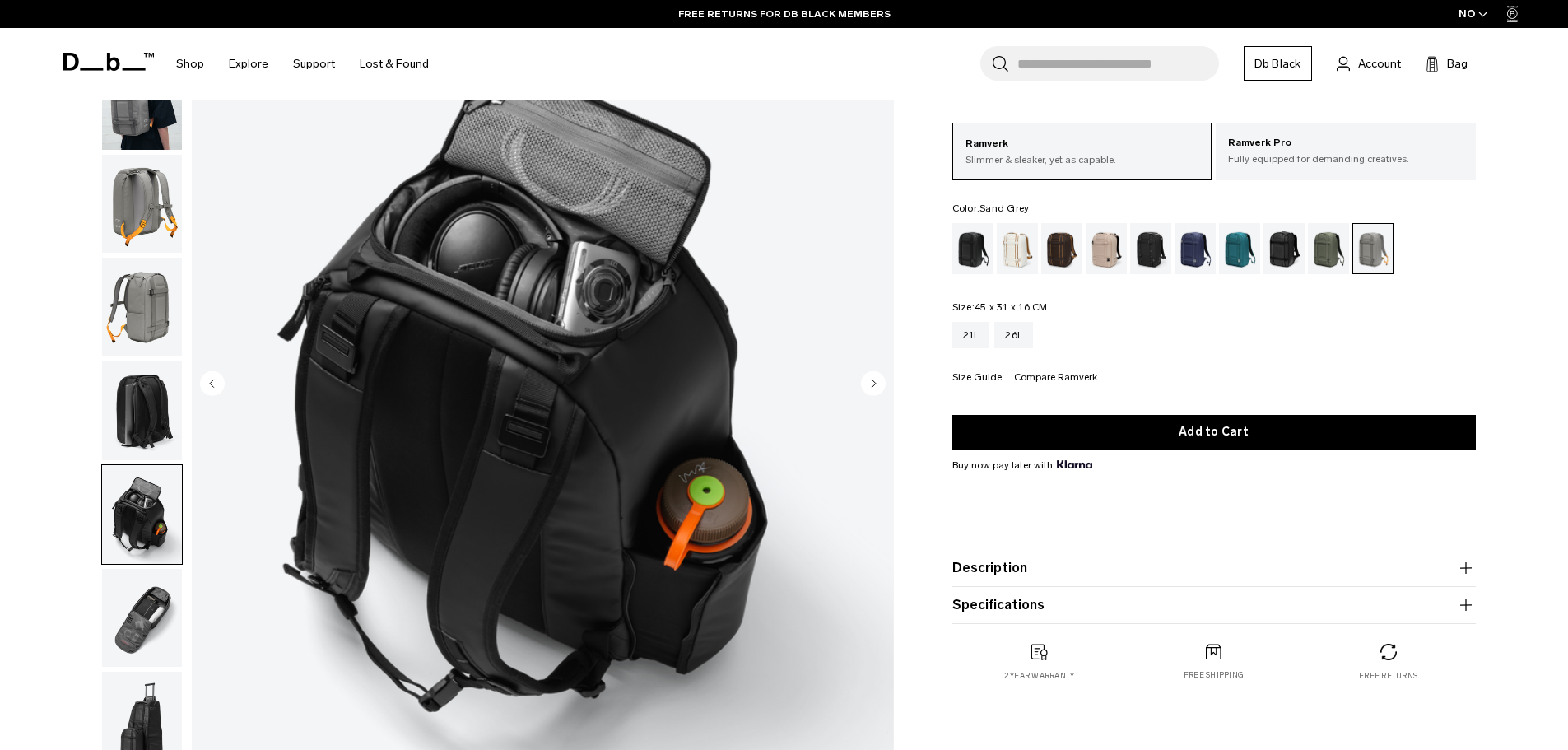
click at [151, 622] on img "button" at bounding box center [142, 619] width 79 height 99
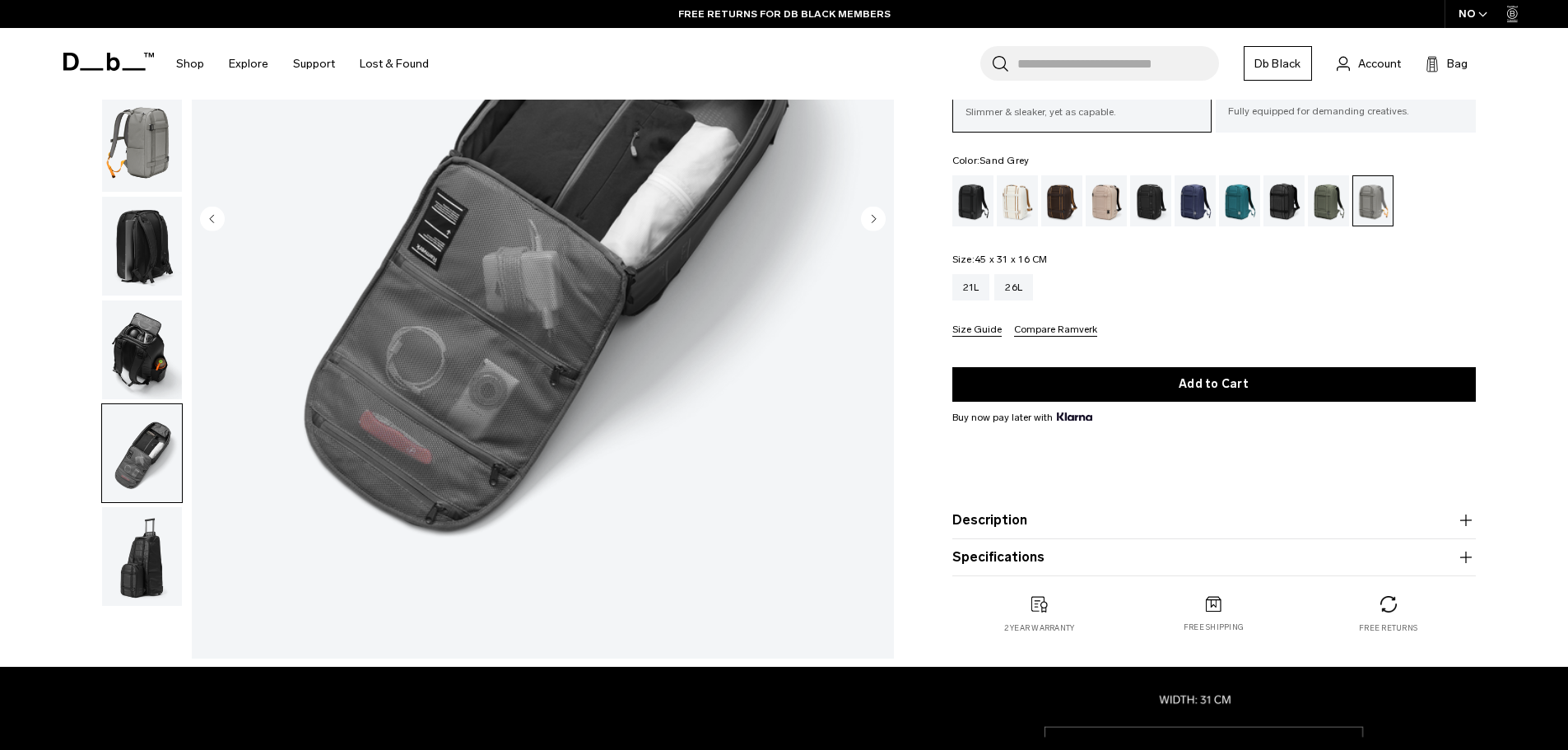
click at [146, 592] on img "button" at bounding box center [142, 556] width 79 height 99
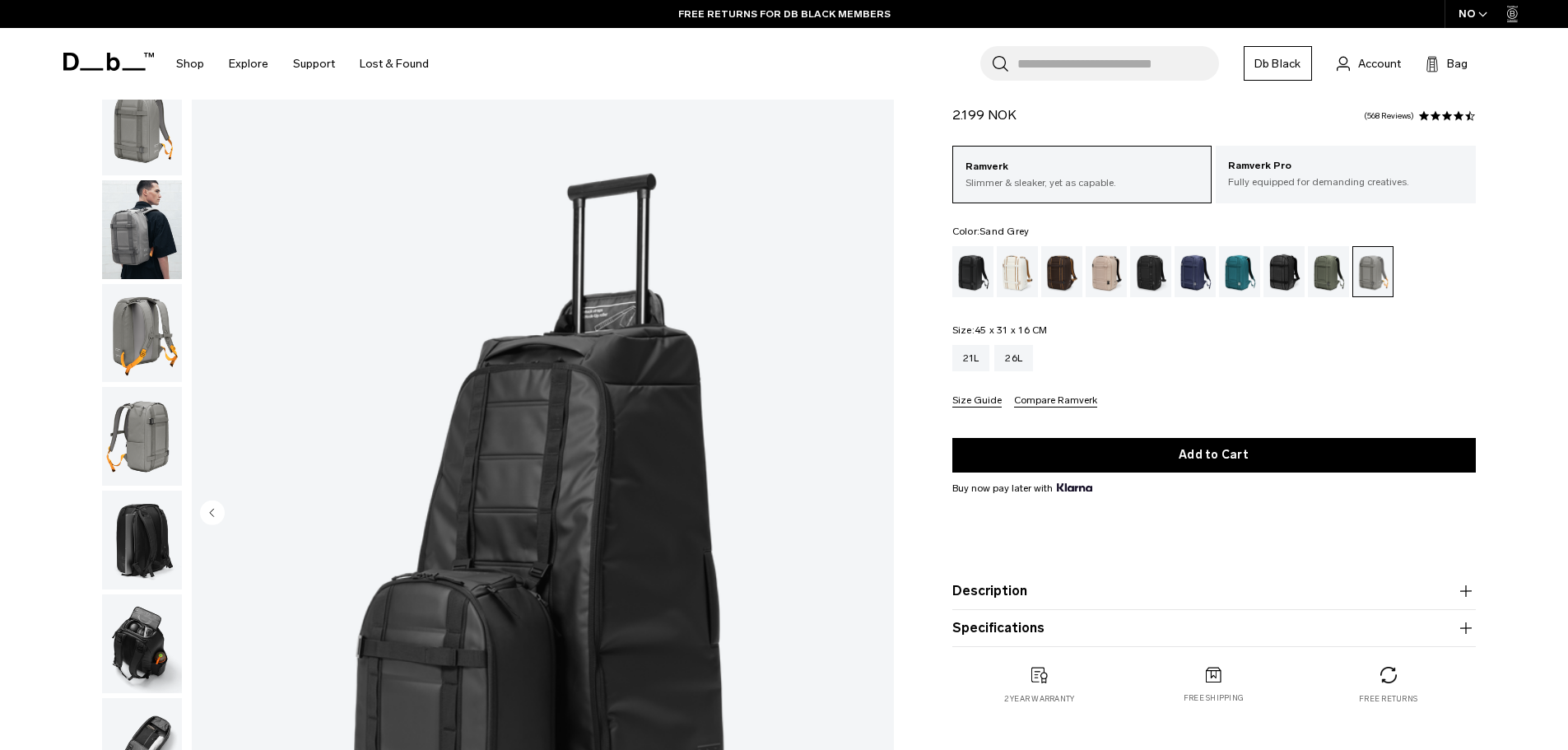
scroll to position [0, 0]
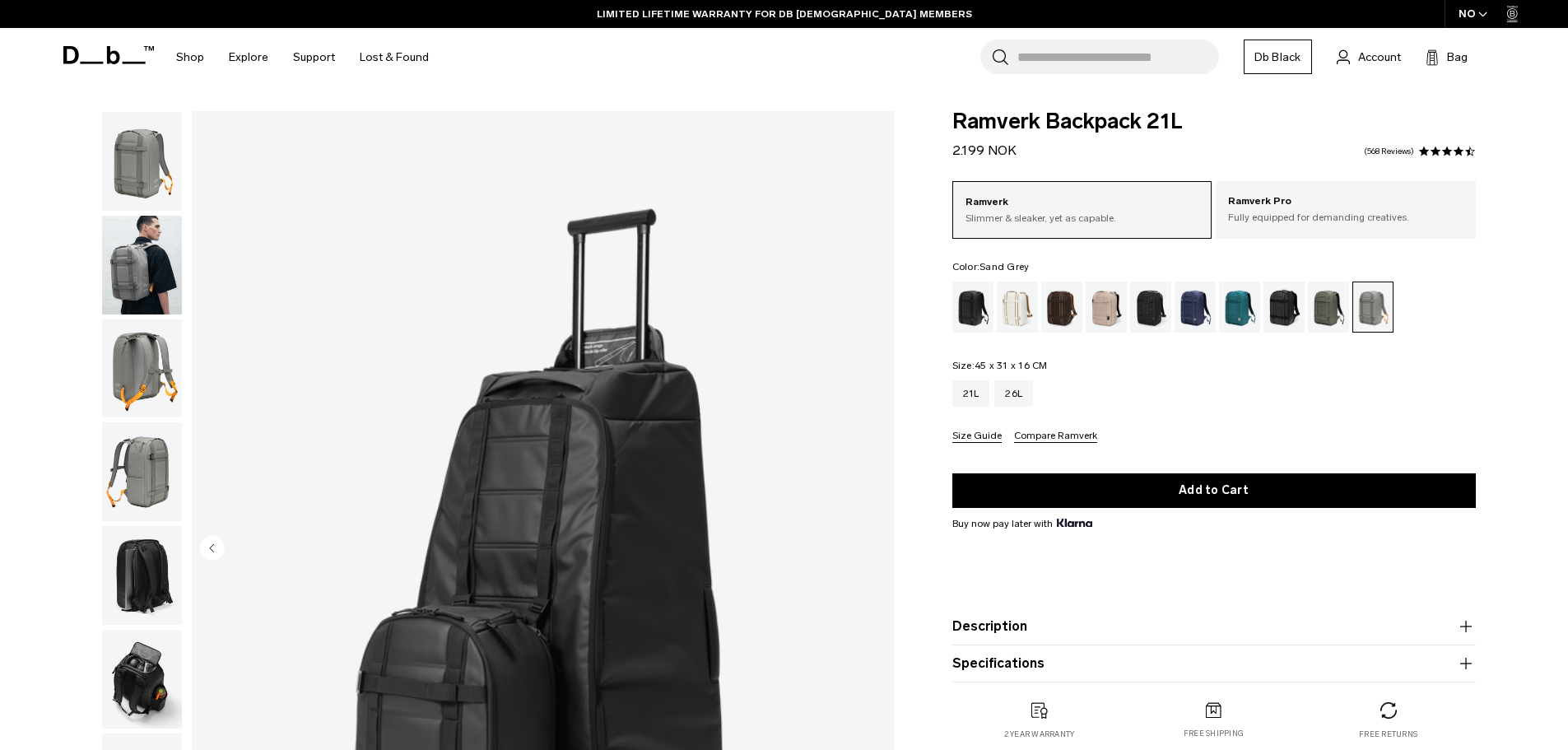
click at [153, 169] on img "button" at bounding box center [142, 161] width 79 height 99
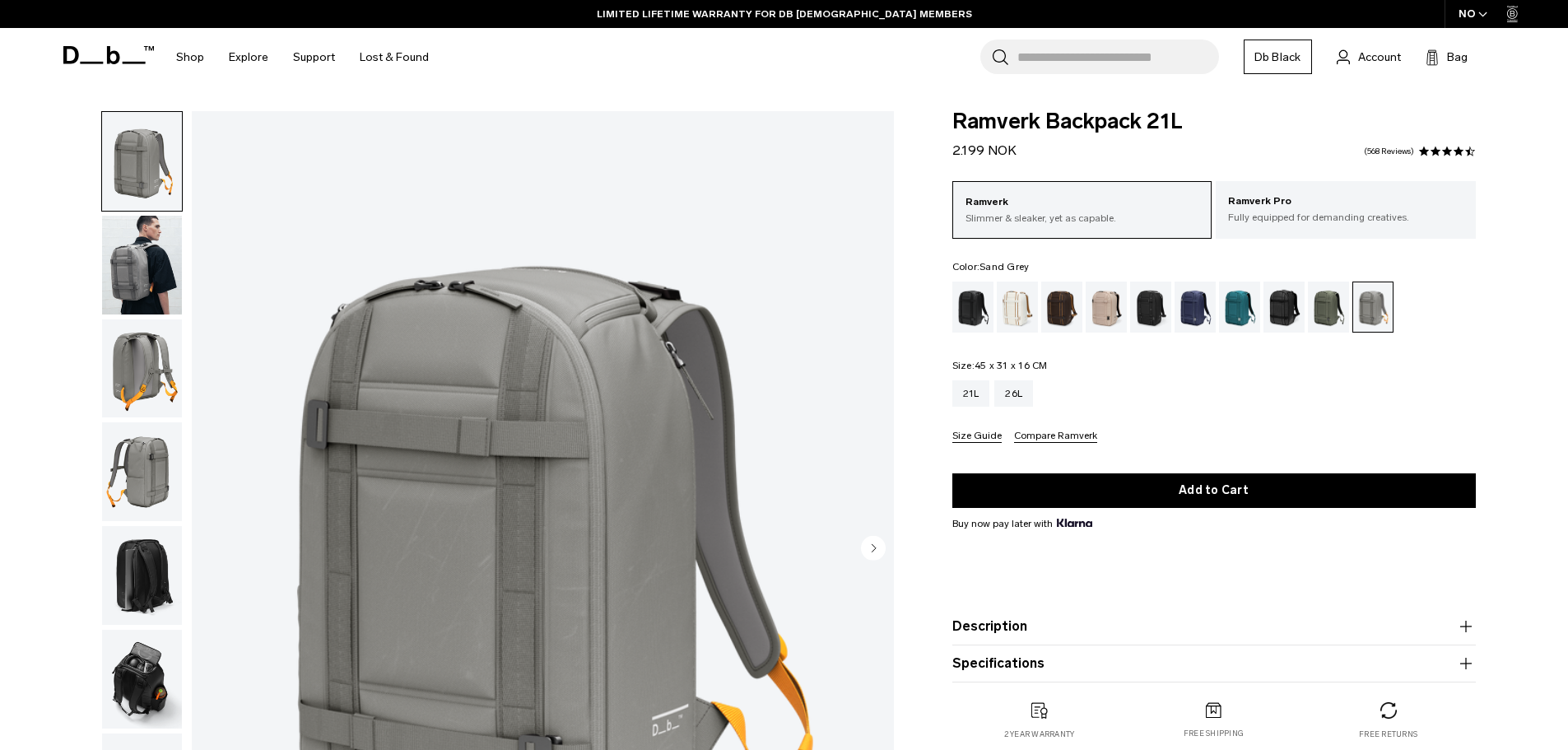
click at [160, 295] on img "button" at bounding box center [142, 265] width 79 height 99
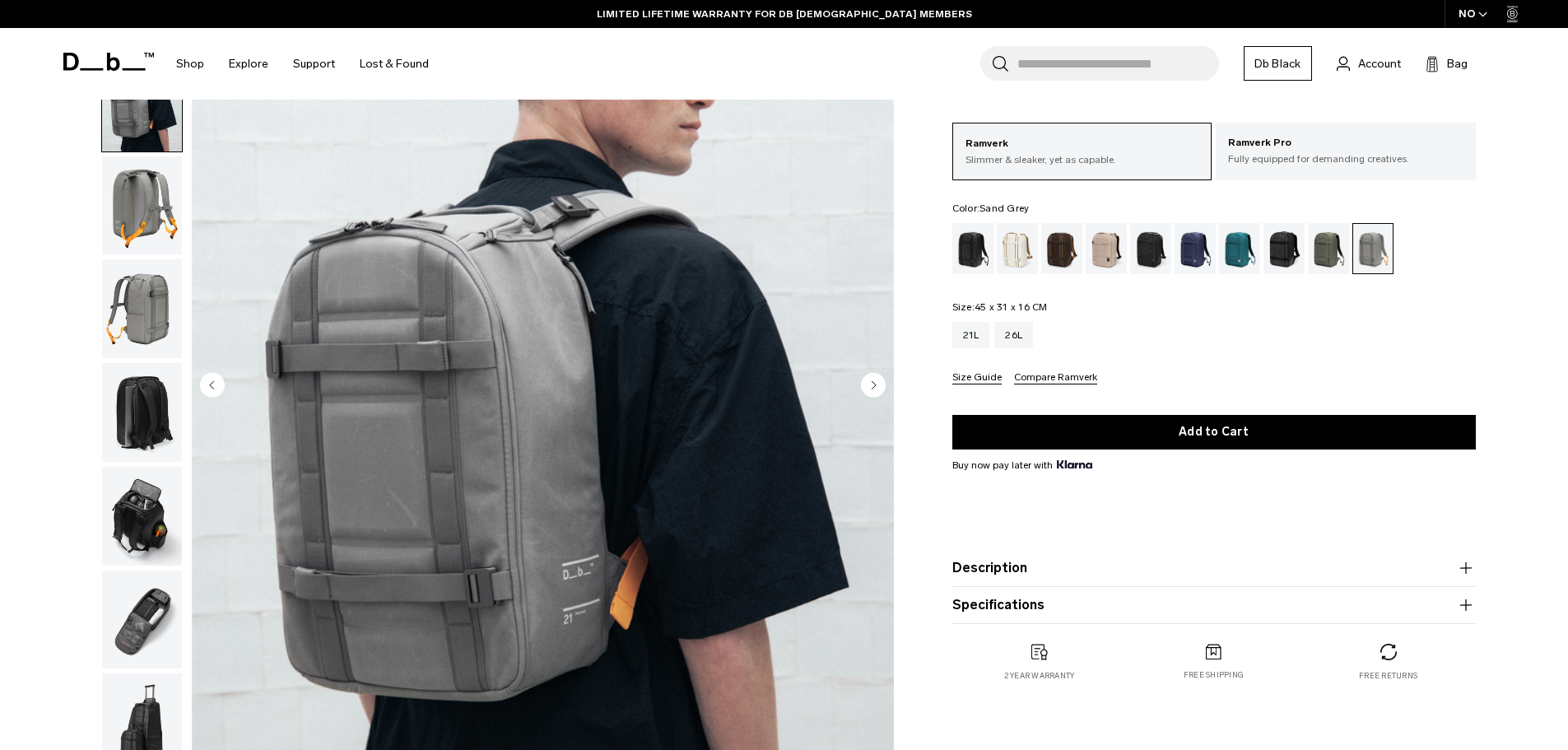
scroll to position [165, 0]
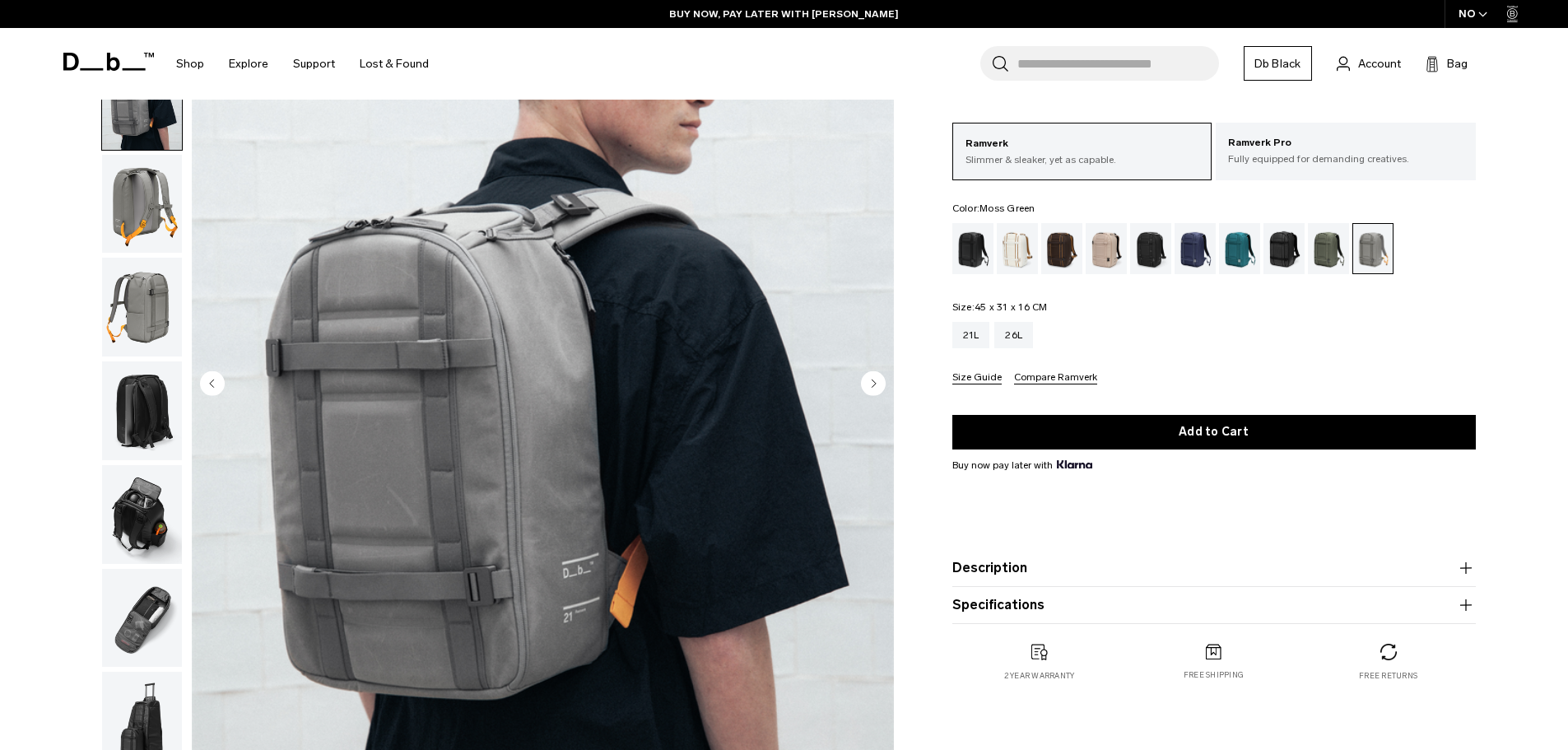
click at [1350, 228] on ul at bounding box center [1215, 249] width 524 height 51
click at [1334, 239] on div "Moss Green" at bounding box center [1329, 249] width 42 height 51
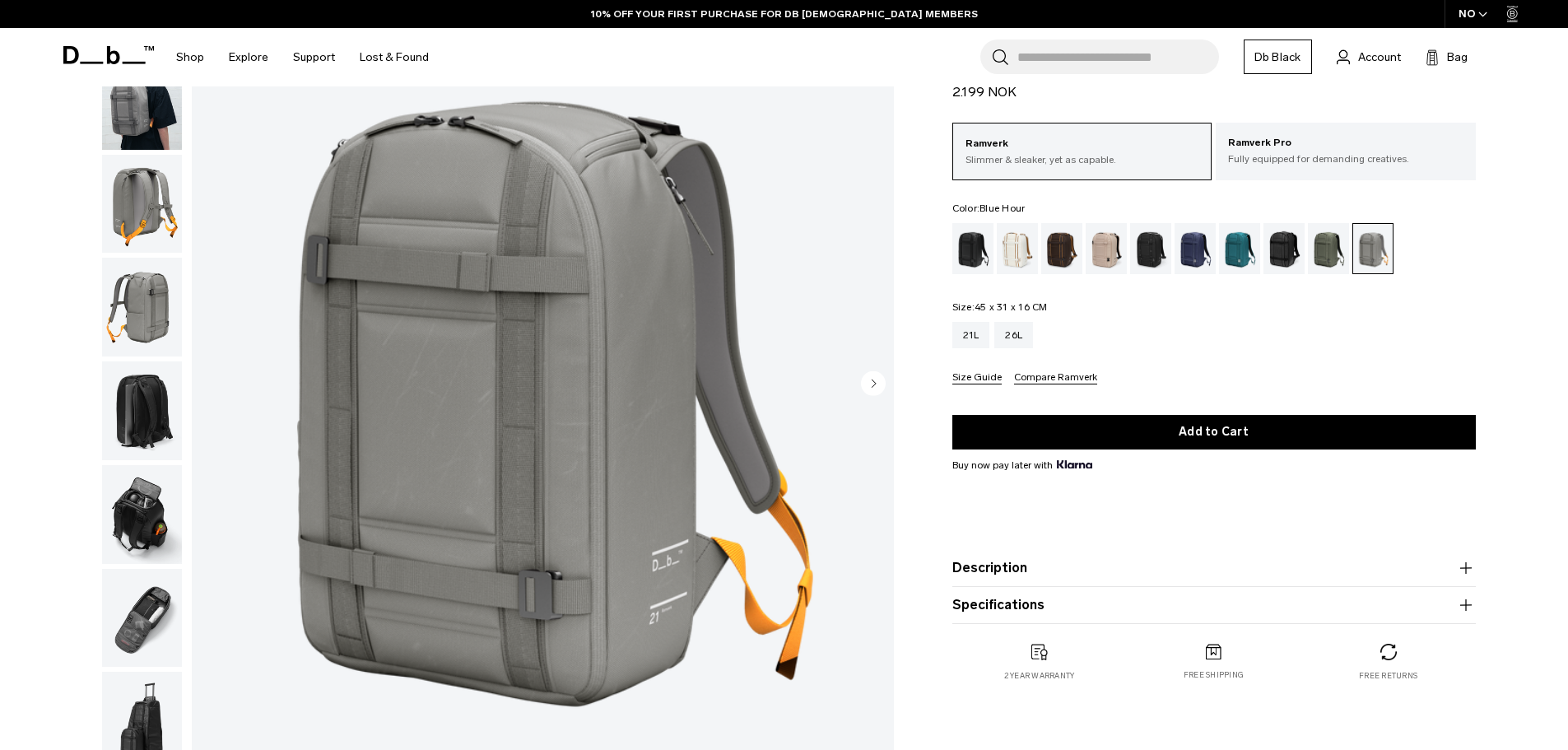
click at [1185, 243] on div "Blue Hour" at bounding box center [1196, 249] width 42 height 51
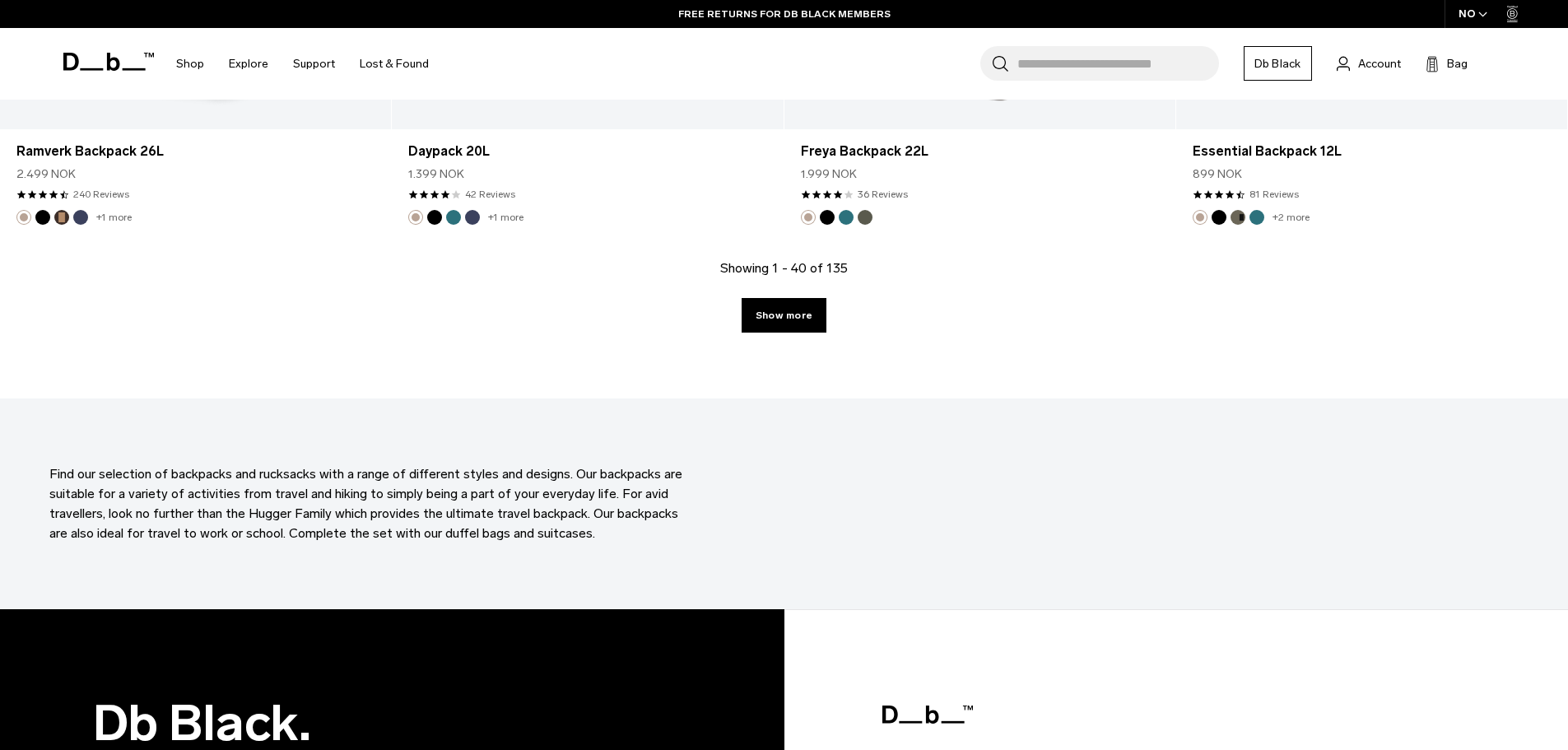
scroll to position [5891, 0]
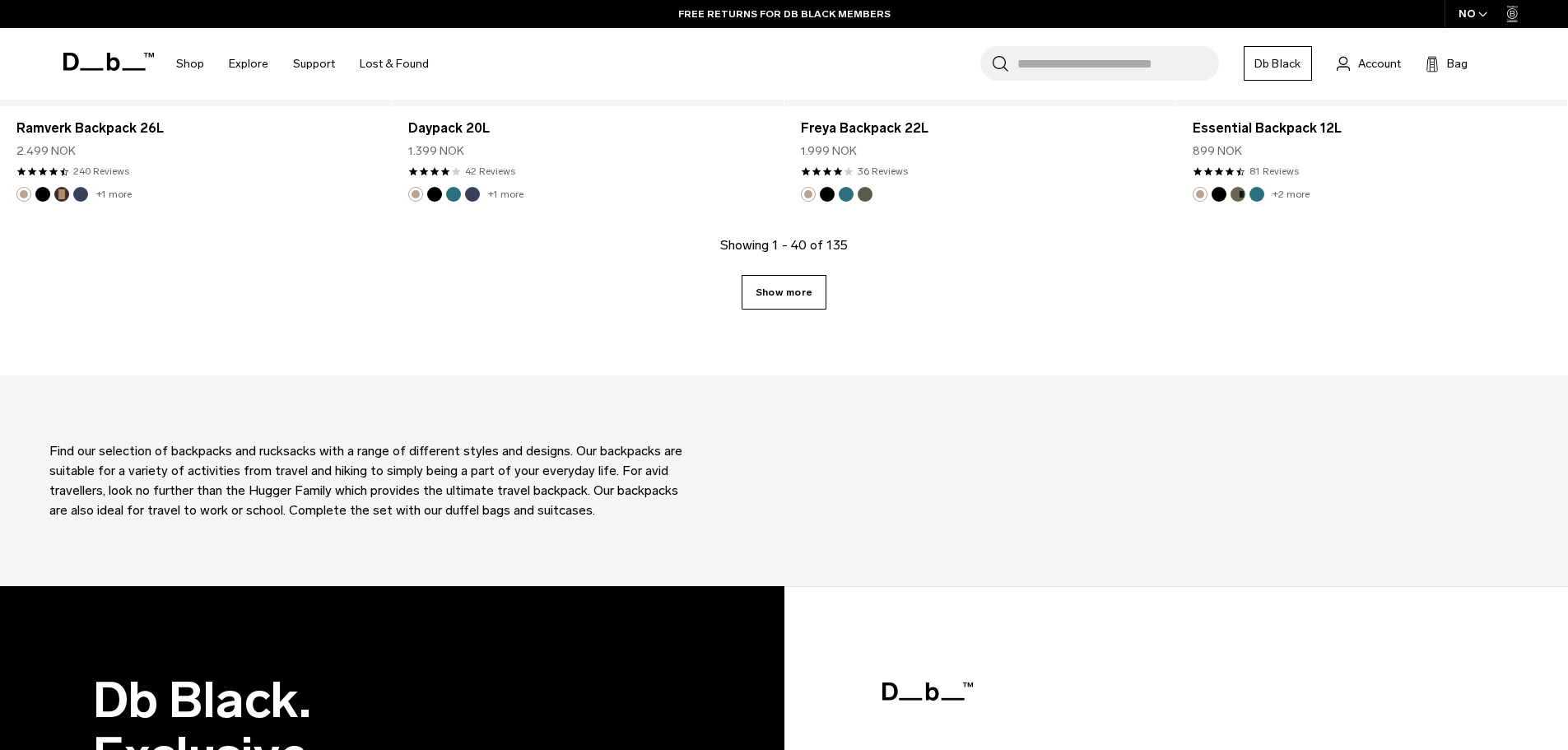
click at [776, 293] on link "Show more" at bounding box center [784, 292] width 85 height 35
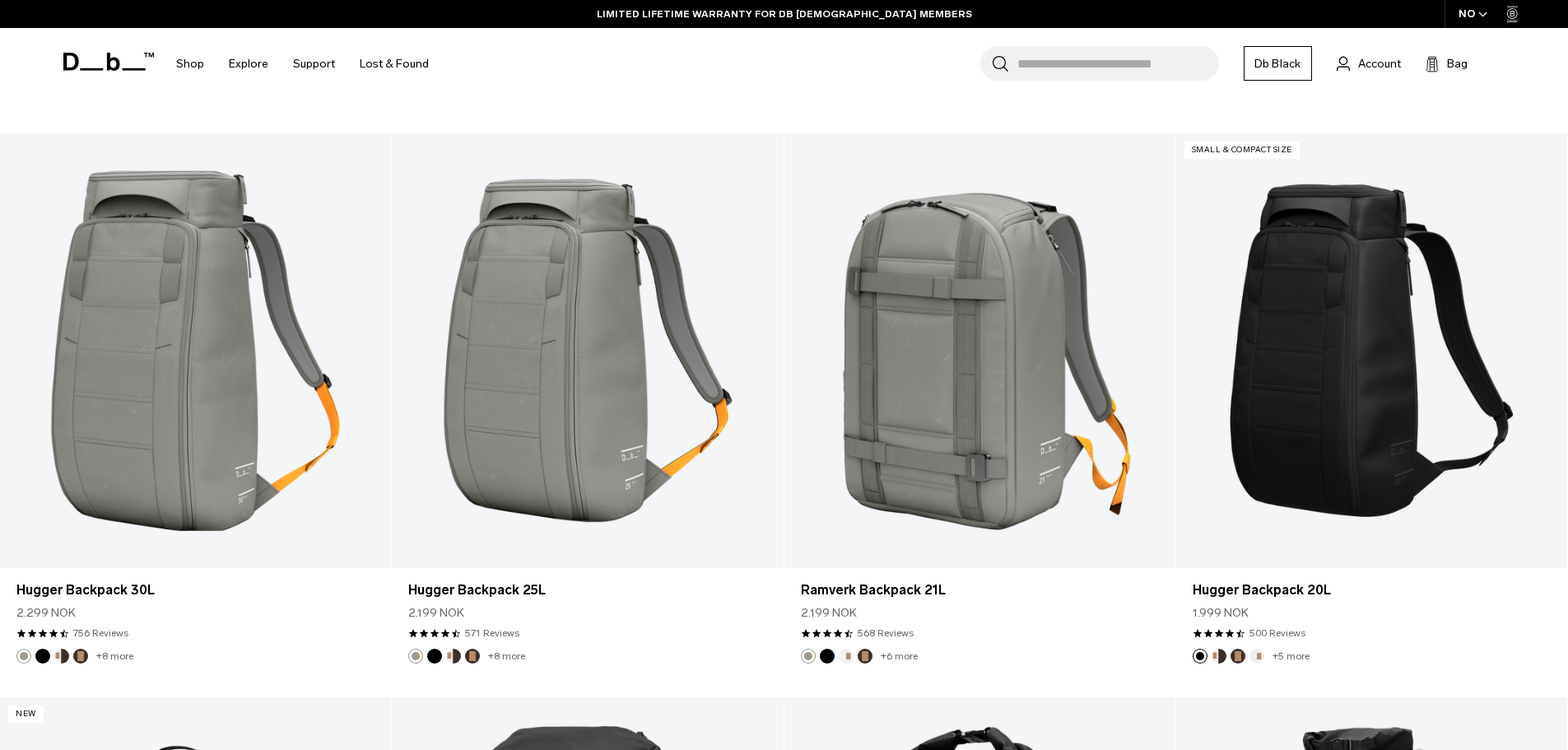
scroll to position [6588, 0]
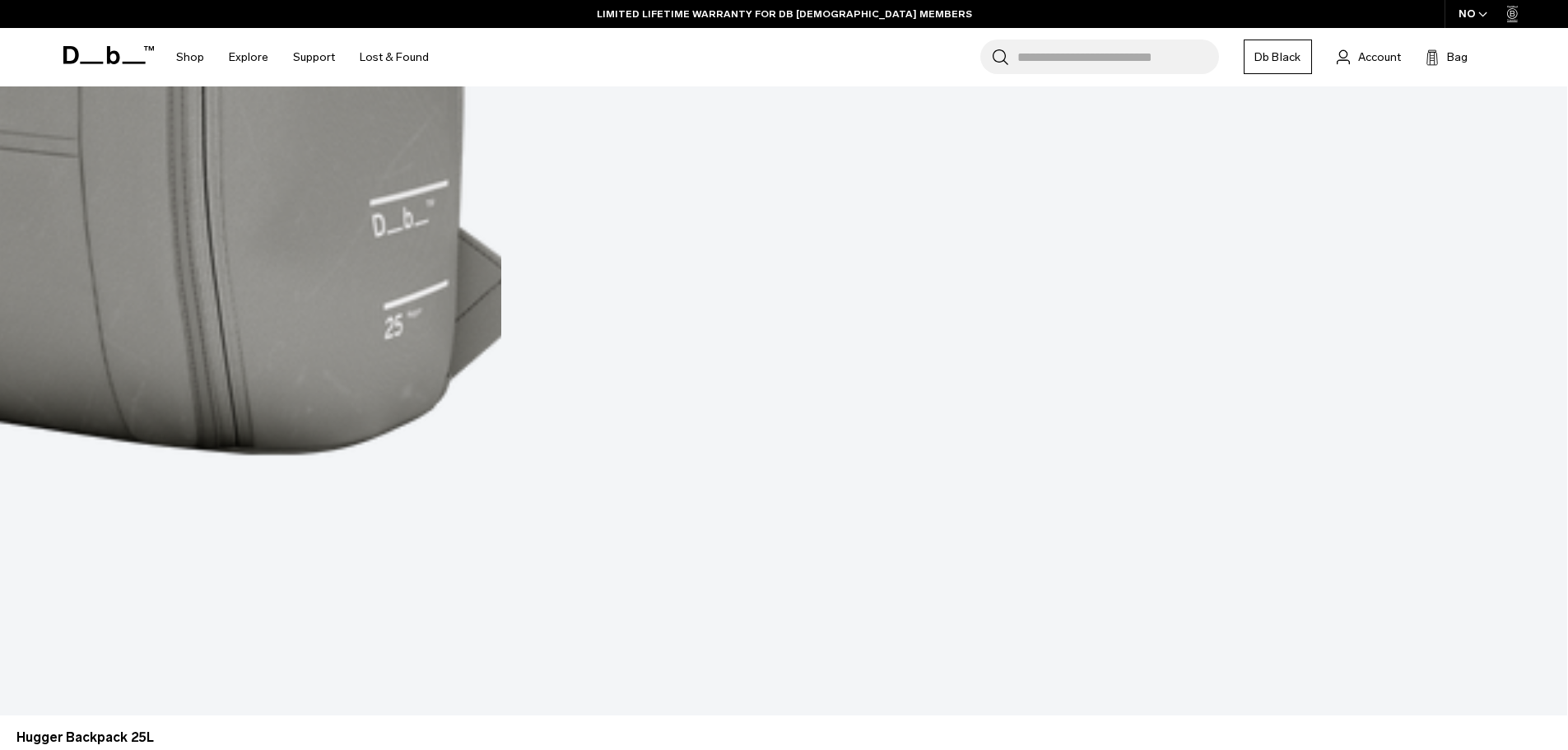
scroll to position [10966, 0]
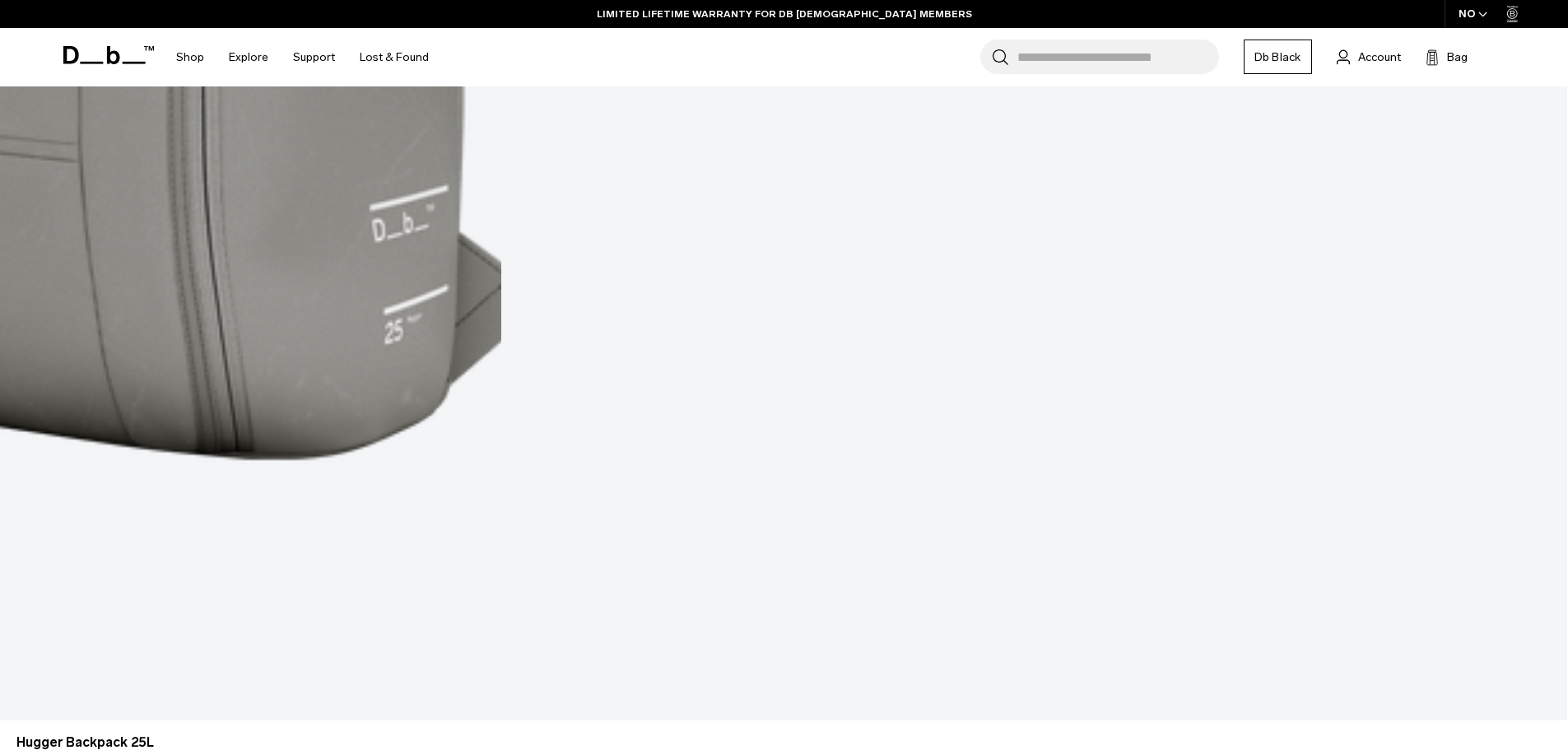
click at [1068, 63] on input "Search for Bags, Luggage..." at bounding box center [1117, 57] width 201 height 35
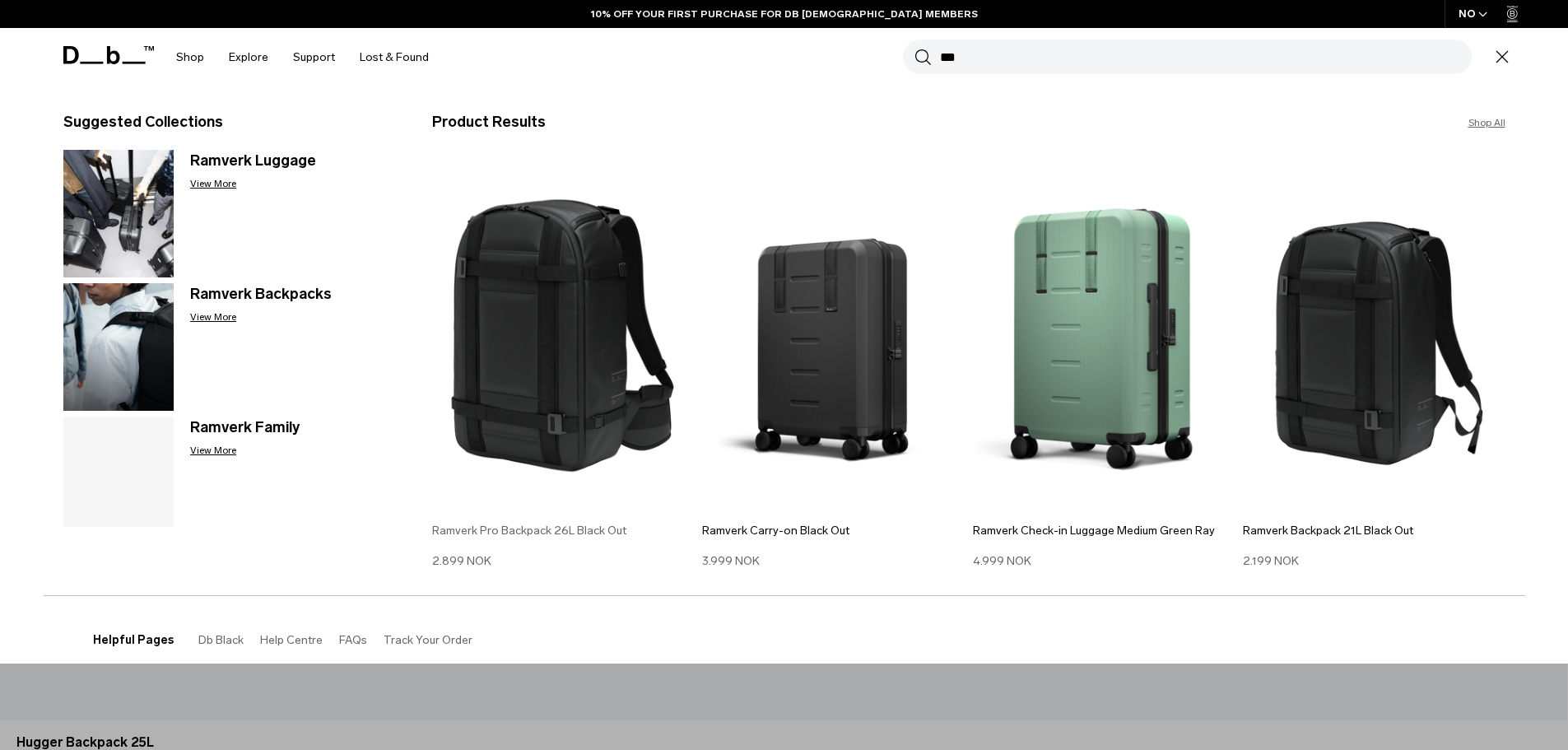
type input "***"
click at [568, 351] on img at bounding box center [563, 336] width 263 height 354
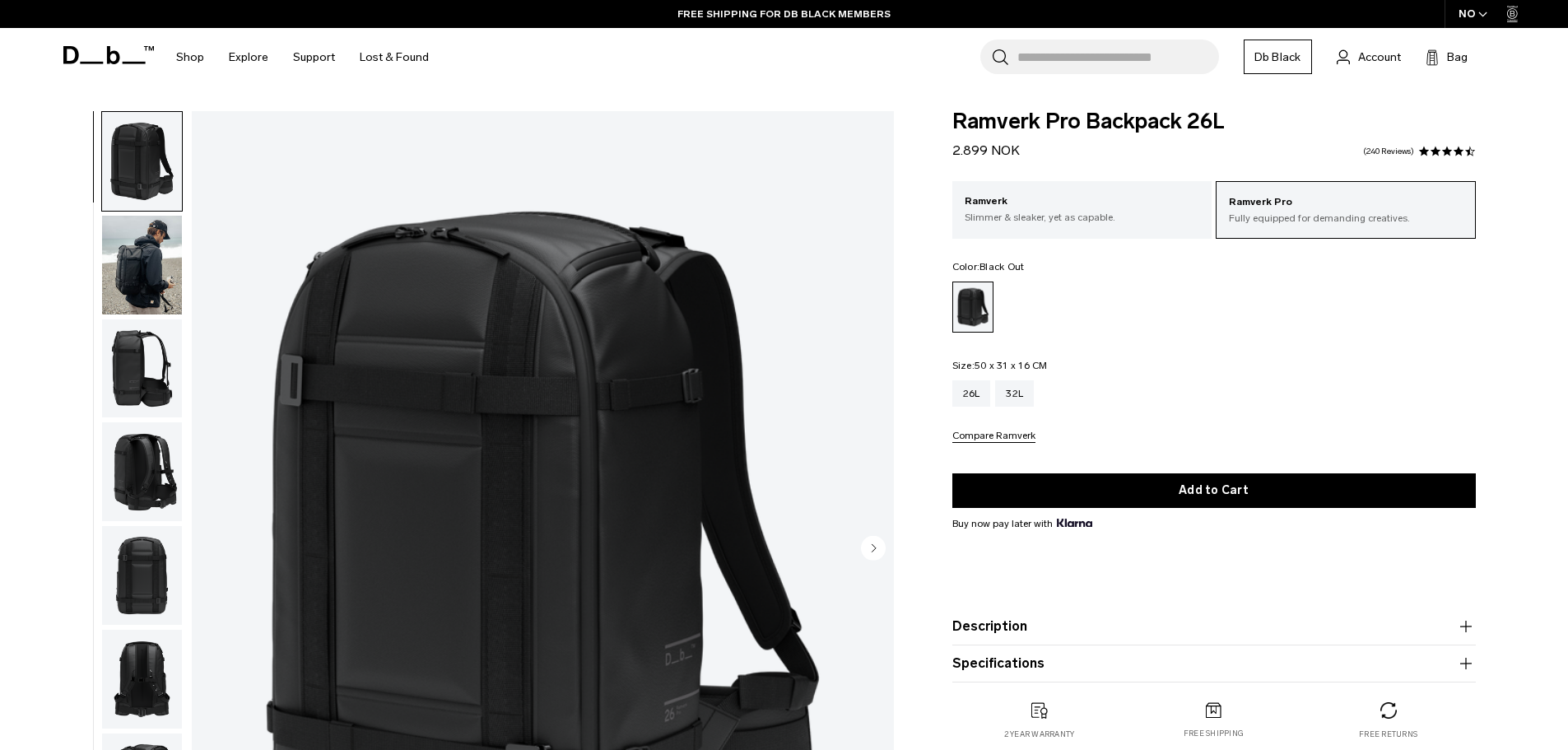
click at [134, 244] on img "button" at bounding box center [142, 265] width 79 height 99
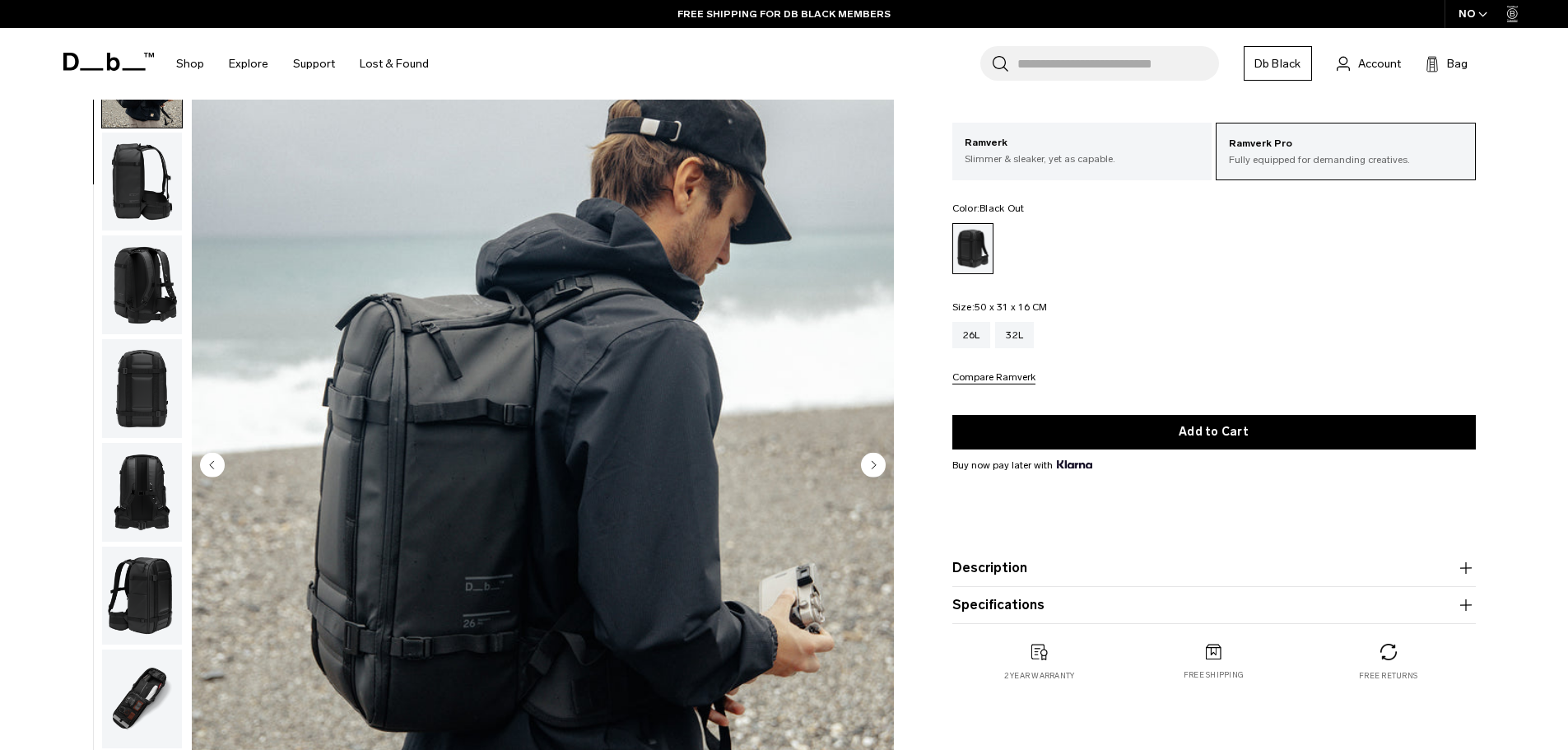
scroll to position [82, 0]
click at [126, 693] on img "button" at bounding box center [142, 700] width 79 height 99
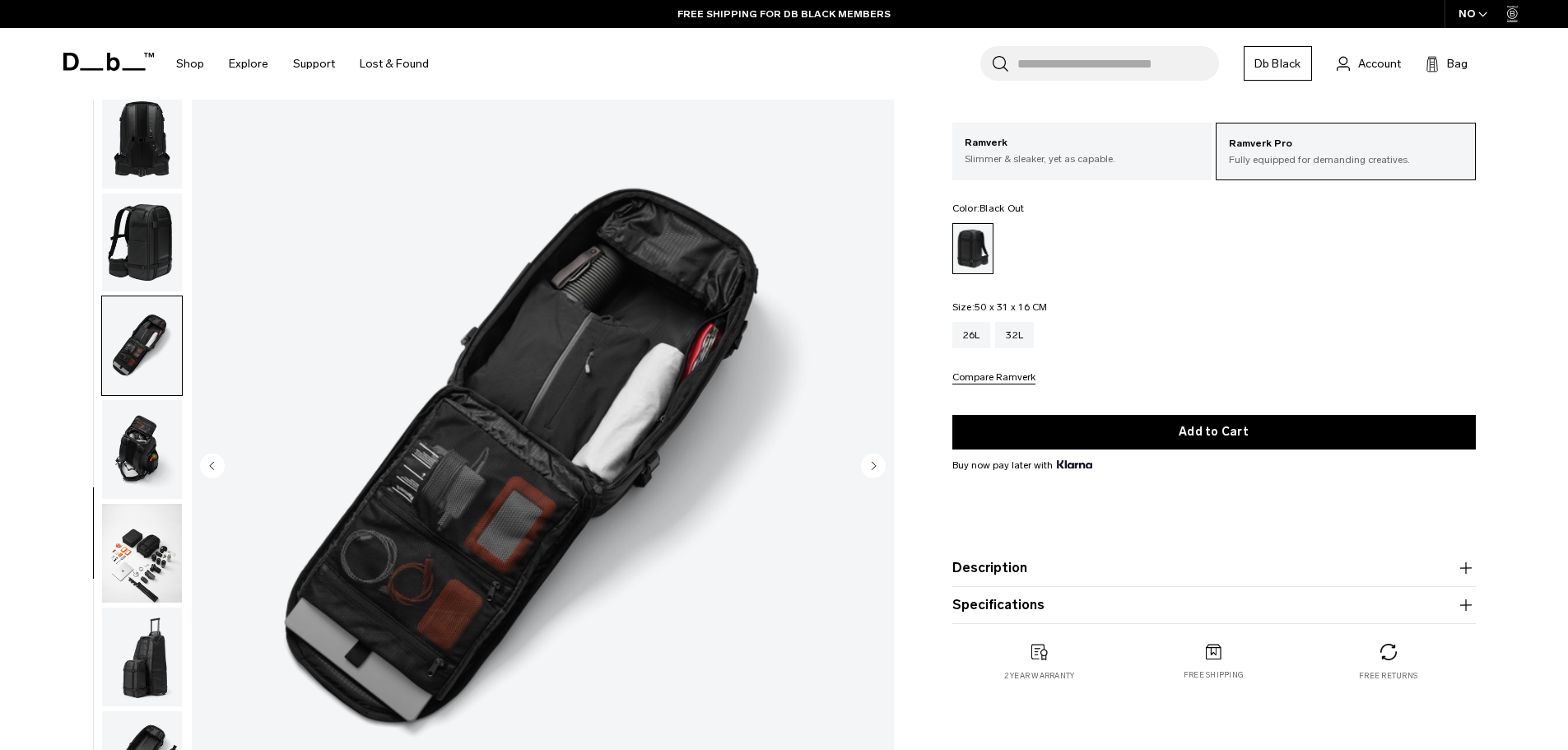
scroll to position [466, 0]
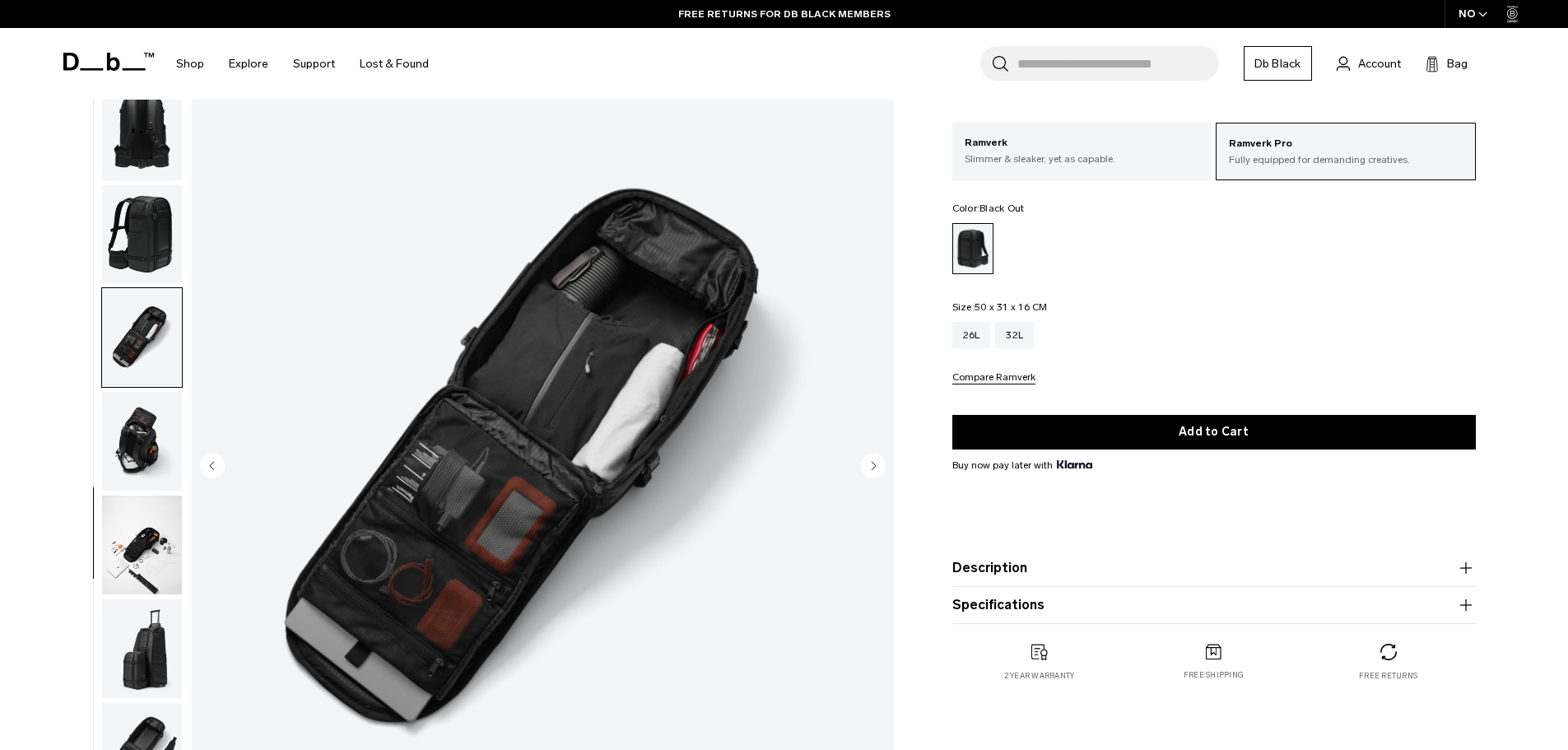
click at [145, 566] on img "button" at bounding box center [142, 545] width 79 height 99
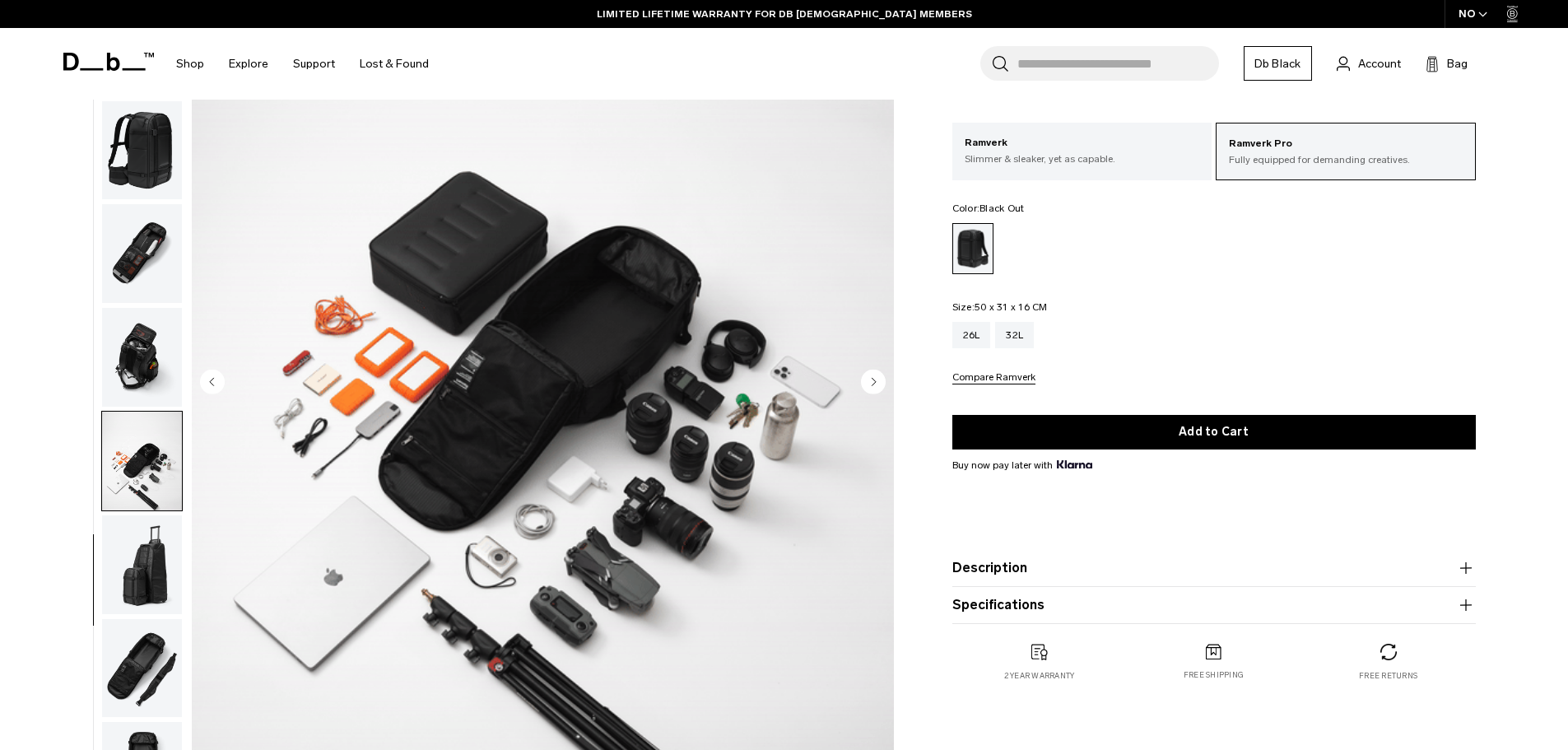
scroll to position [247, 0]
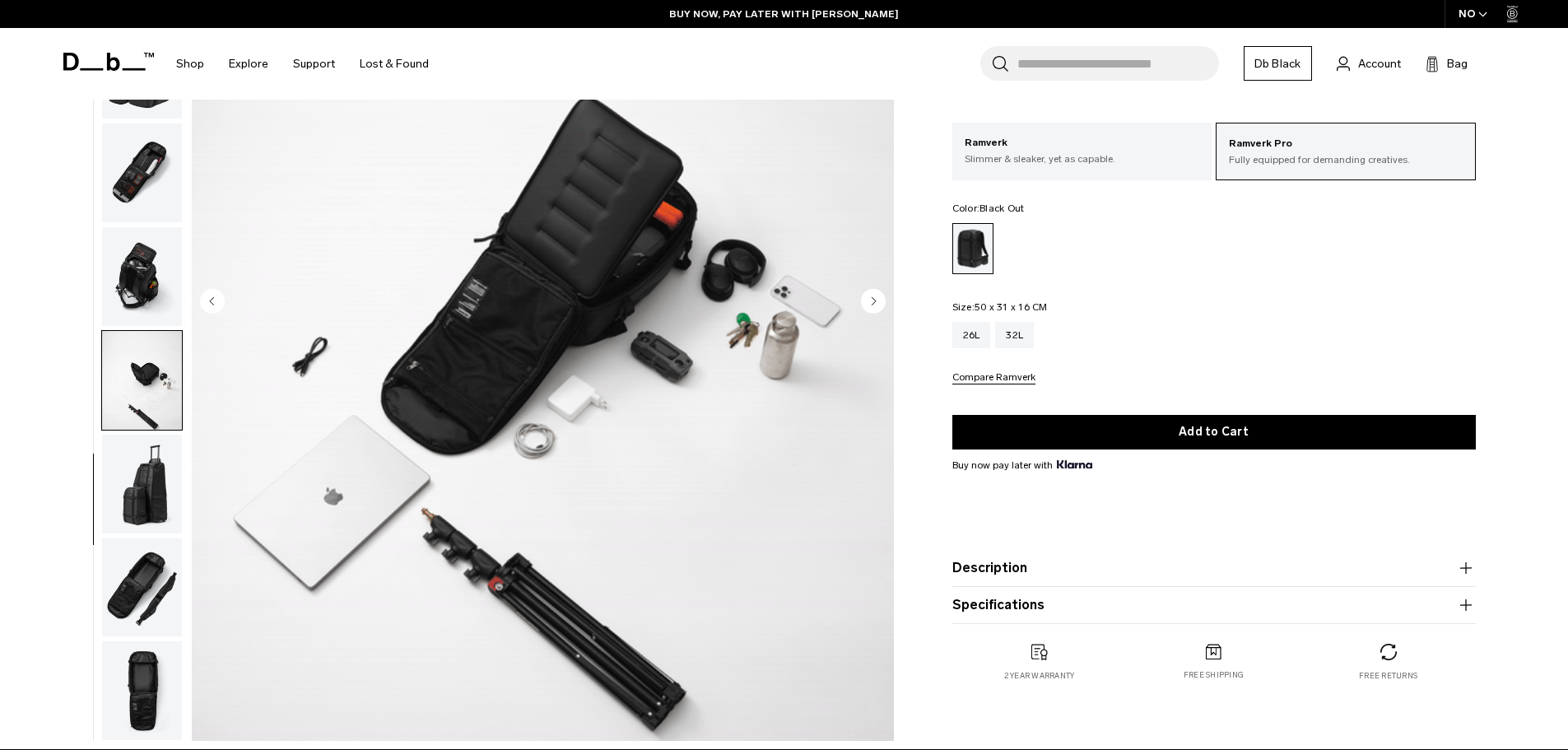
click at [149, 499] on img "button" at bounding box center [142, 484] width 79 height 99
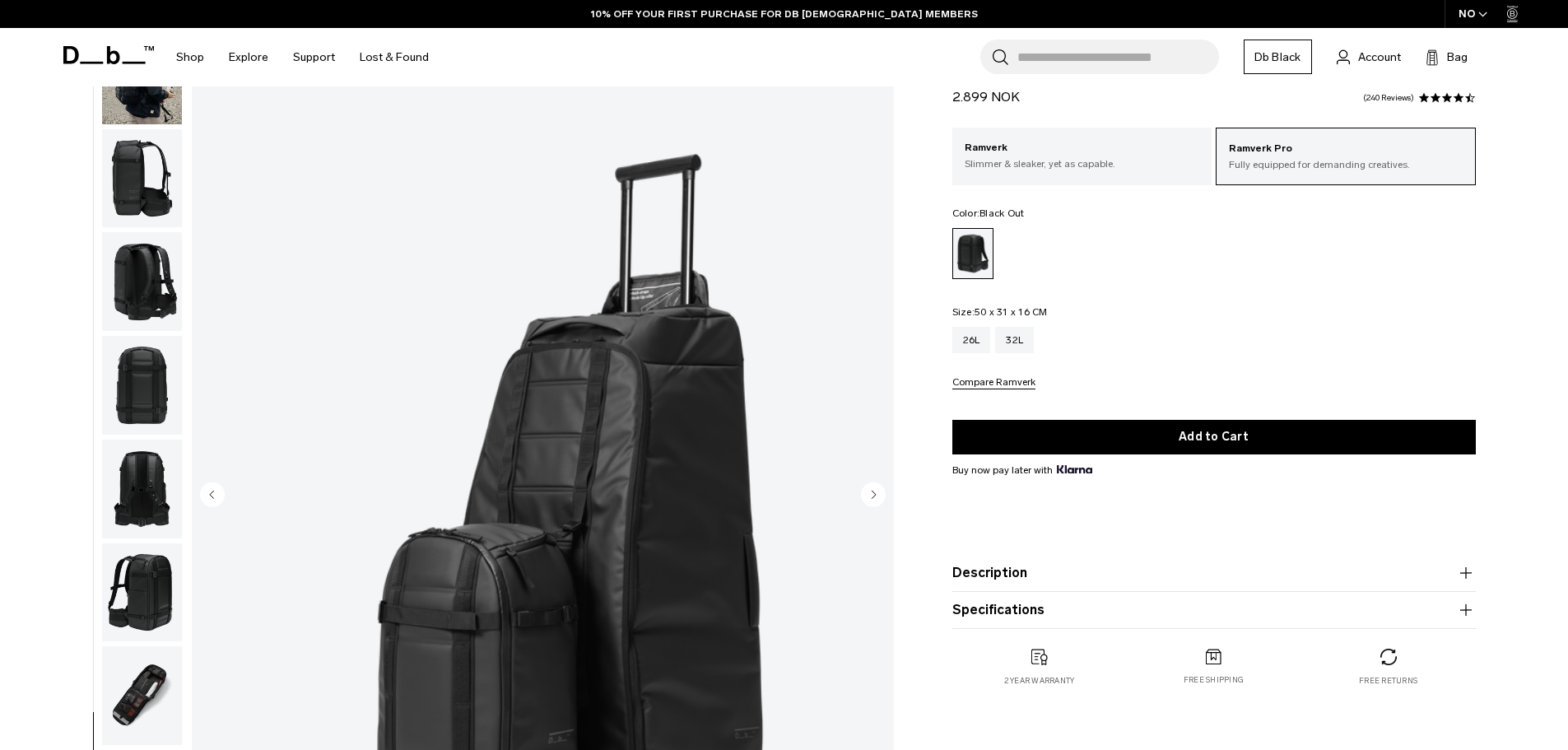
scroll to position [0, 0]
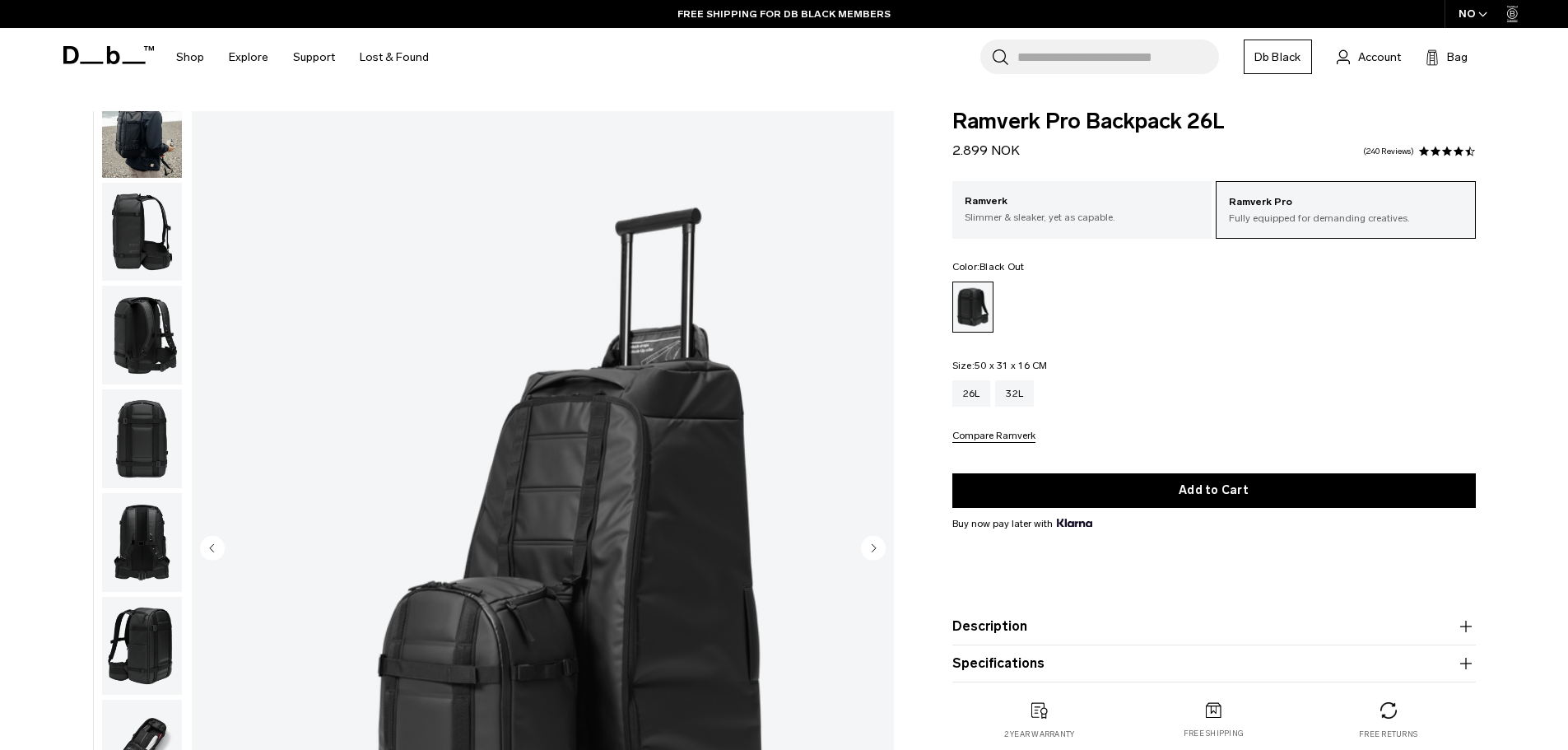
click at [133, 156] on img "button" at bounding box center [142, 129] width 79 height 99
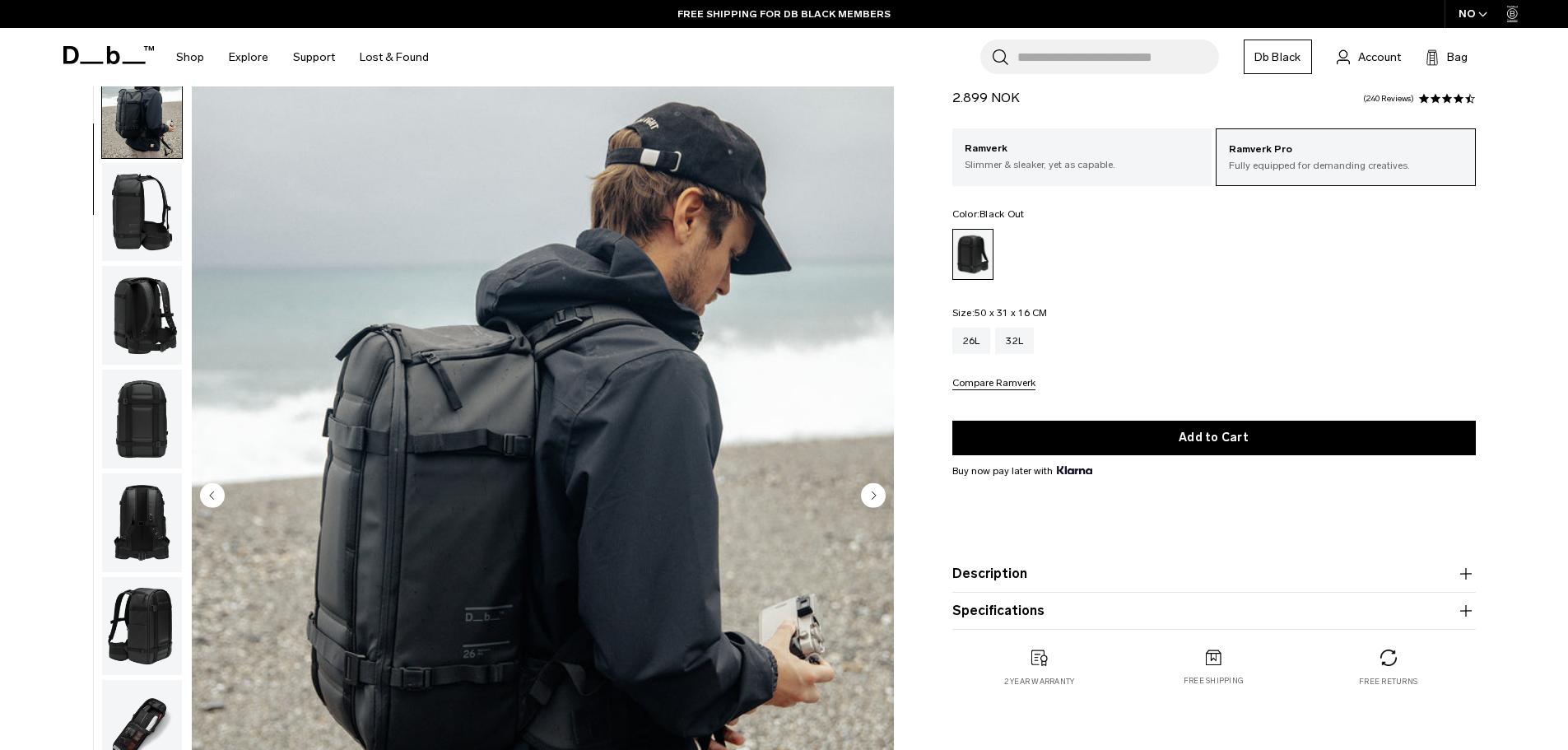
scroll to position [82, 0]
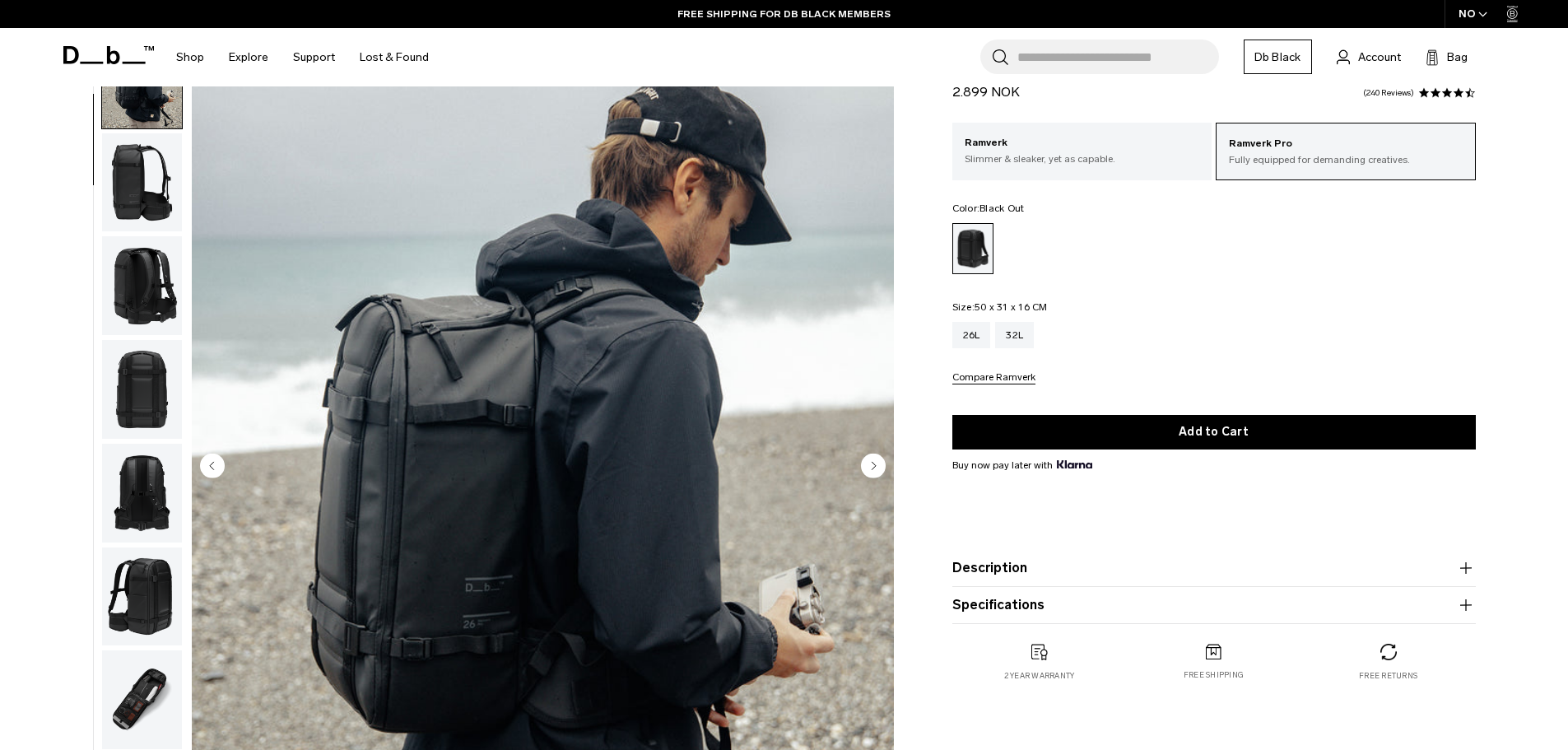
click at [173, 285] on img "button" at bounding box center [142, 286] width 79 height 99
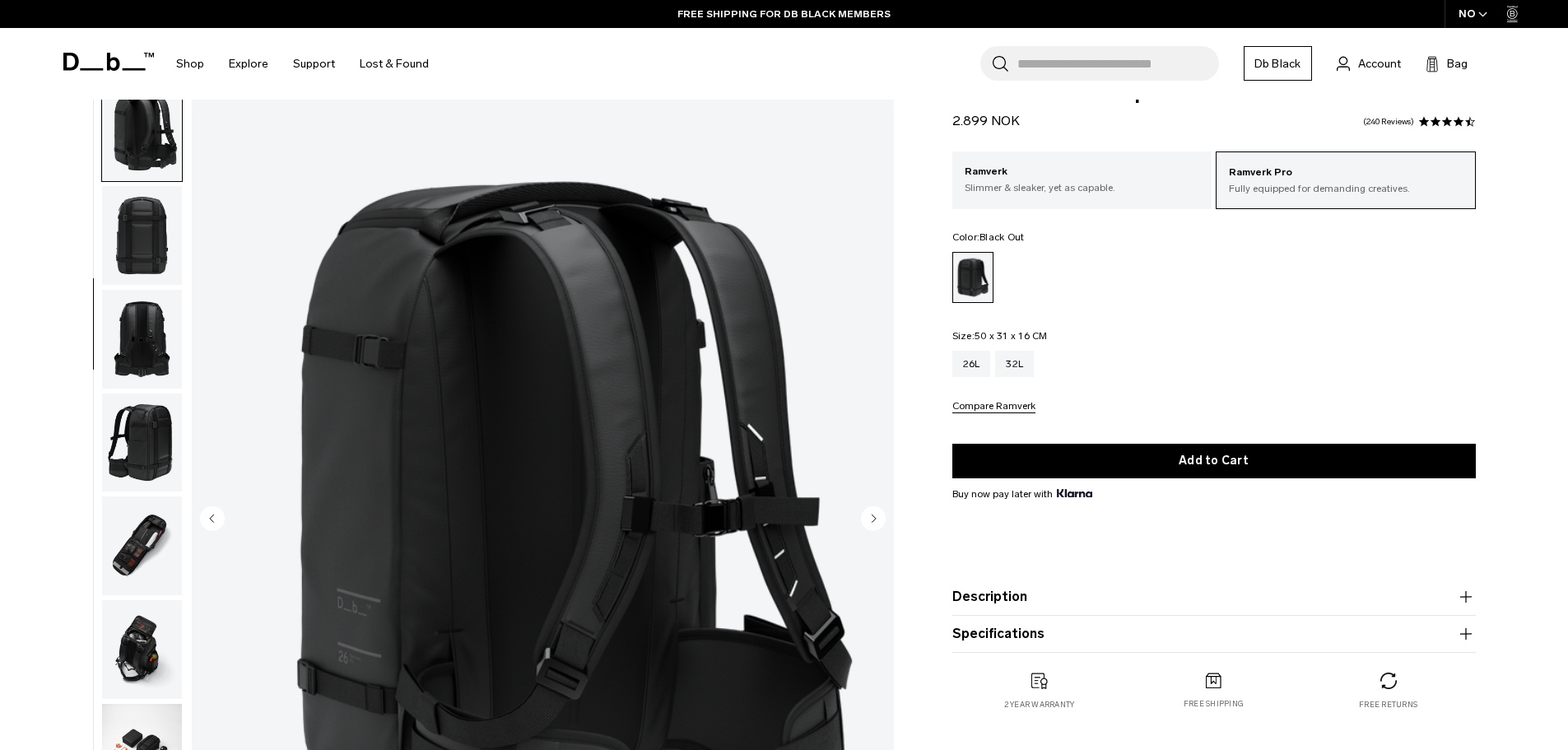
scroll to position [0, 0]
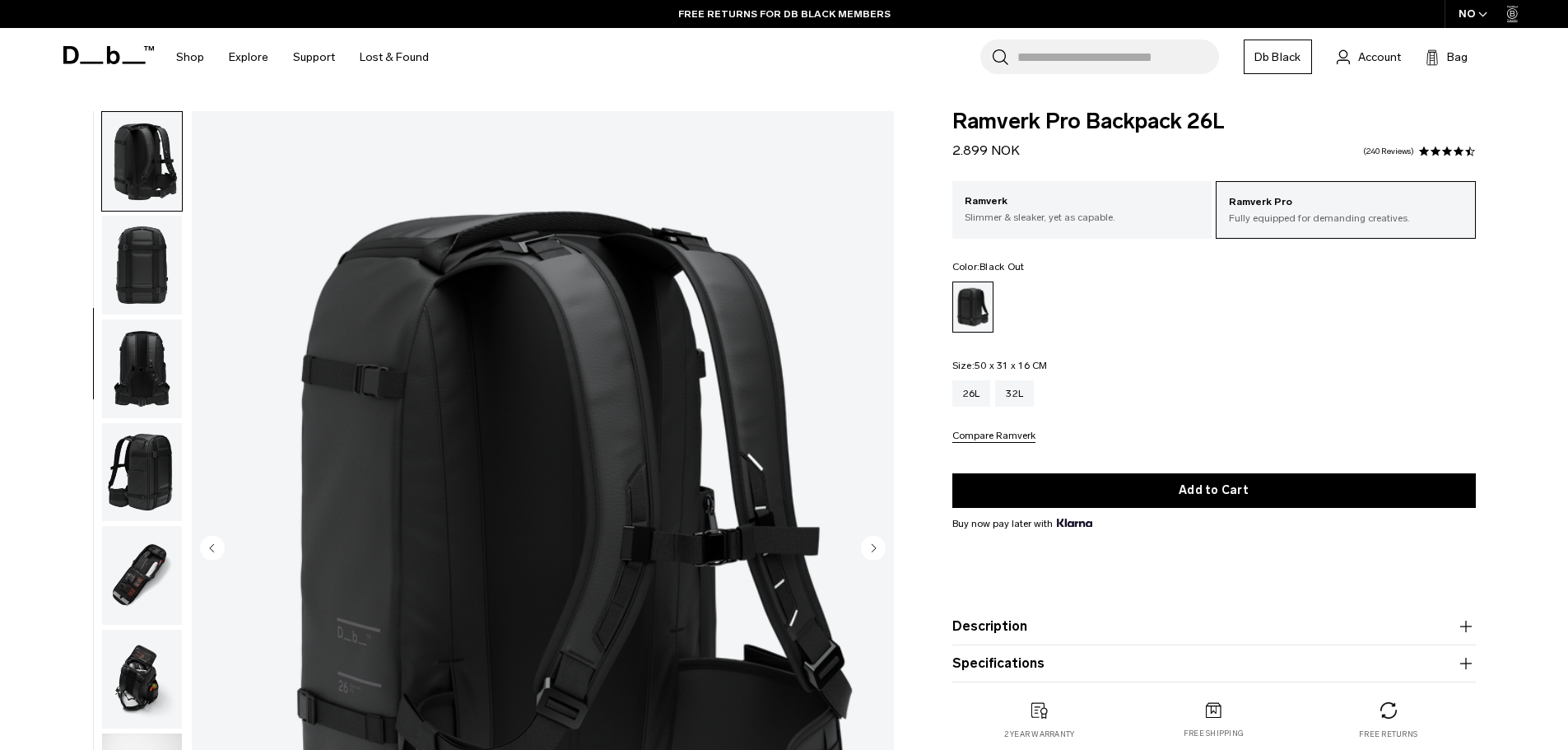
click at [138, 246] on img "button" at bounding box center [142, 265] width 79 height 99
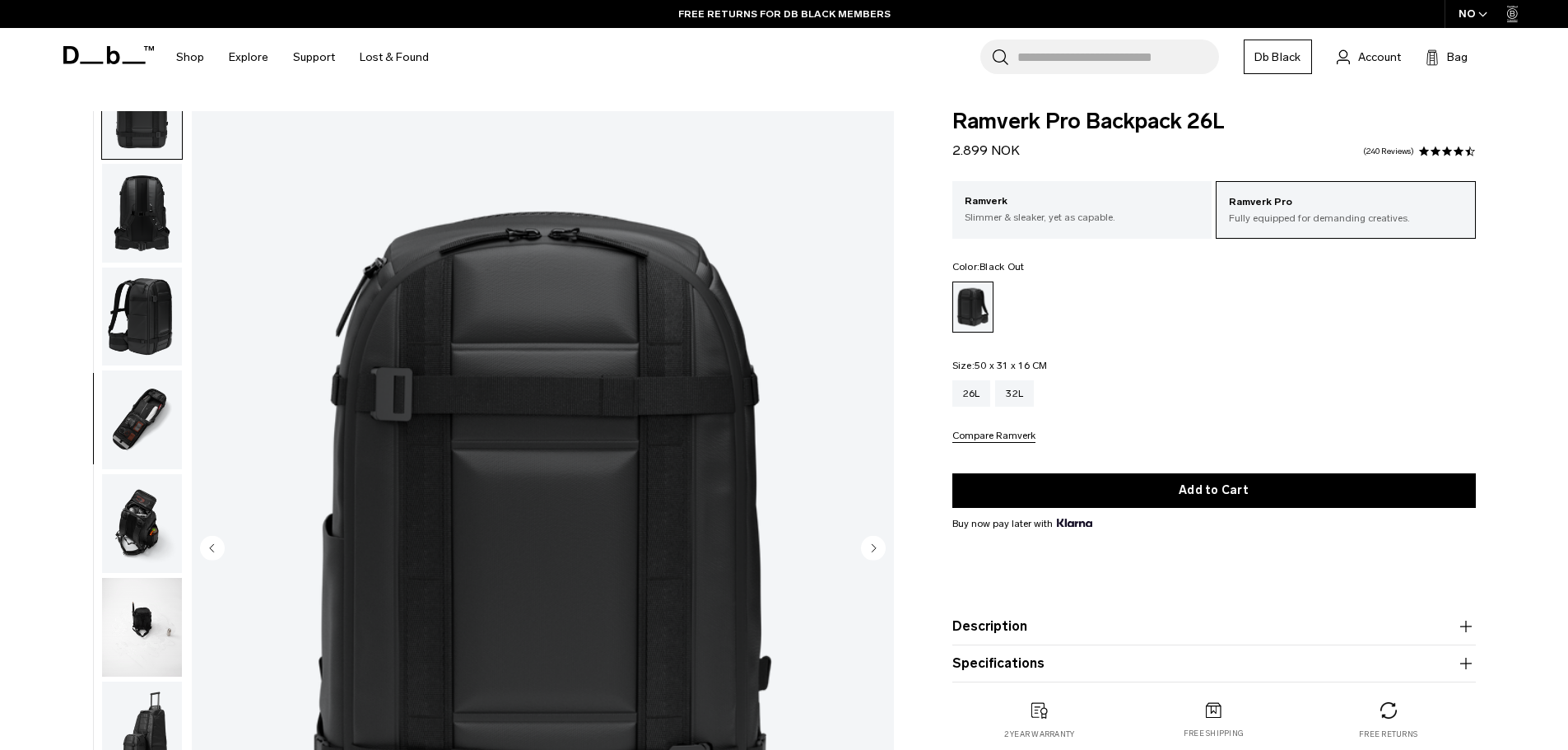
click at [131, 355] on img "button" at bounding box center [142, 317] width 79 height 99
